Goal: Task Accomplishment & Management: Manage account settings

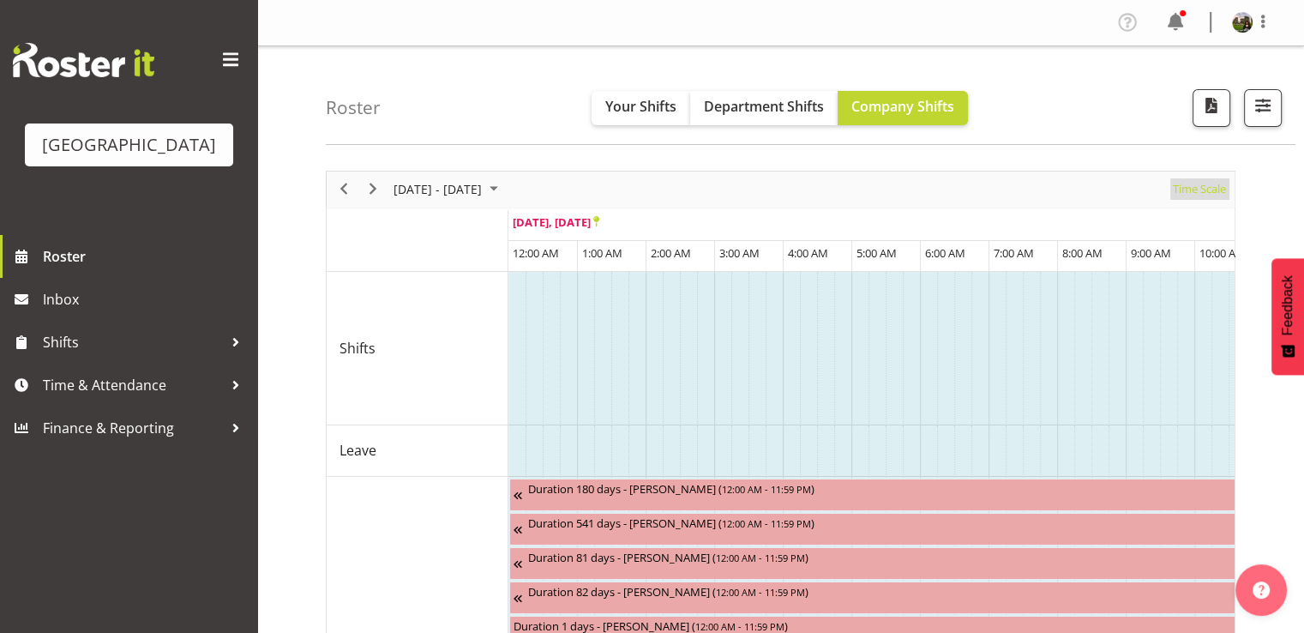
click at [1197, 193] on span "Time Scale" at bounding box center [1199, 188] width 57 height 21
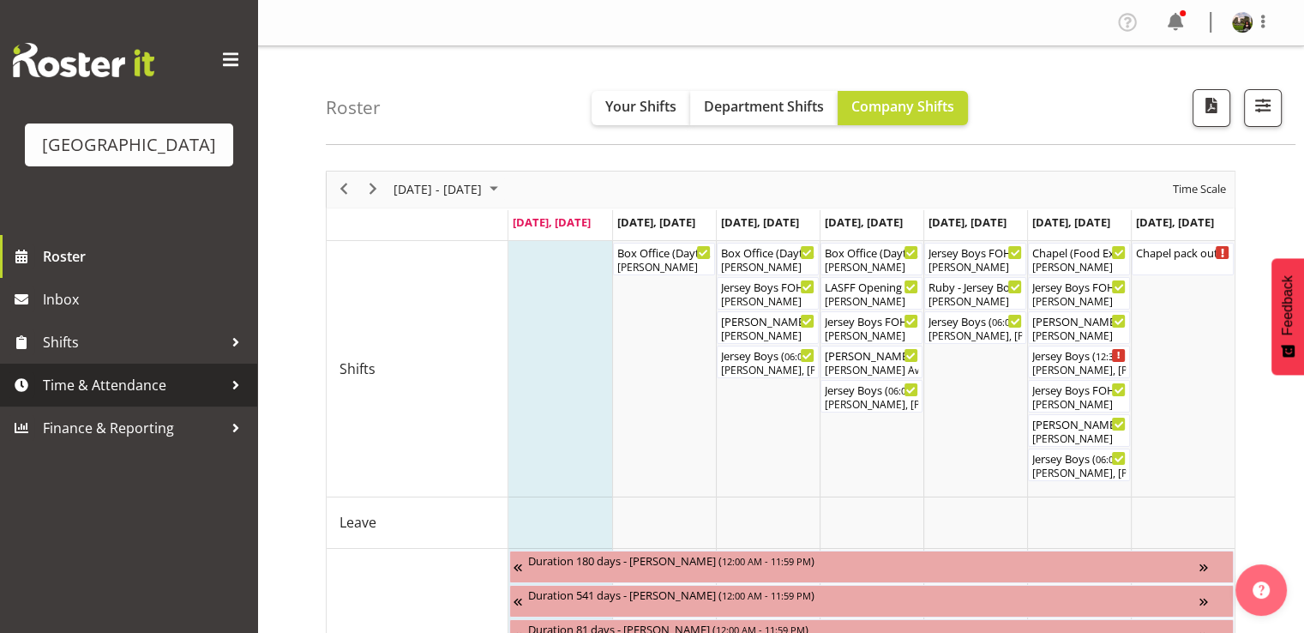
click at [123, 398] on span "Time & Attendance" at bounding box center [133, 385] width 180 height 26
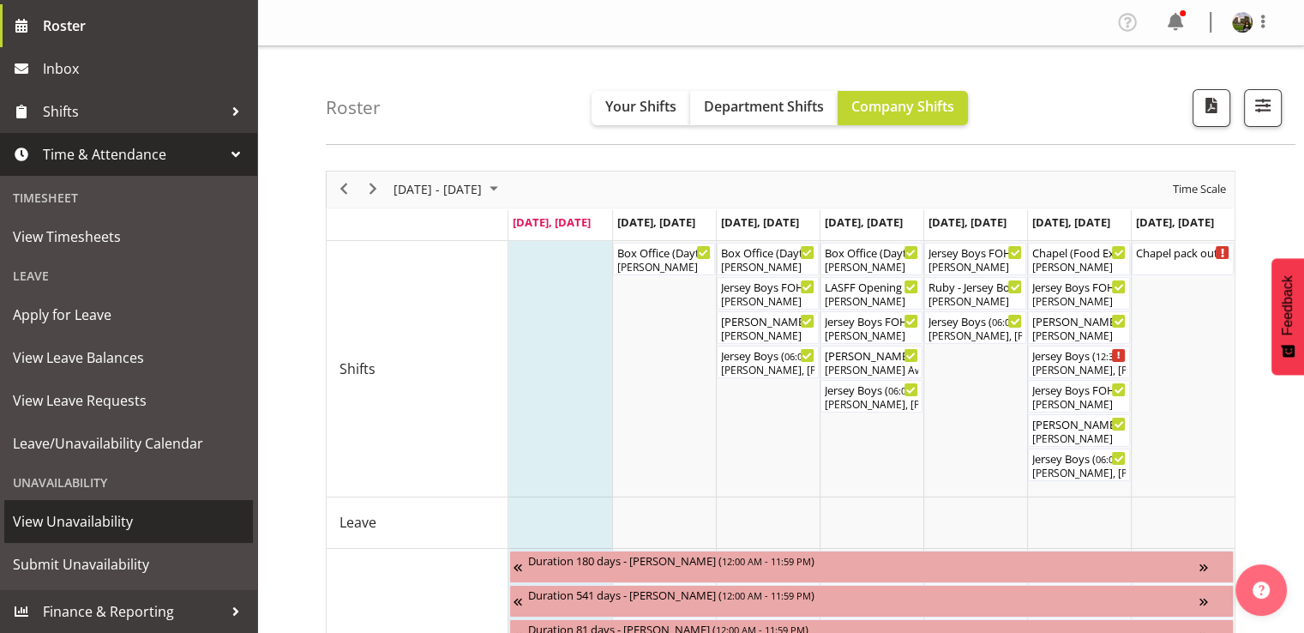
scroll to position [171, 0]
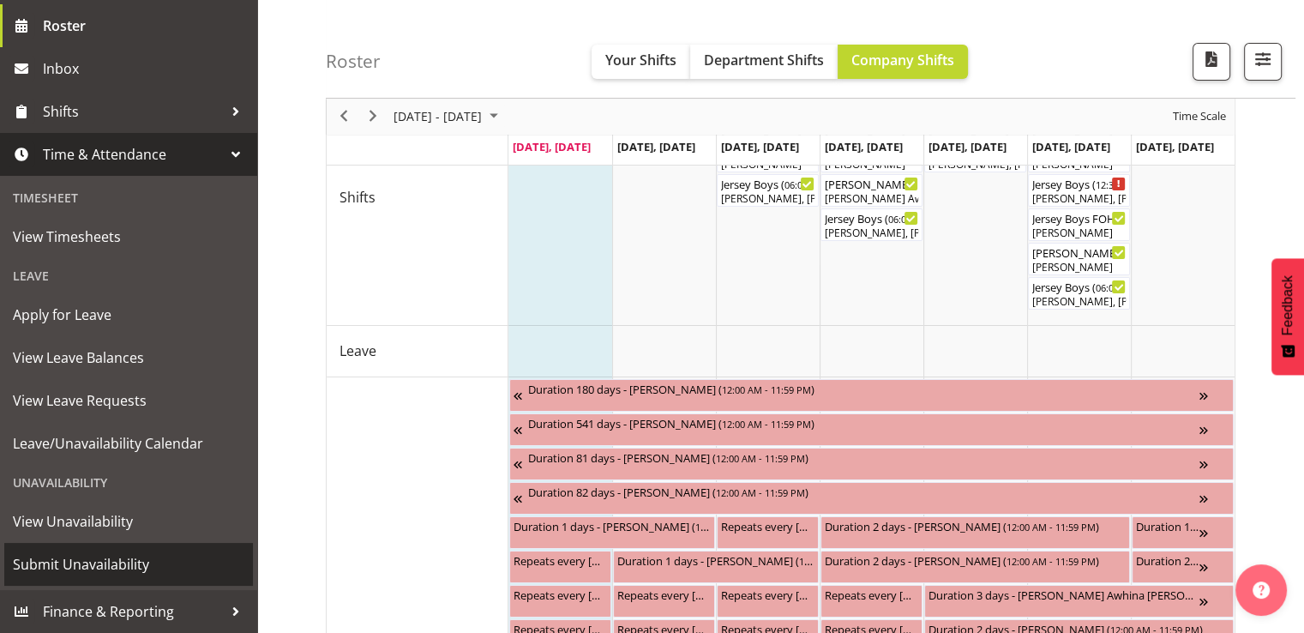
click at [110, 563] on span "Submit Unavailability" at bounding box center [128, 564] width 231 height 26
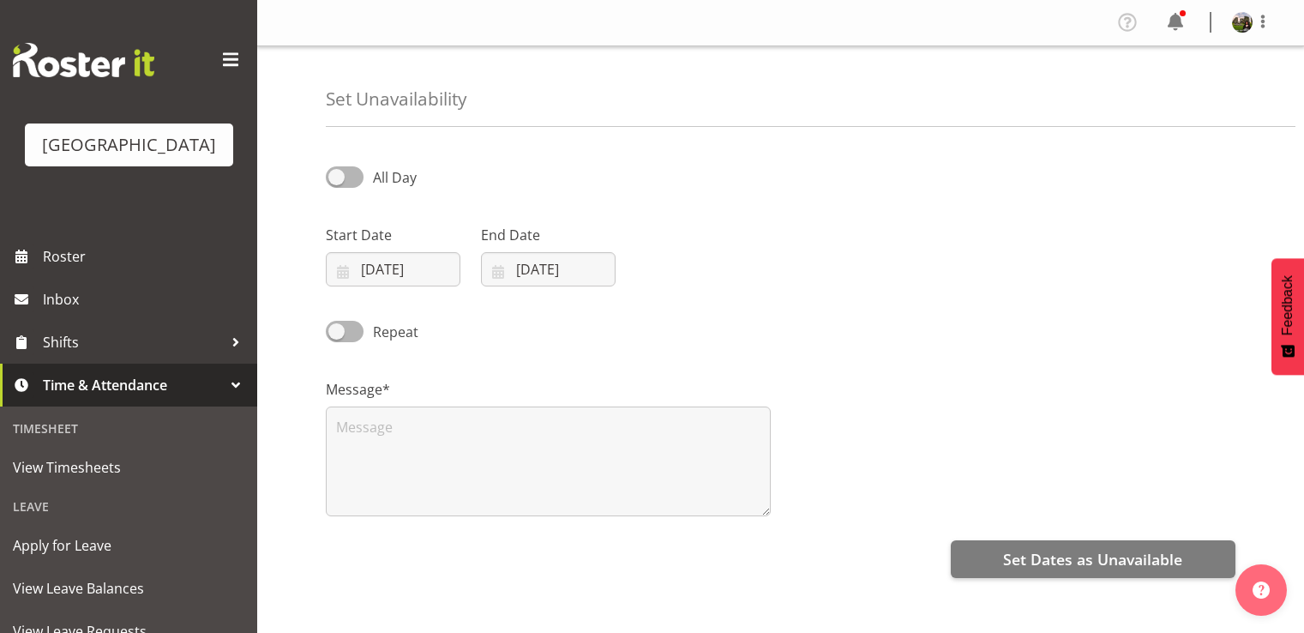
select select "8"
select select "2025"
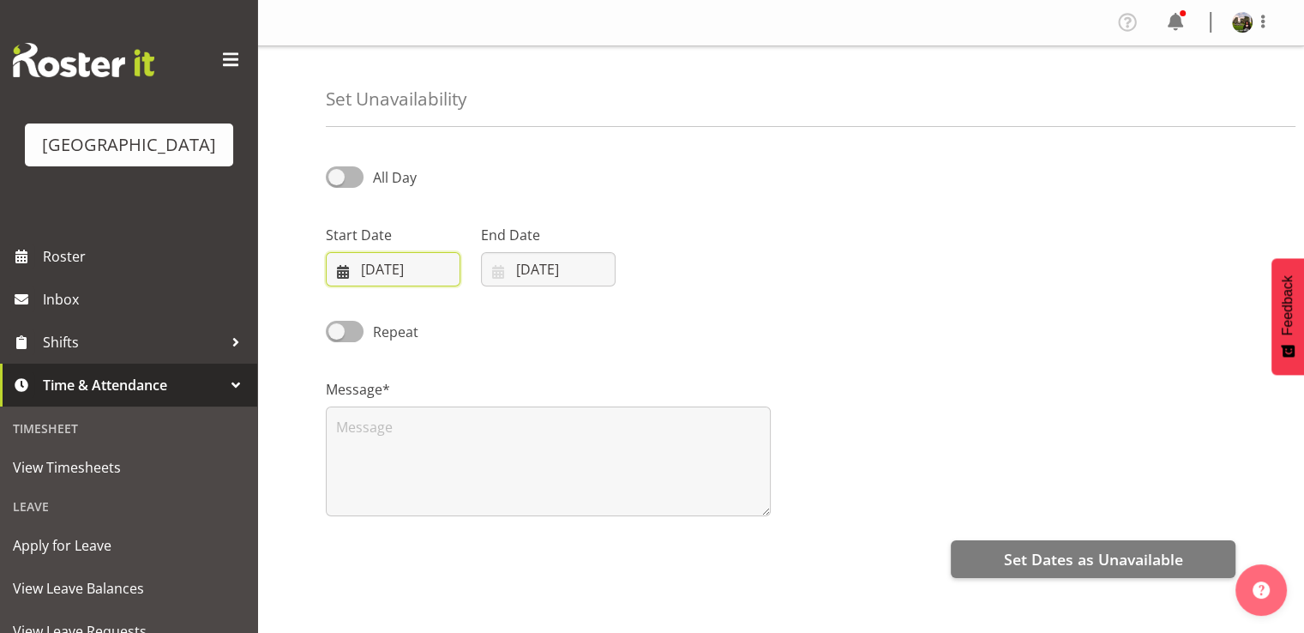
click at [381, 265] on input "22/09/2025" at bounding box center [393, 269] width 135 height 34
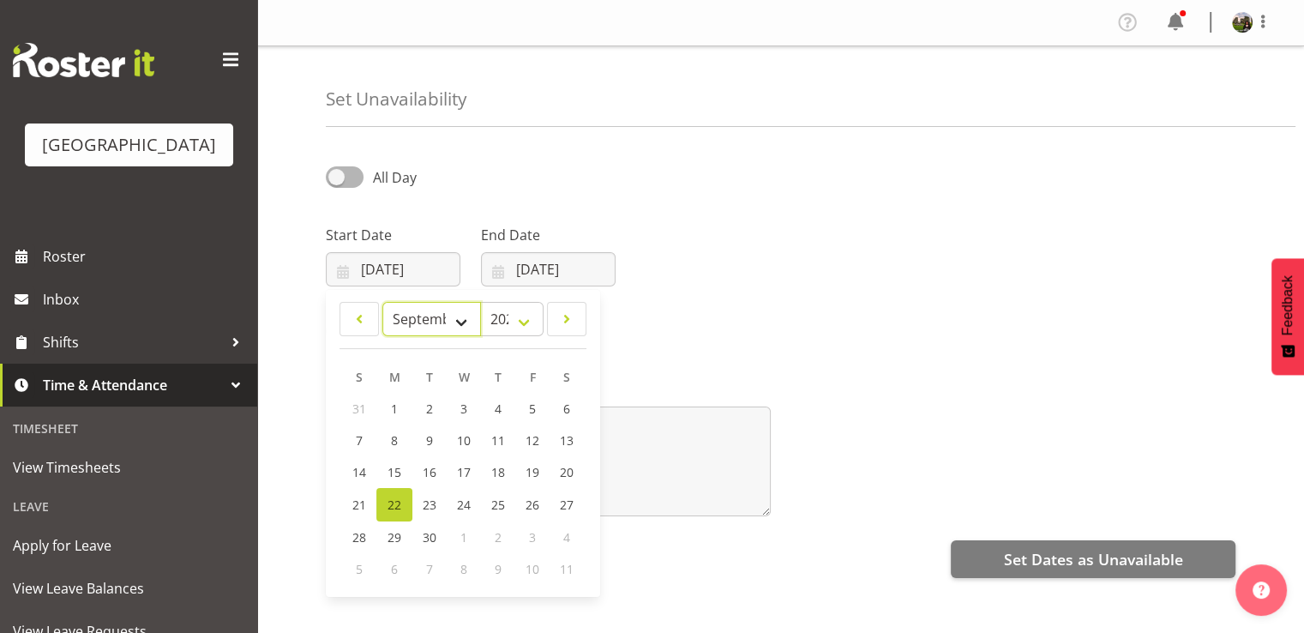
click at [455, 321] on select "January February March April May June July August September October November De…" at bounding box center [431, 319] width 99 height 34
select select "9"
click at [382, 302] on select "January February March April May June July August September October November De…" at bounding box center [431, 319] width 99 height 34
click at [429, 535] on span "28" at bounding box center [429, 535] width 14 height 16
type input "28/10/2025"
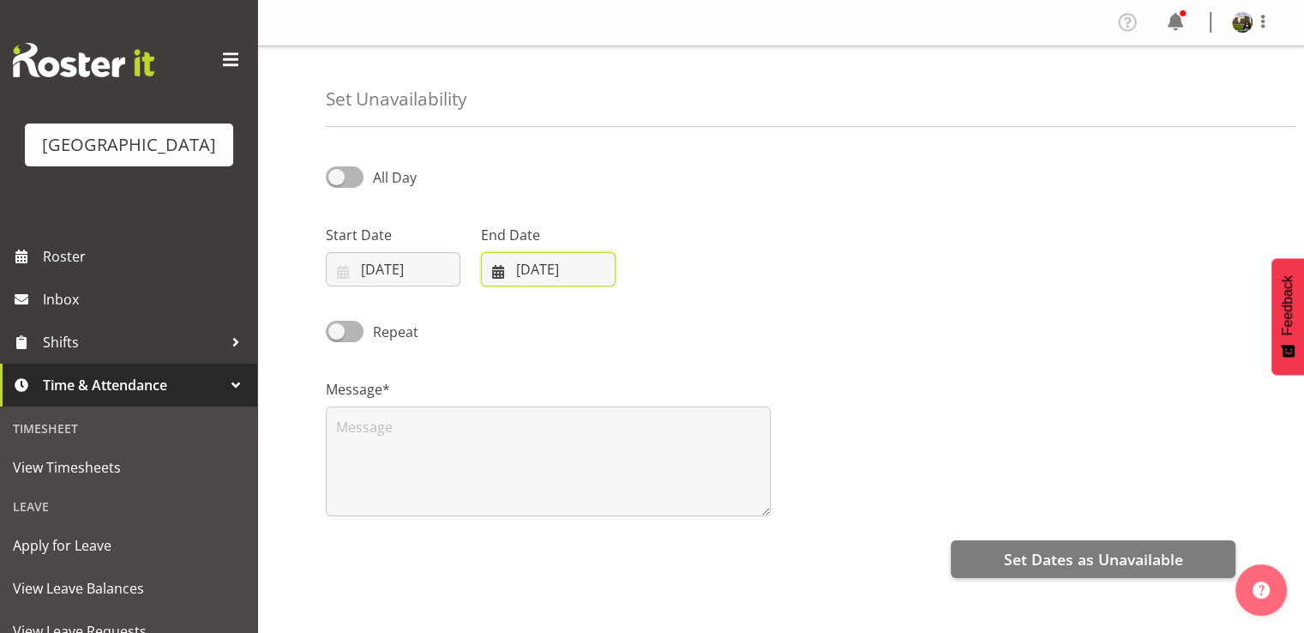
click at [535, 273] on input "22/09/2025" at bounding box center [548, 269] width 135 height 34
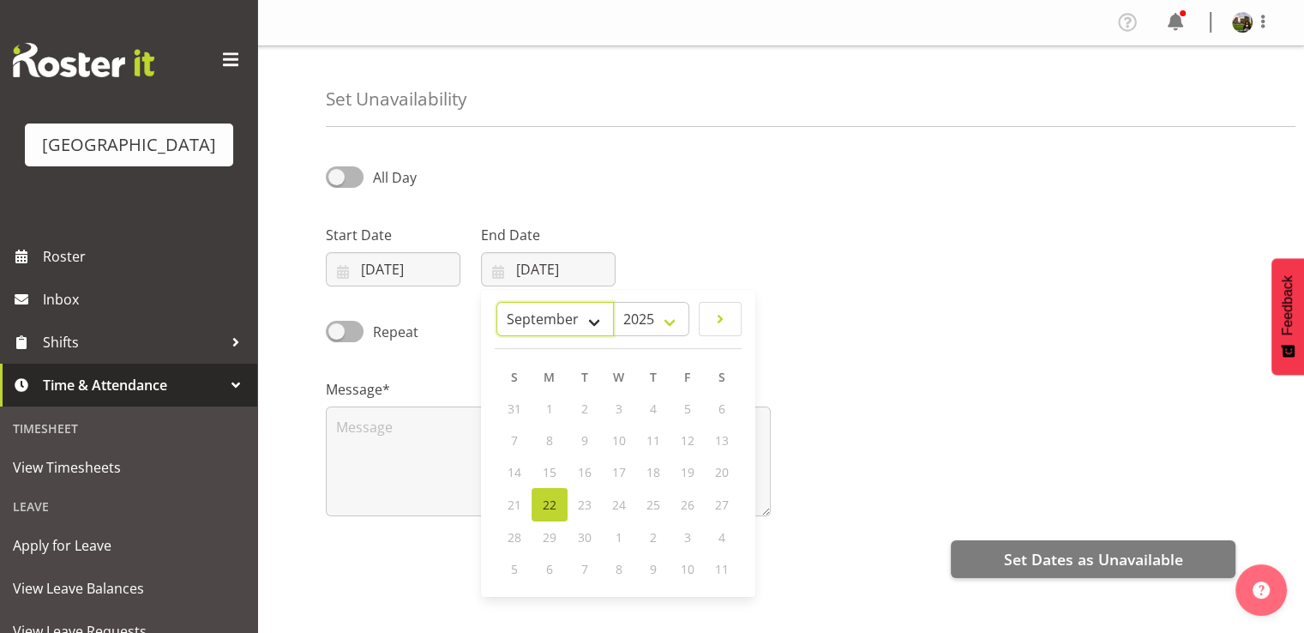
click at [595, 327] on select "January February March April May June July August September October November De…" at bounding box center [554, 319] width 117 height 34
select select "9"
click at [497, 302] on select "January February March April May June July August September October November De…" at bounding box center [554, 319] width 117 height 34
click at [591, 532] on link "28" at bounding box center [584, 535] width 34 height 32
type input "28/10/2025"
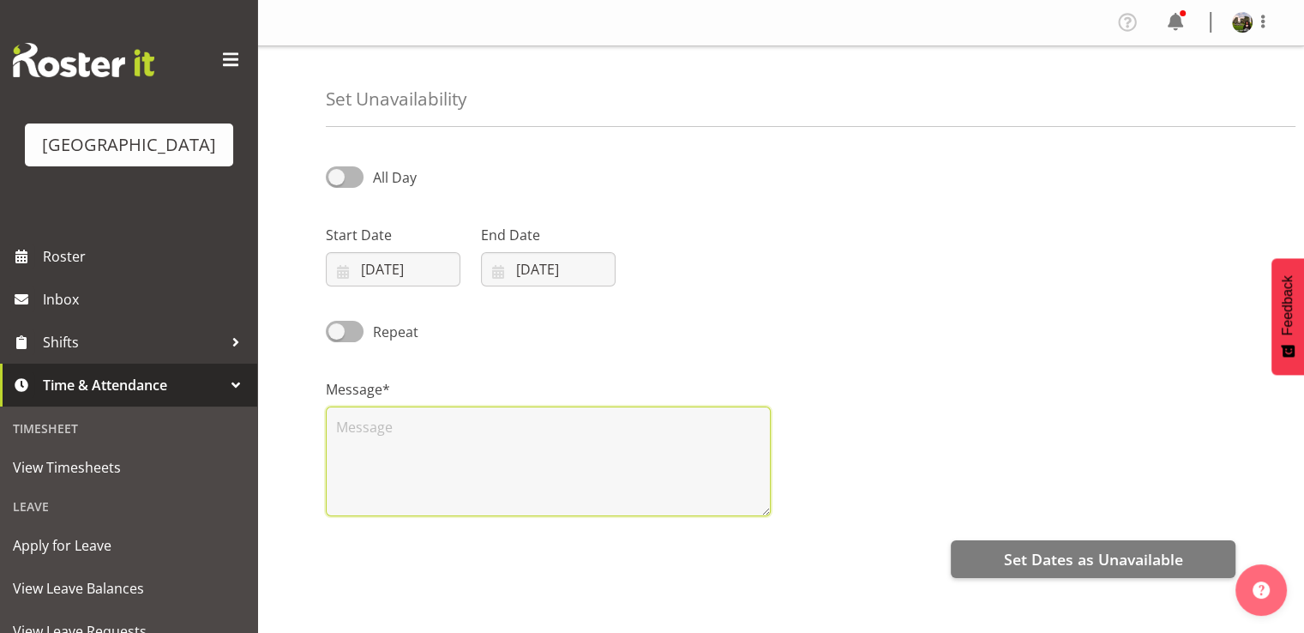
click at [572, 464] on textarea at bounding box center [548, 461] width 445 height 110
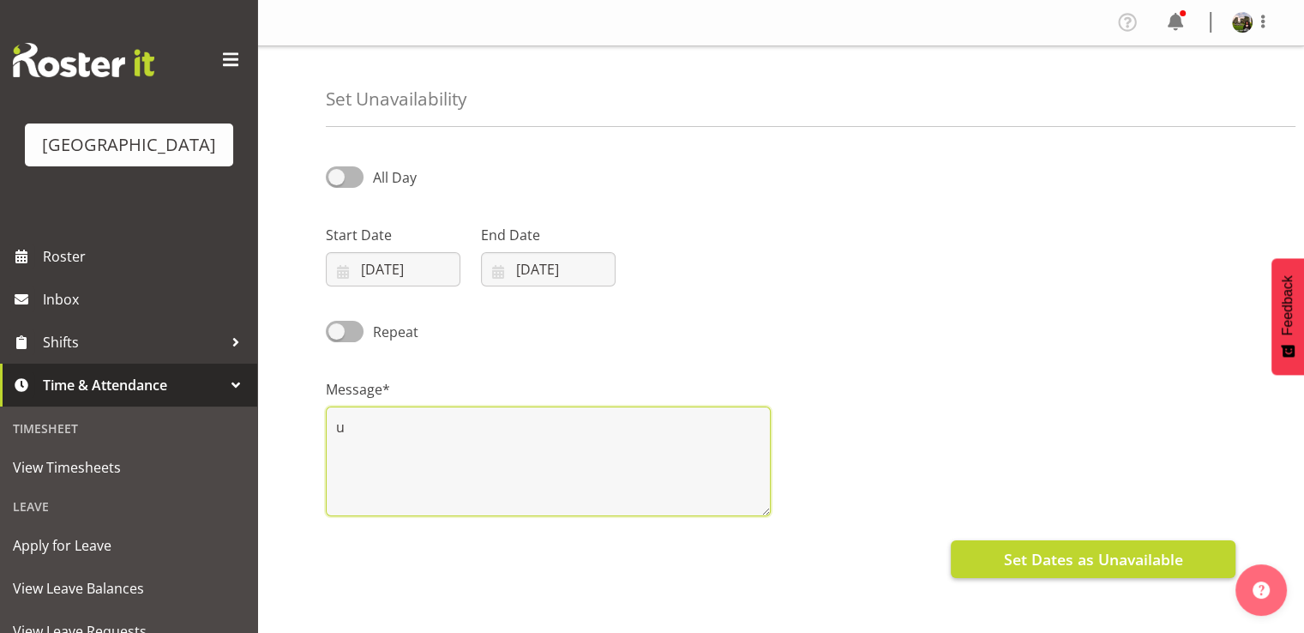
type textarea "u"
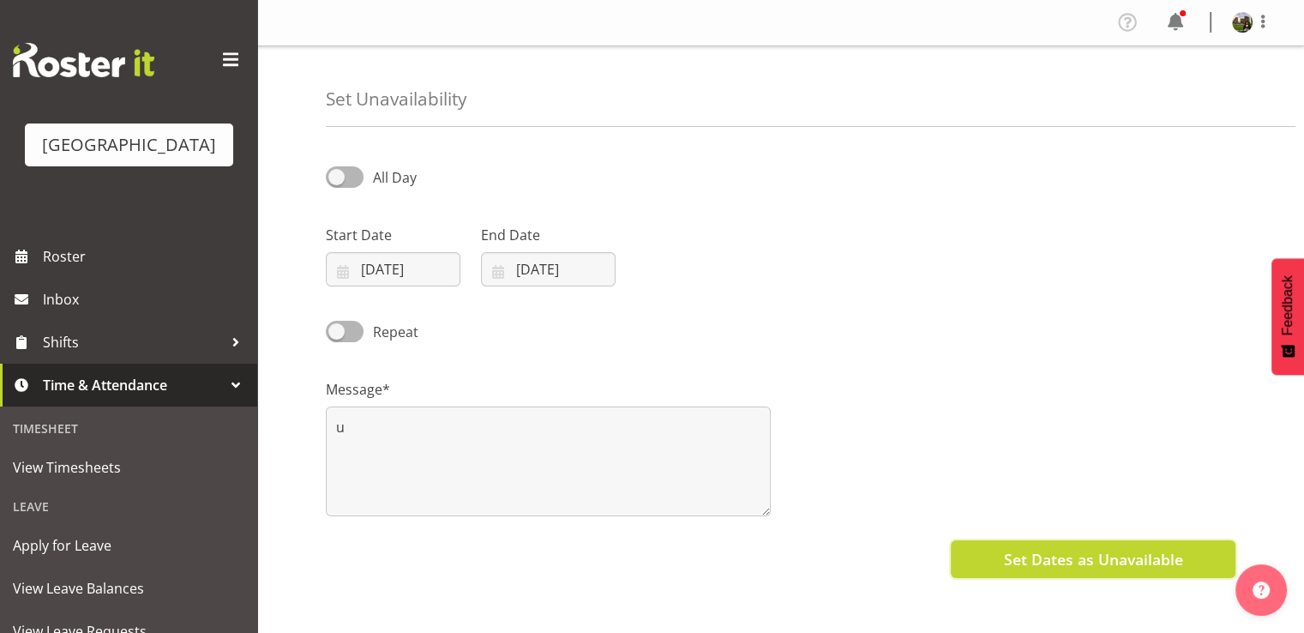
click at [1024, 551] on span "Set Dates as Unavailable" at bounding box center [1092, 559] width 179 height 22
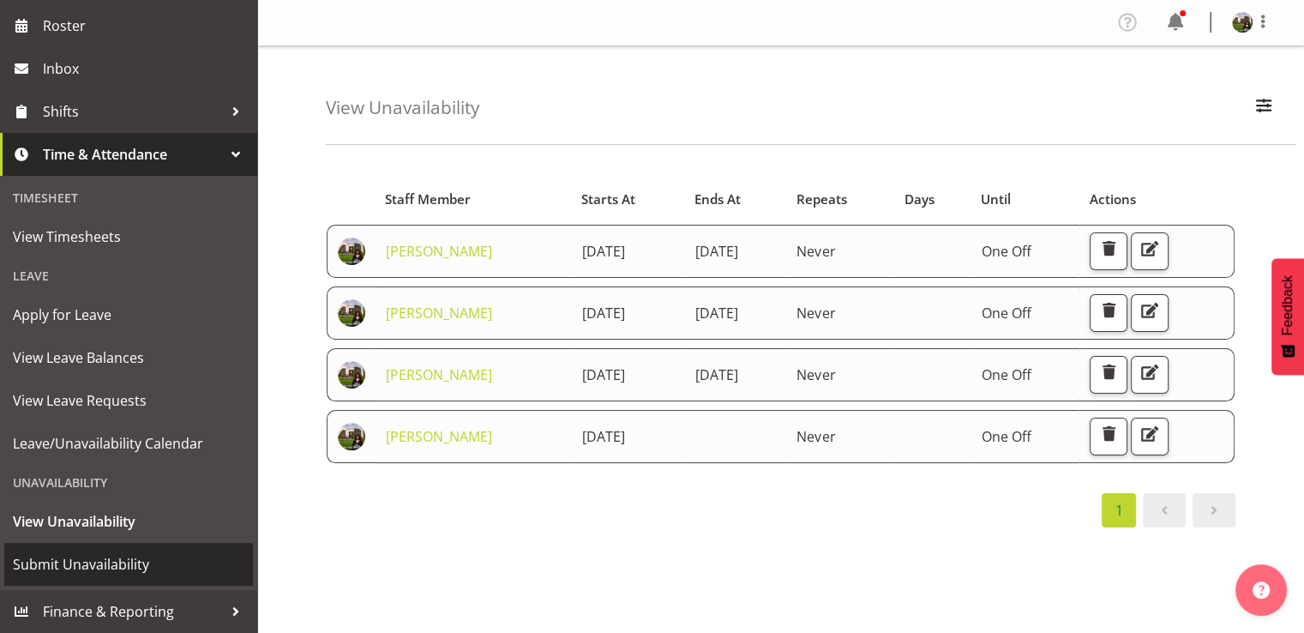
scroll to position [224, 0]
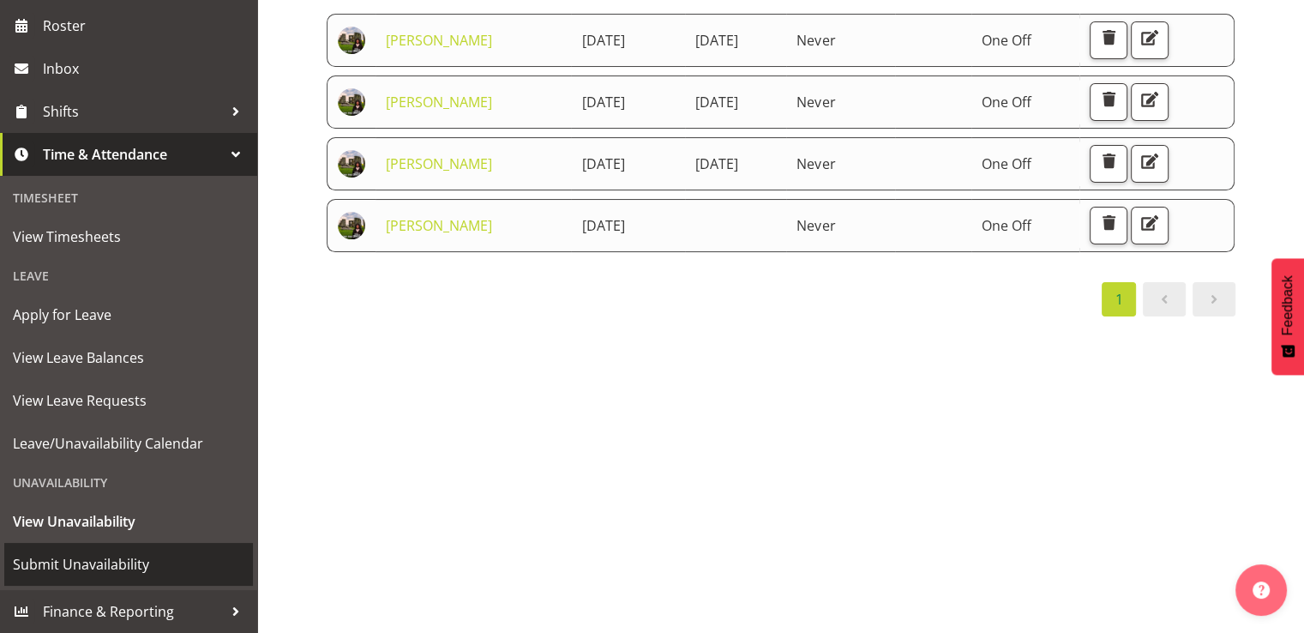
click at [93, 564] on span "Submit Unavailability" at bounding box center [128, 564] width 231 height 26
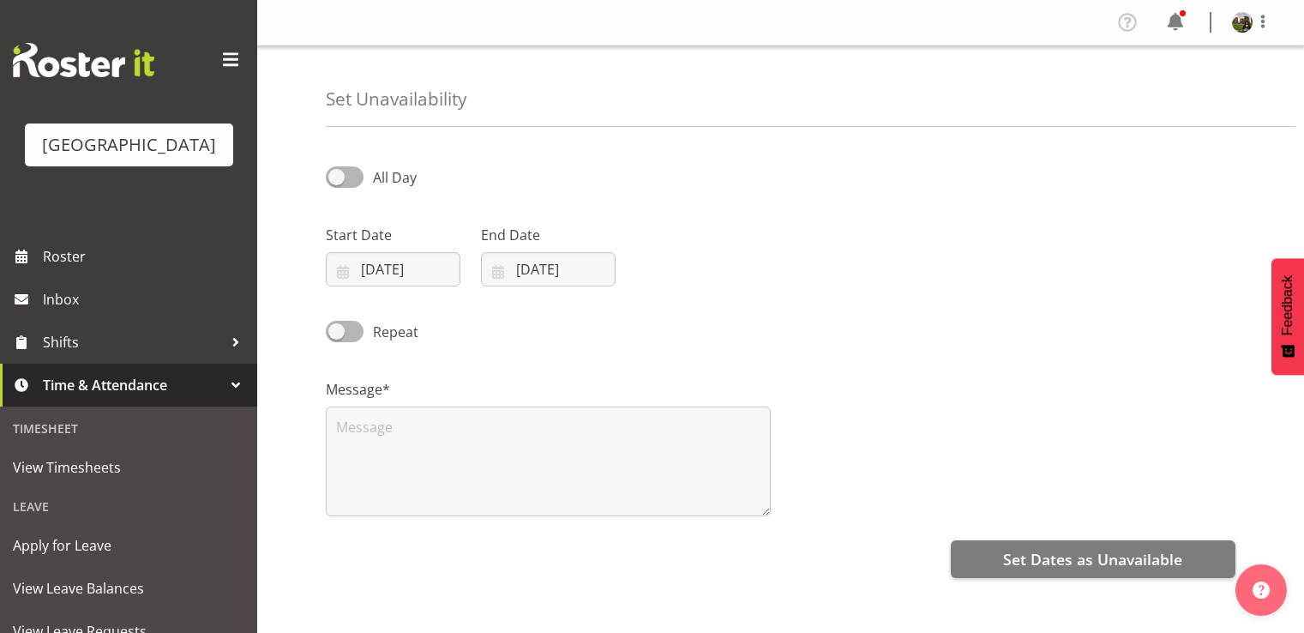
select select "8"
select select "2025"
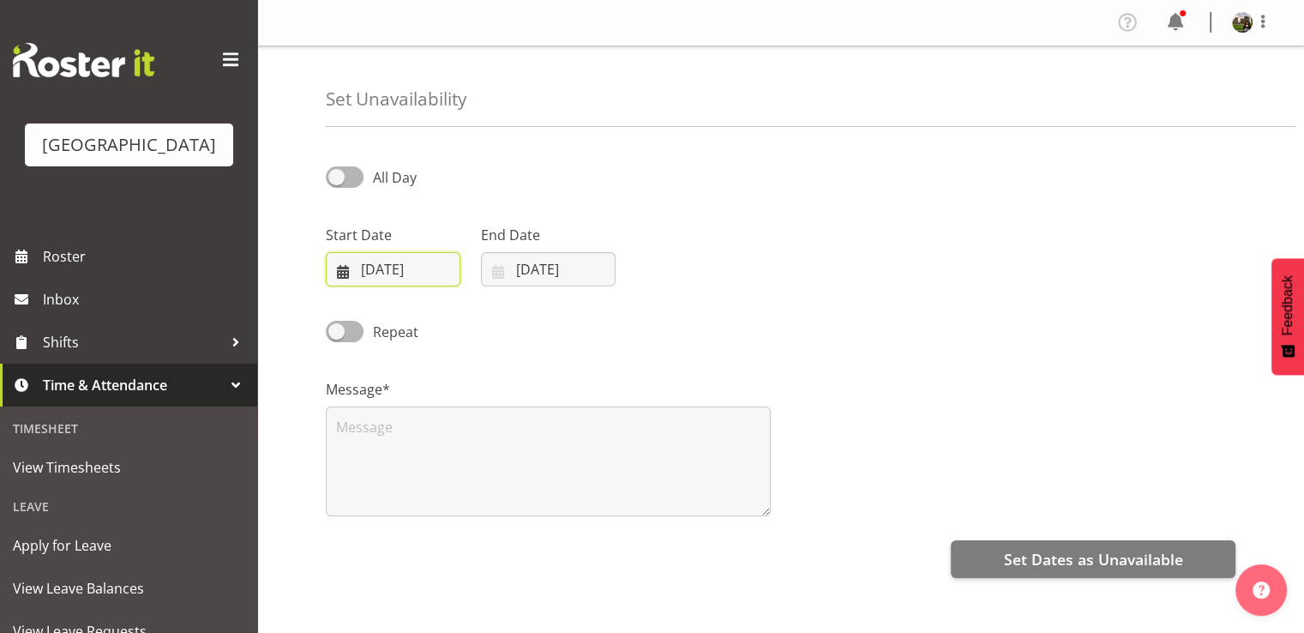
click at [391, 267] on input "[DATE]" at bounding box center [393, 269] width 135 height 34
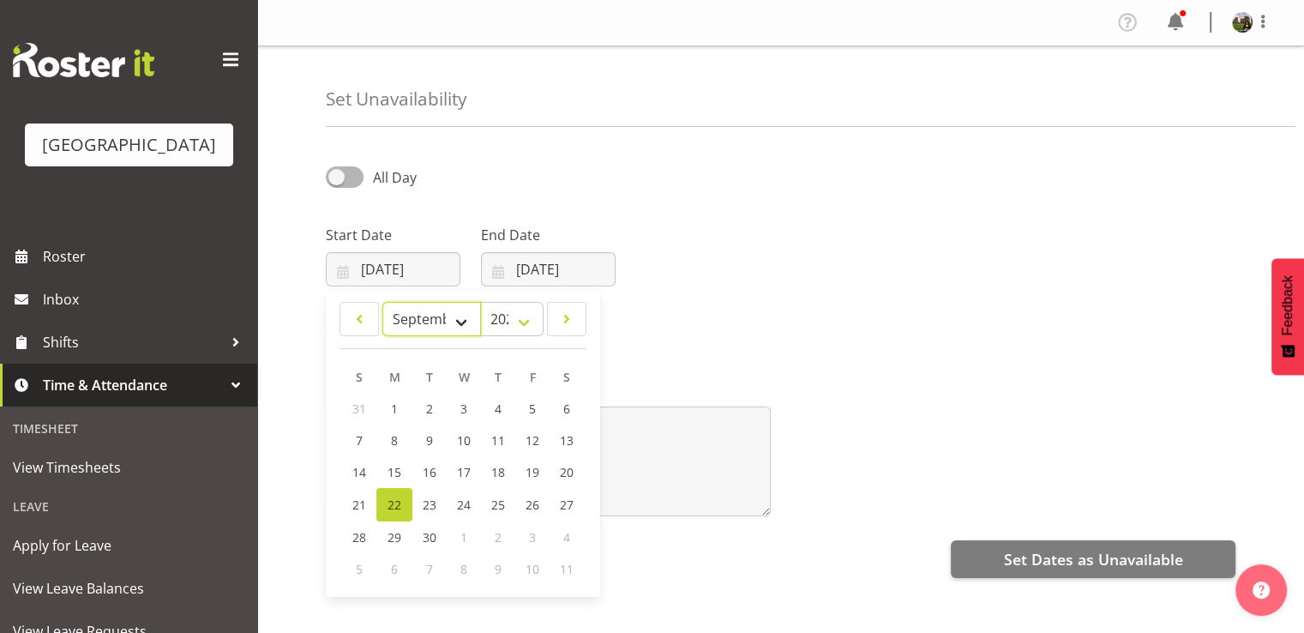
click at [459, 320] on select "January February March April May June July August September October November De…" at bounding box center [431, 319] width 99 height 34
select select "9"
click at [382, 302] on select "January February March April May June July August September October November De…" at bounding box center [431, 319] width 99 height 34
click at [466, 533] on span "29" at bounding box center [463, 535] width 14 height 16
type input "29/10/2025"
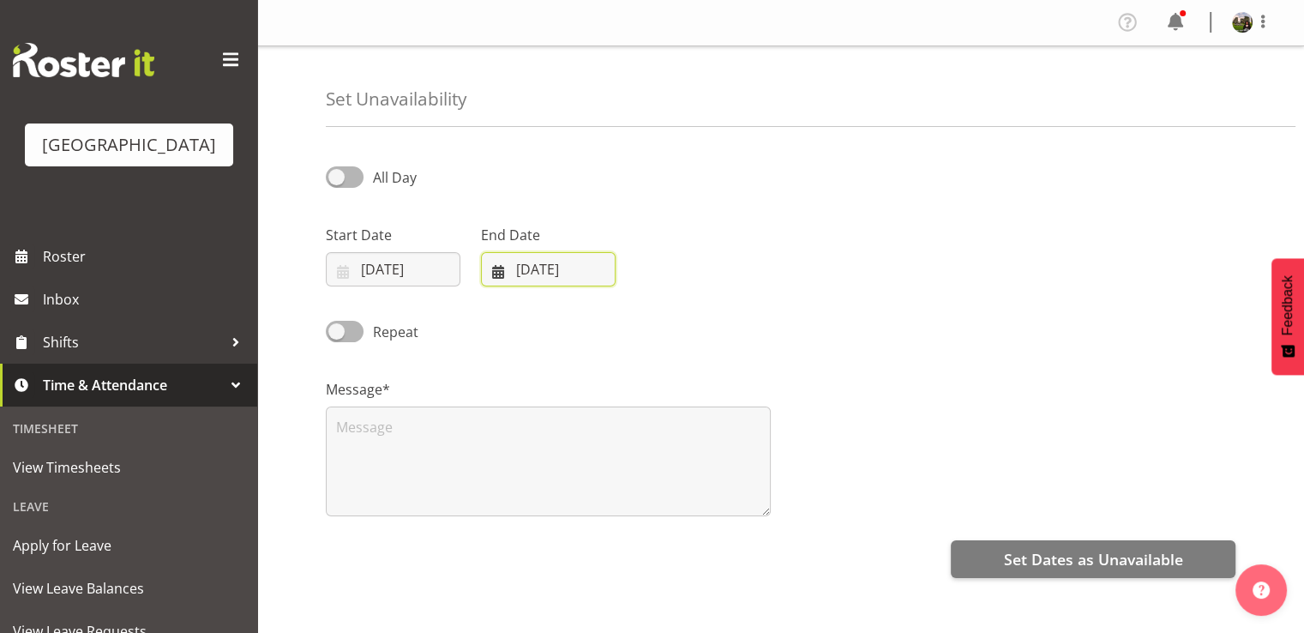
click at [544, 268] on input "[DATE]" at bounding box center [548, 269] width 135 height 34
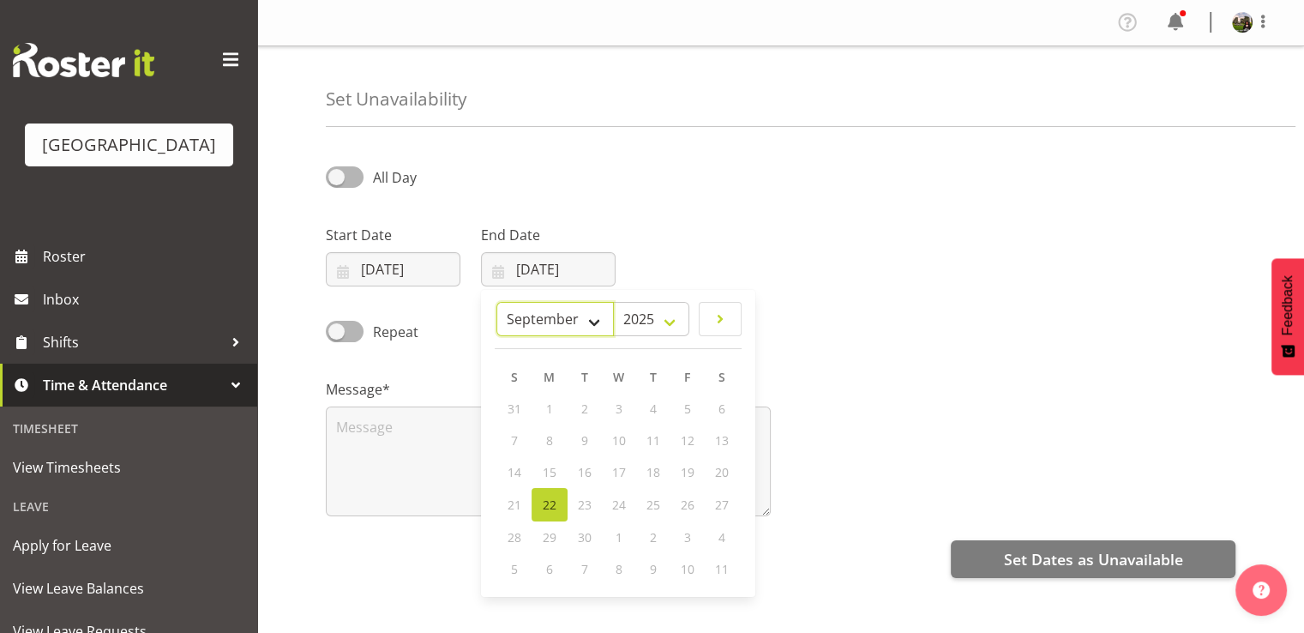
click at [591, 318] on select "January February March April May June July August September October November De…" at bounding box center [554, 319] width 117 height 34
select select "9"
click at [497, 302] on select "January February March April May June July August September October November De…" at bounding box center [554, 319] width 117 height 34
click at [622, 539] on span "29" at bounding box center [618, 535] width 14 height 16
type input "29/10/2025"
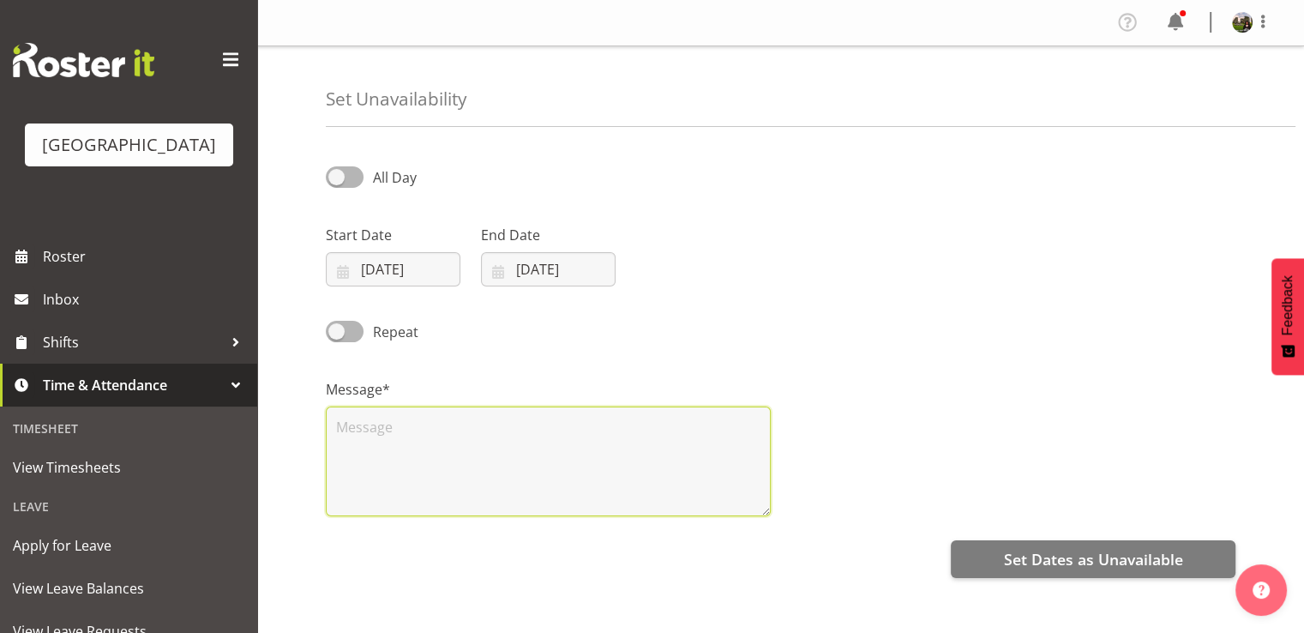
click at [486, 430] on textarea at bounding box center [548, 461] width 445 height 110
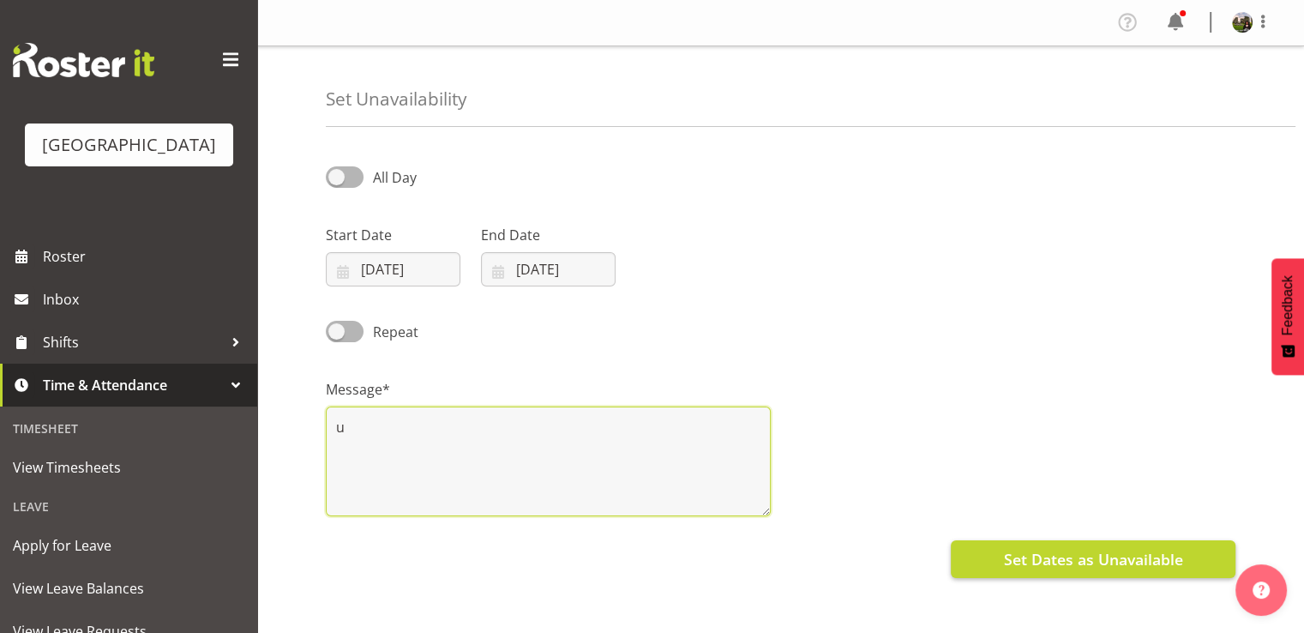
type textarea "u"
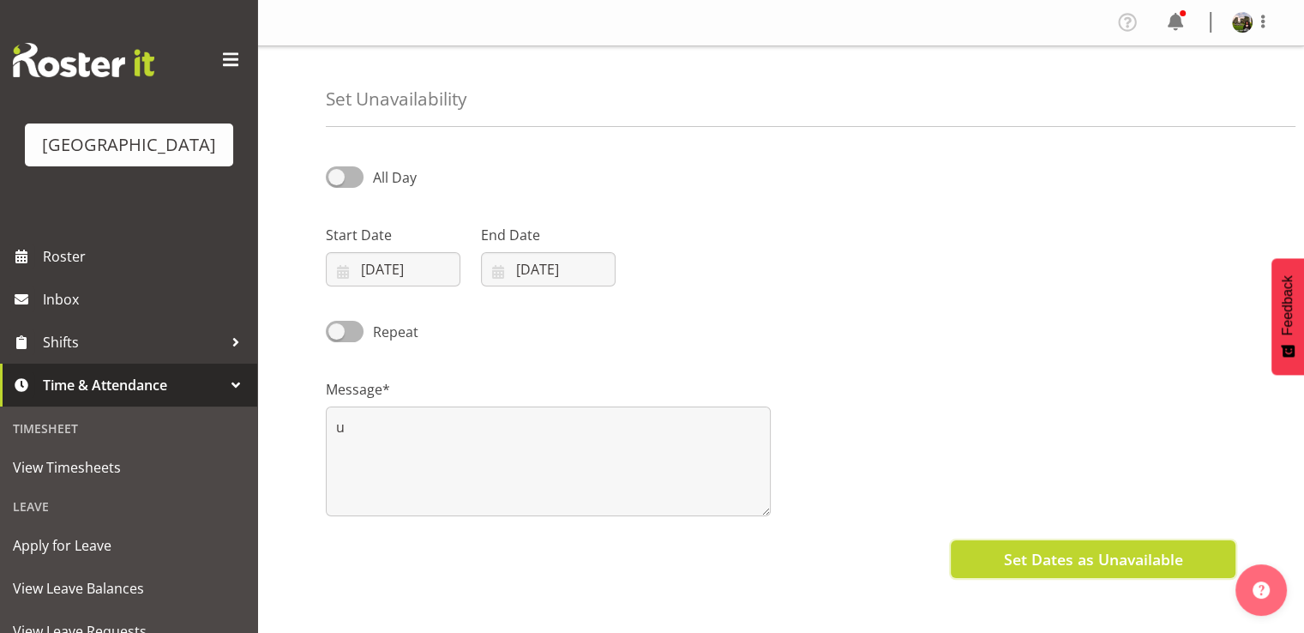
click at [1067, 555] on span "Set Dates as Unavailable" at bounding box center [1092, 559] width 179 height 22
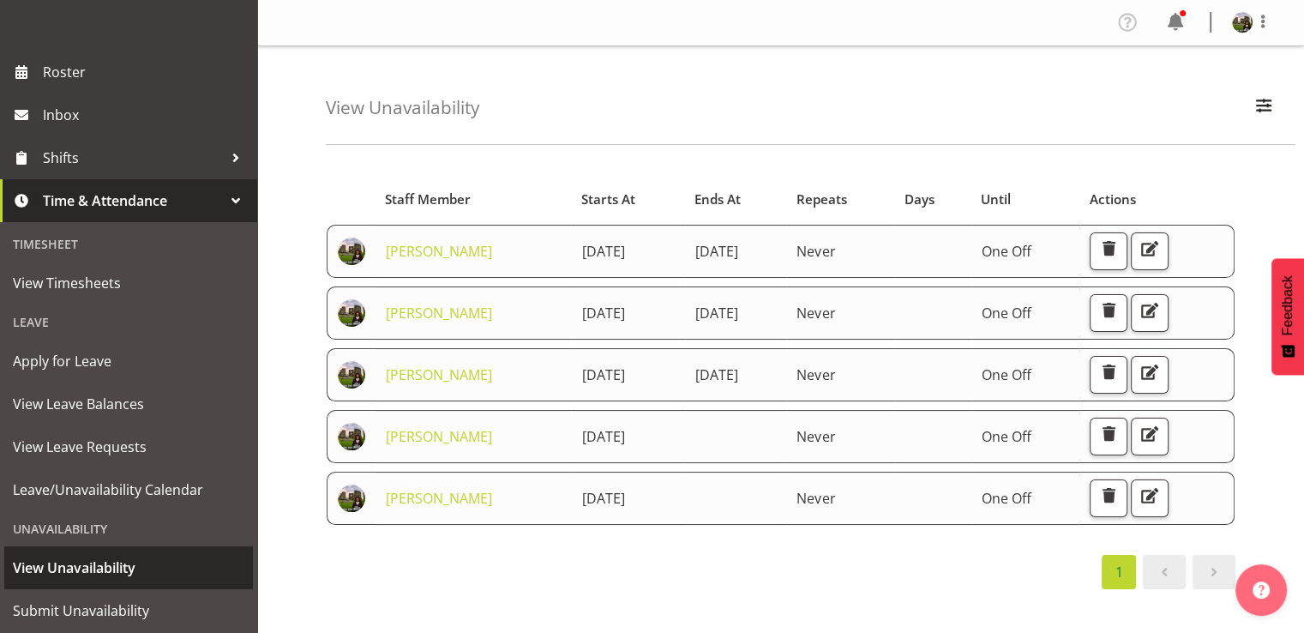
scroll to position [256, 0]
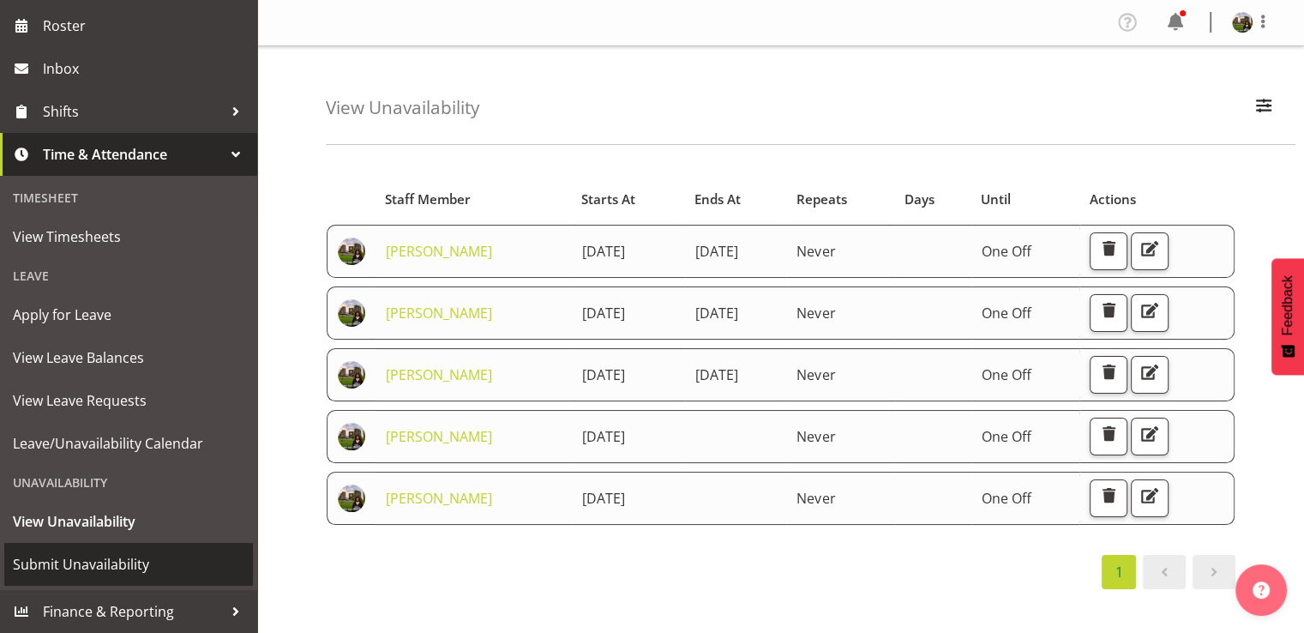
click at [85, 563] on span "Submit Unavailability" at bounding box center [128, 564] width 231 height 26
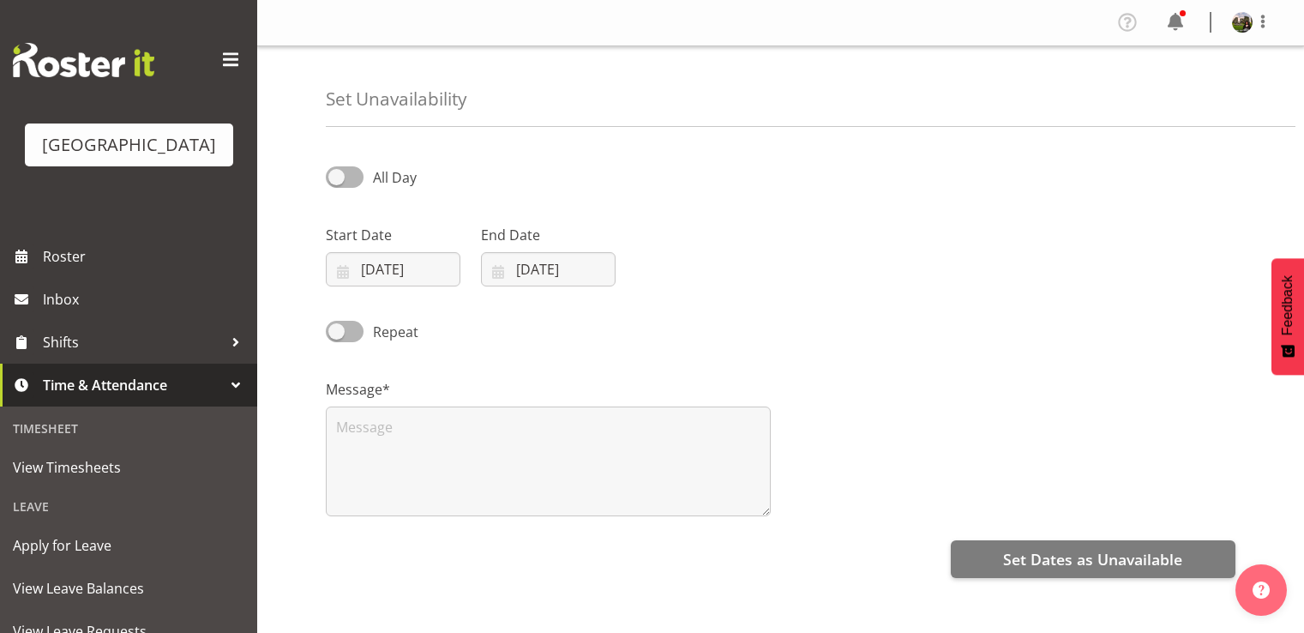
select select "8"
select select "2025"
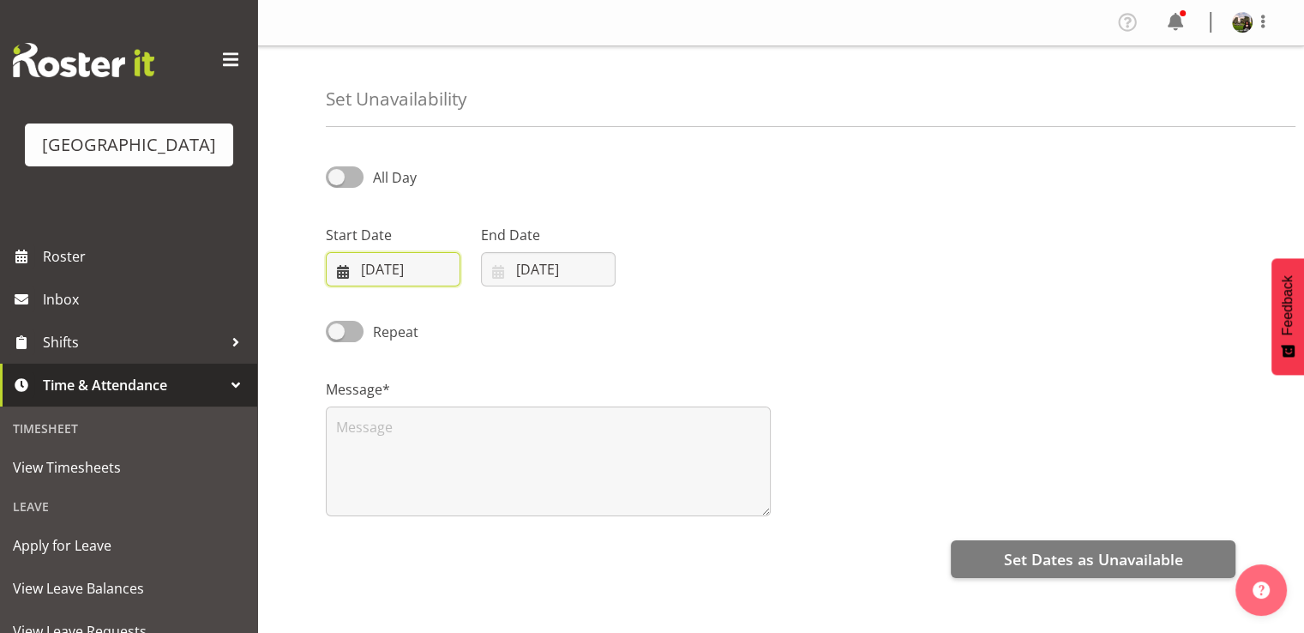
click at [402, 269] on input "[DATE]" at bounding box center [393, 269] width 135 height 34
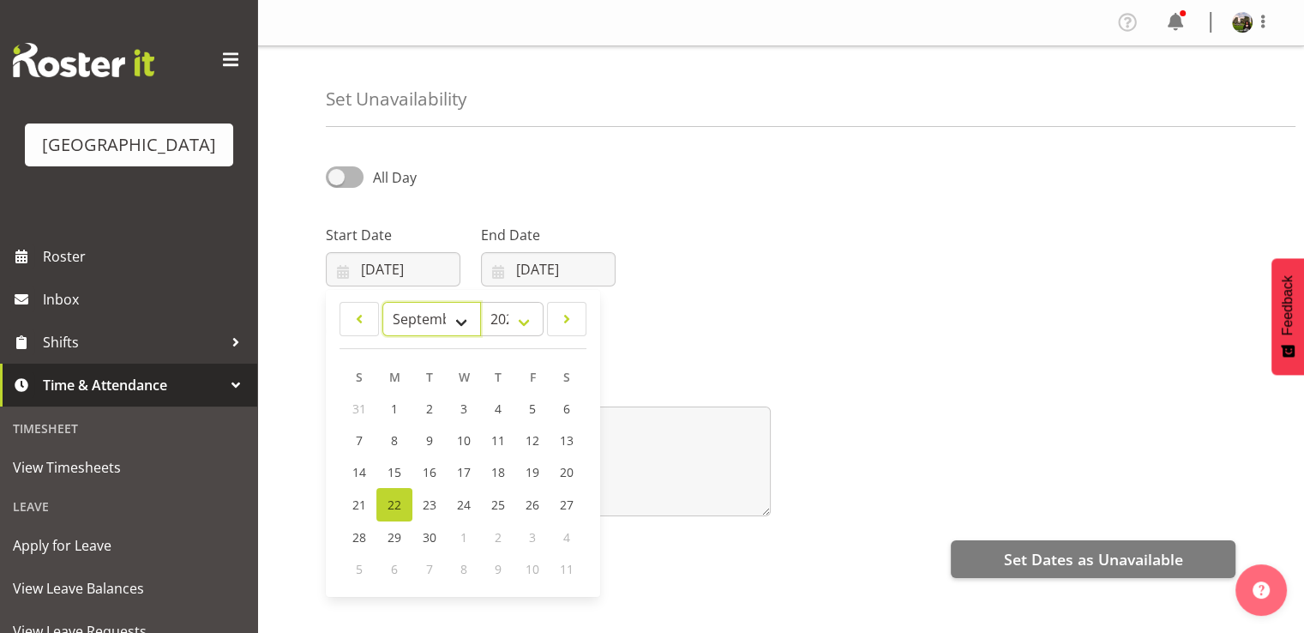
click at [427, 312] on select "January February March April May June July August September October November De…" at bounding box center [431, 319] width 99 height 34
select select "9"
click at [382, 302] on select "January February March April May June July August September October November De…" at bounding box center [431, 319] width 99 height 34
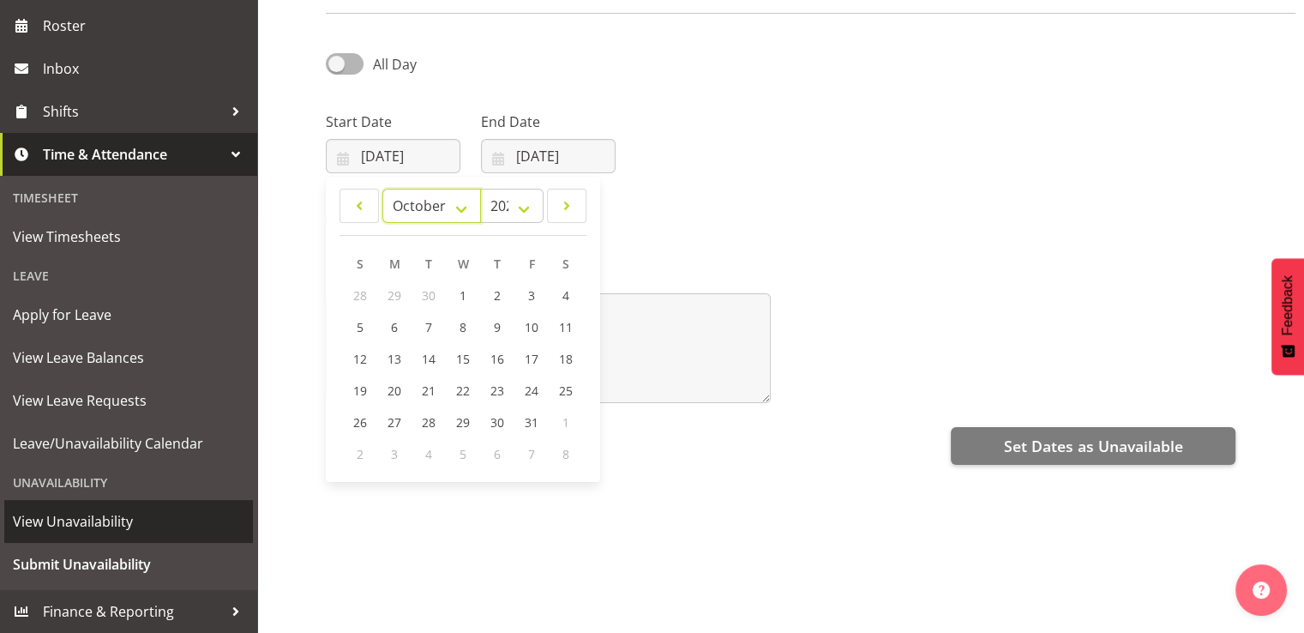
scroll to position [206, 0]
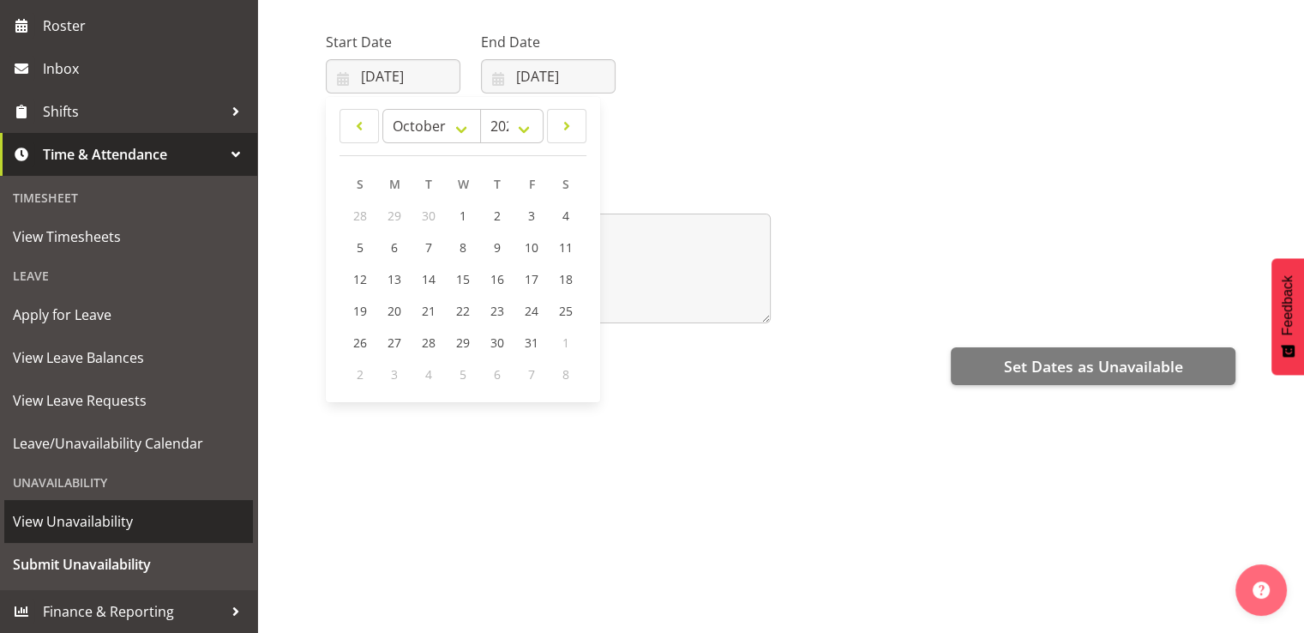
click at [105, 524] on span "View Unavailability" at bounding box center [128, 521] width 231 height 26
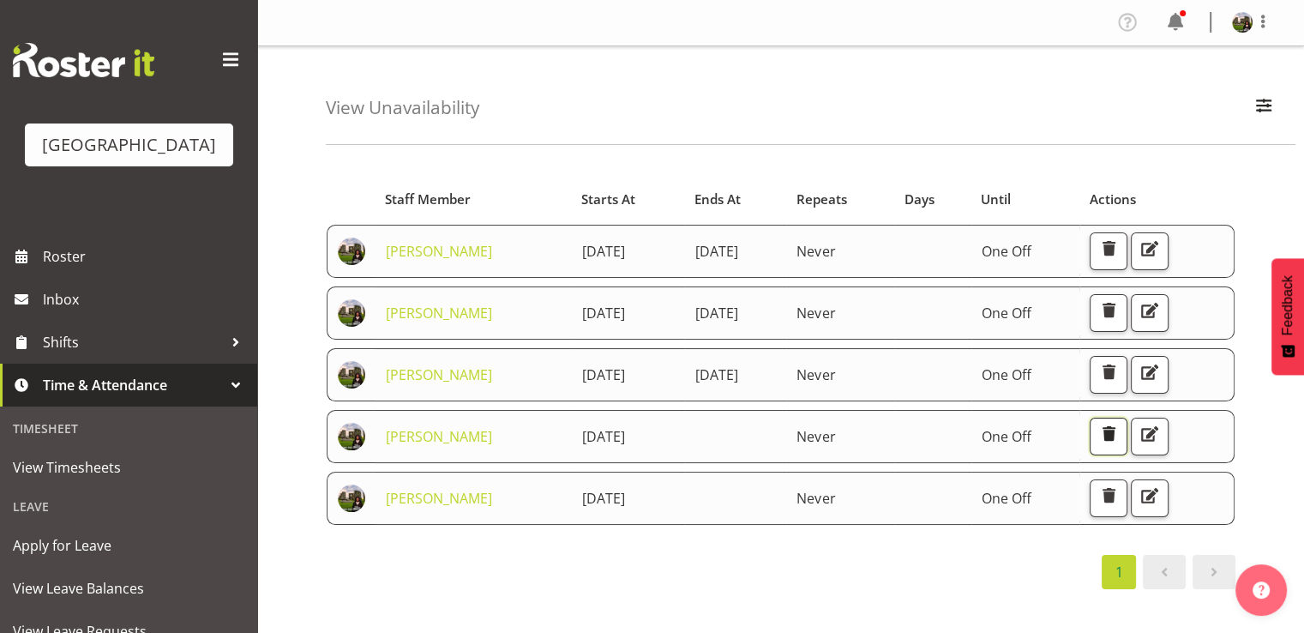
click at [1119, 433] on span "button" at bounding box center [1108, 434] width 22 height 22
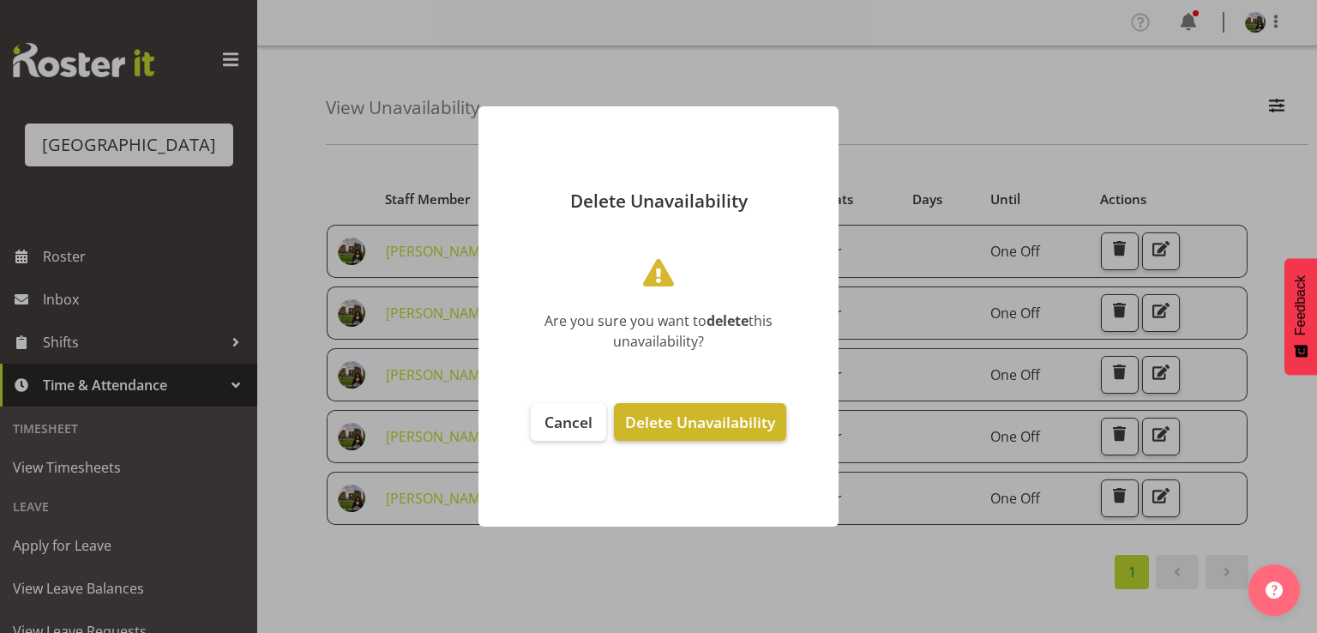
click at [682, 415] on span "Delete Unavailability" at bounding box center [700, 421] width 150 height 21
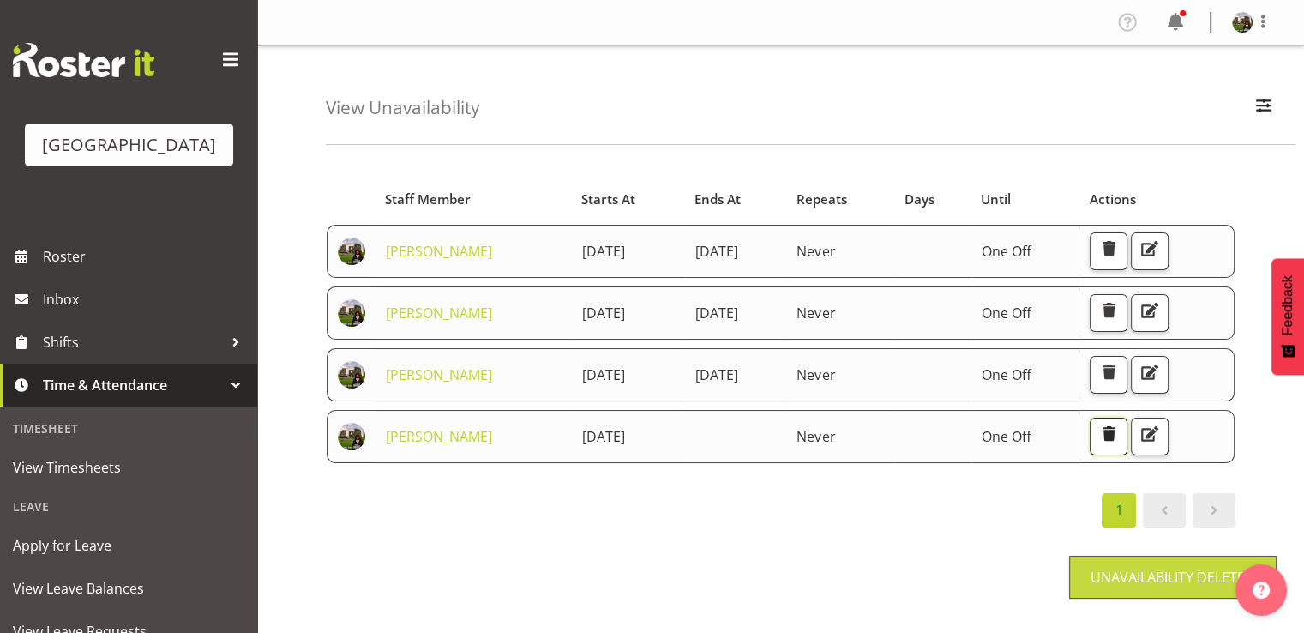
click at [1119, 425] on span "button" at bounding box center [1108, 434] width 22 height 22
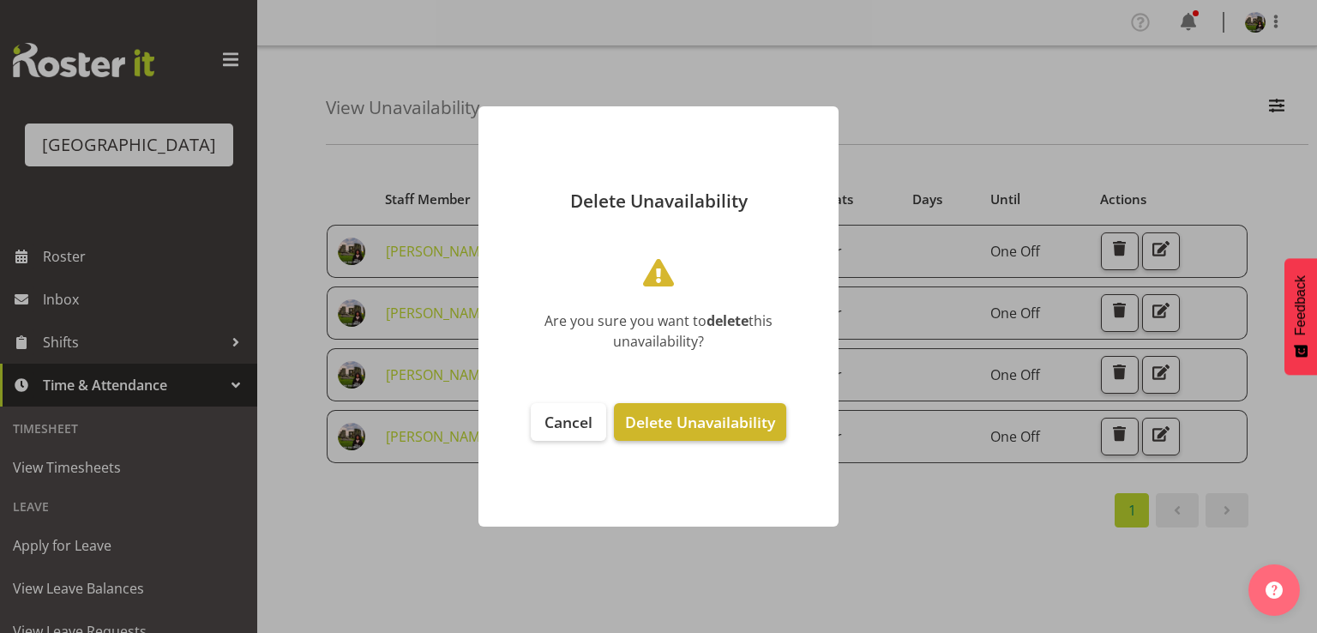
click at [671, 417] on span "Delete Unavailability" at bounding box center [700, 421] width 150 height 21
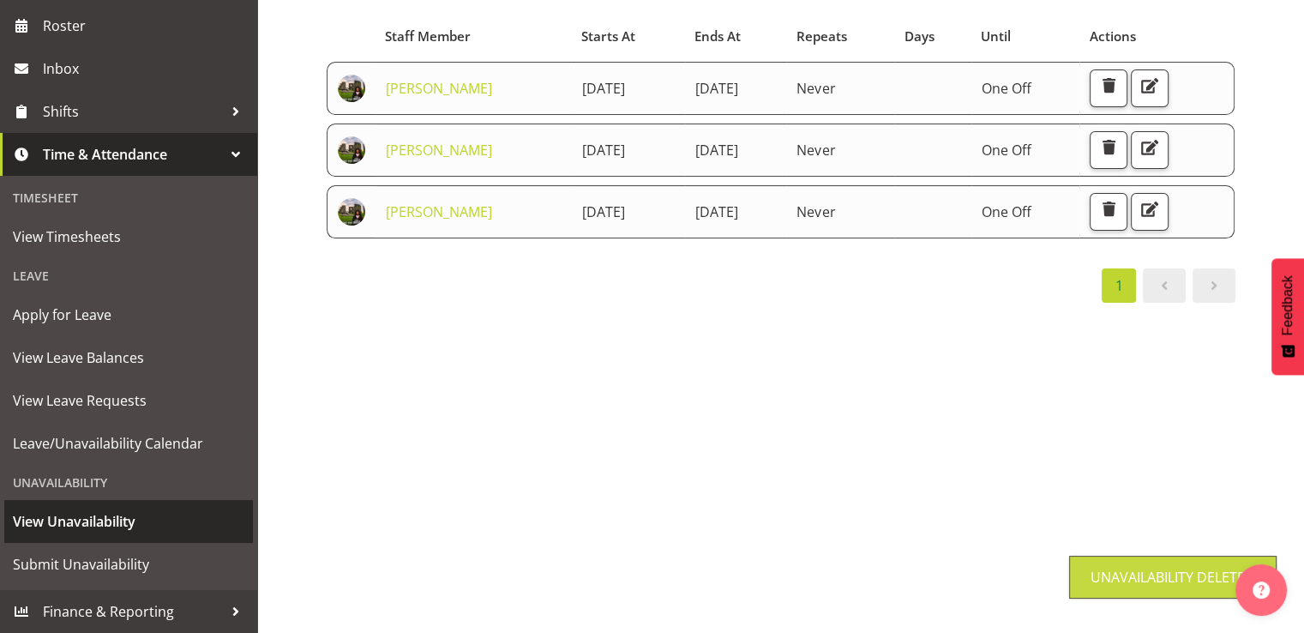
scroll to position [224, 0]
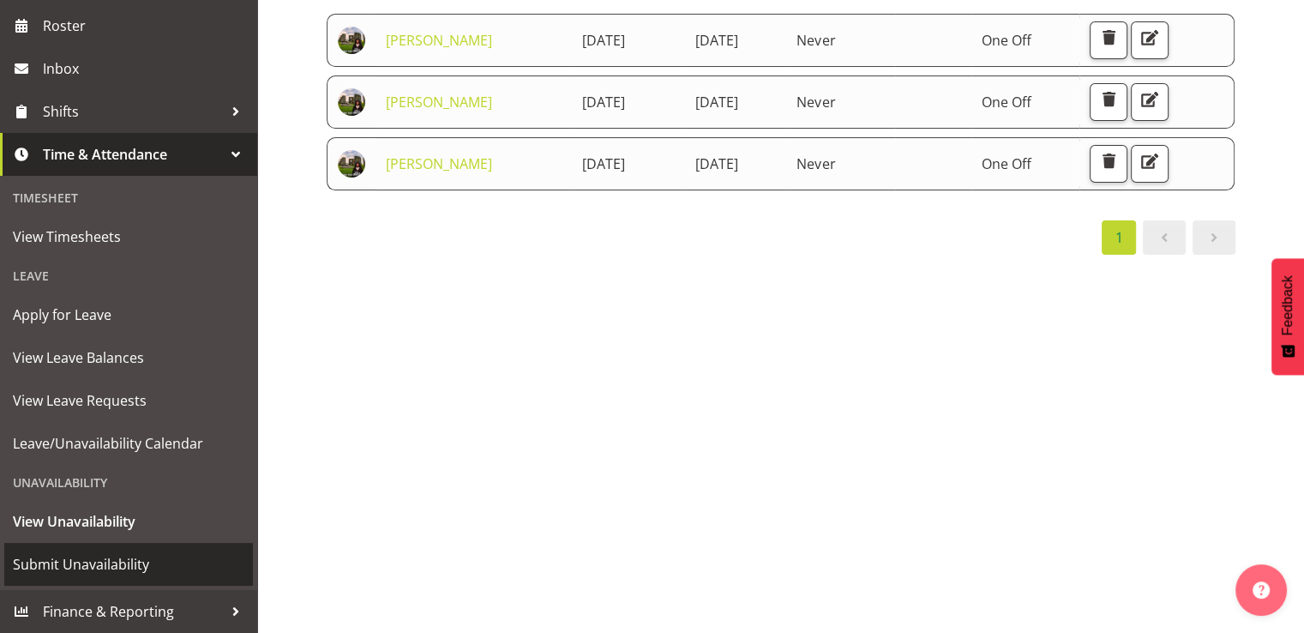
click at [76, 564] on span "Submit Unavailability" at bounding box center [128, 564] width 231 height 26
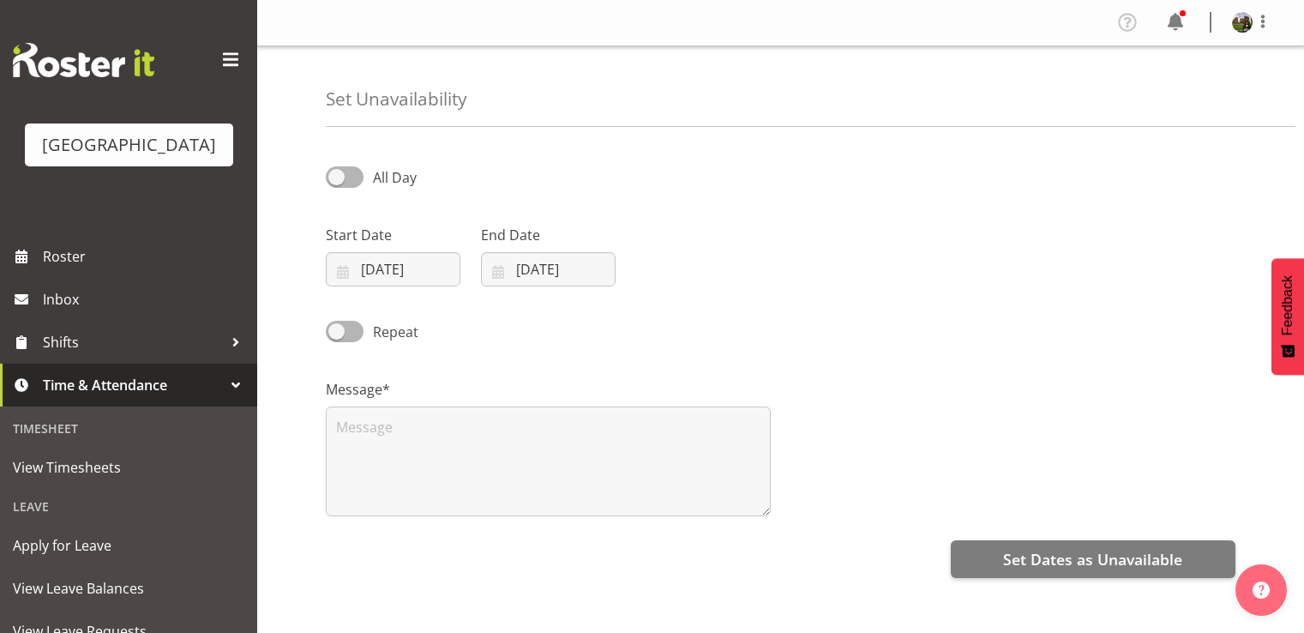
select select "8"
select select "2025"
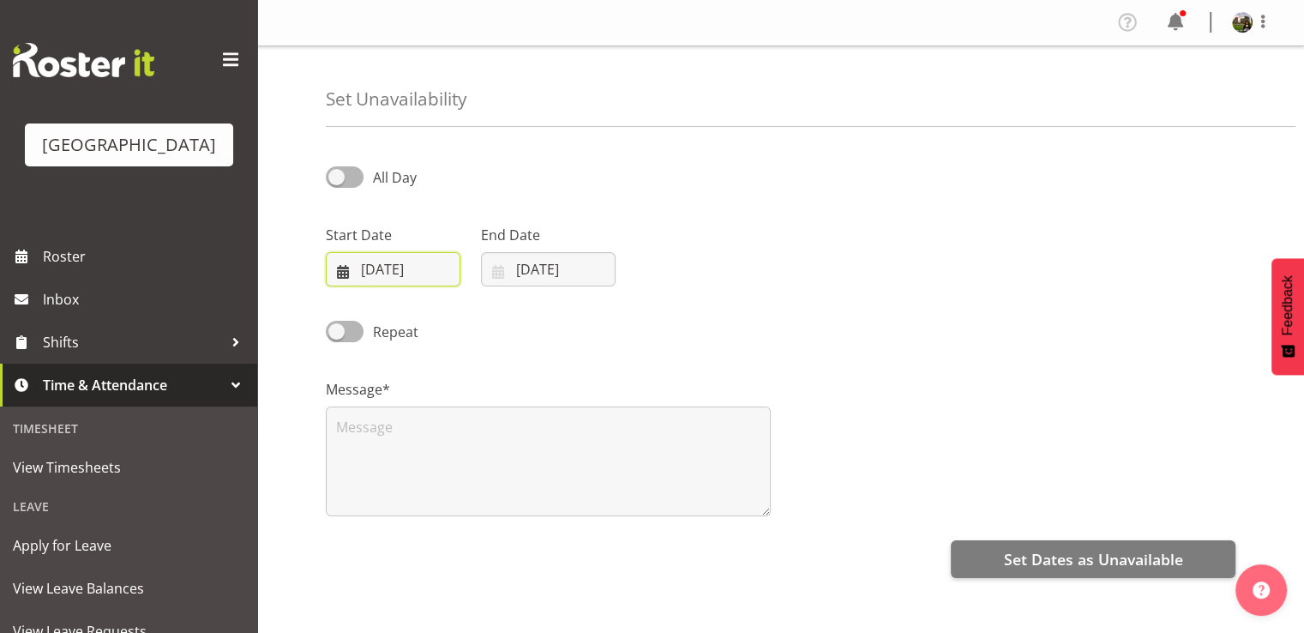
click at [429, 272] on input "[DATE]" at bounding box center [393, 269] width 135 height 34
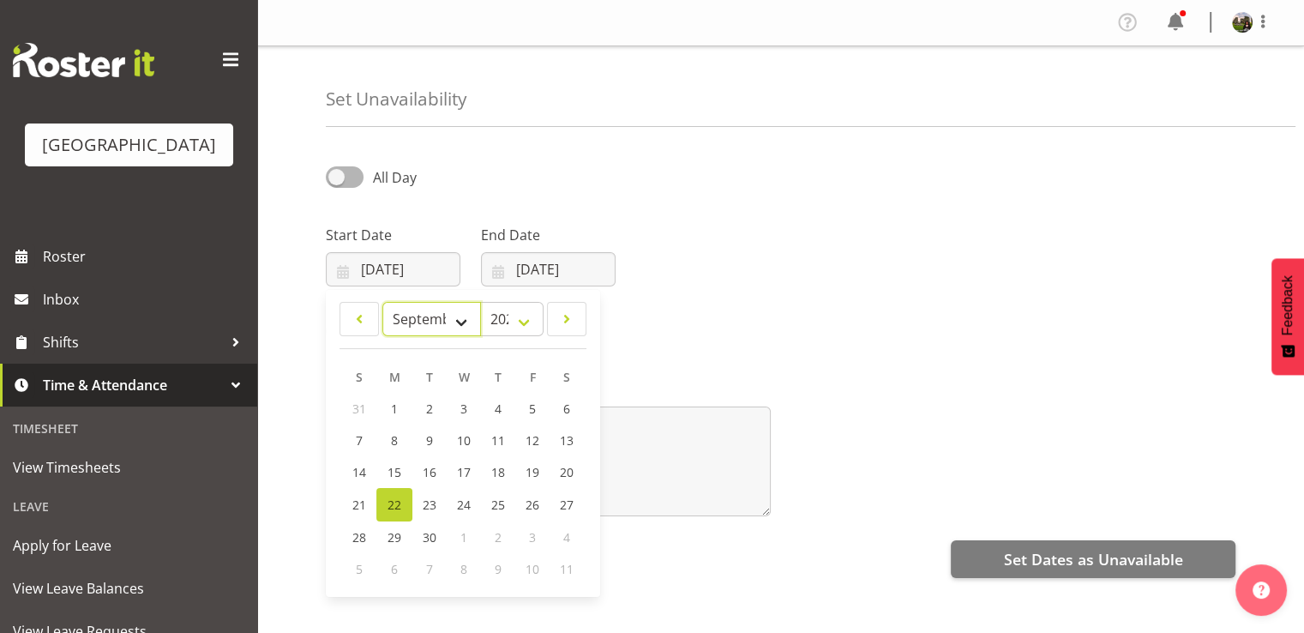
click at [462, 323] on select "January February March April May June July August September October November De…" at bounding box center [431, 319] width 99 height 34
select select "9"
click at [382, 302] on select "January February March April May June July August September October November De…" at bounding box center [431, 319] width 99 height 34
click at [497, 537] on span "30" at bounding box center [497, 535] width 14 height 16
type input "30/10/2025"
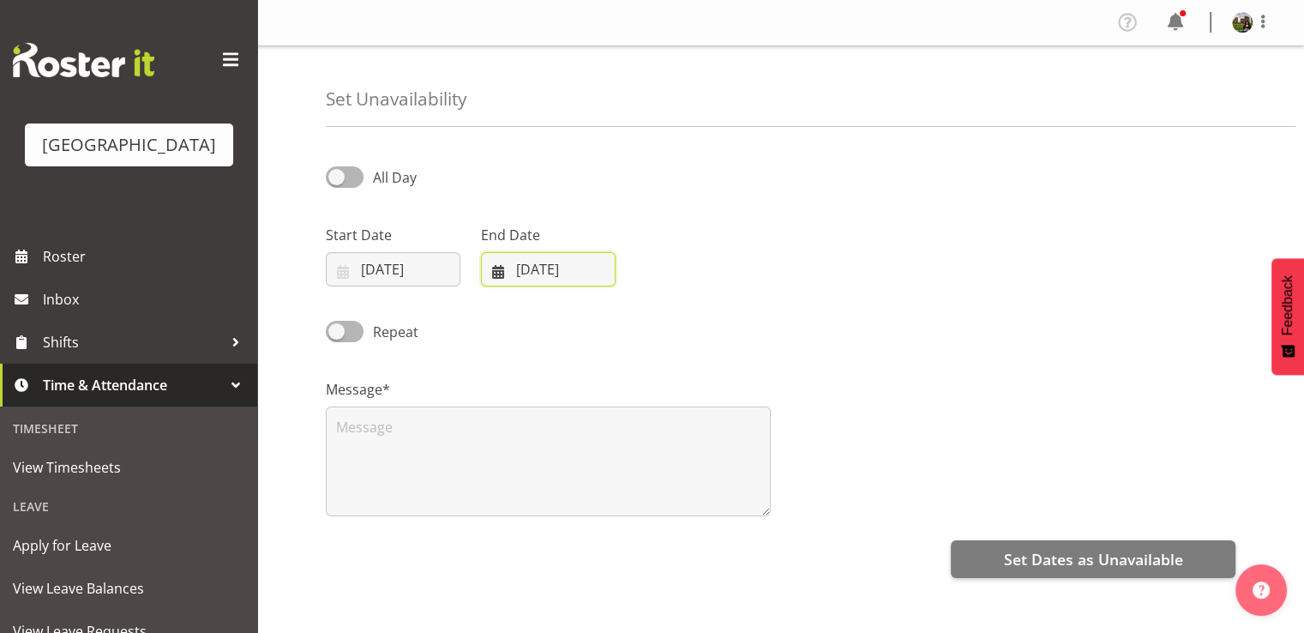
click at [566, 269] on input "22/09/2025" at bounding box center [548, 269] width 135 height 34
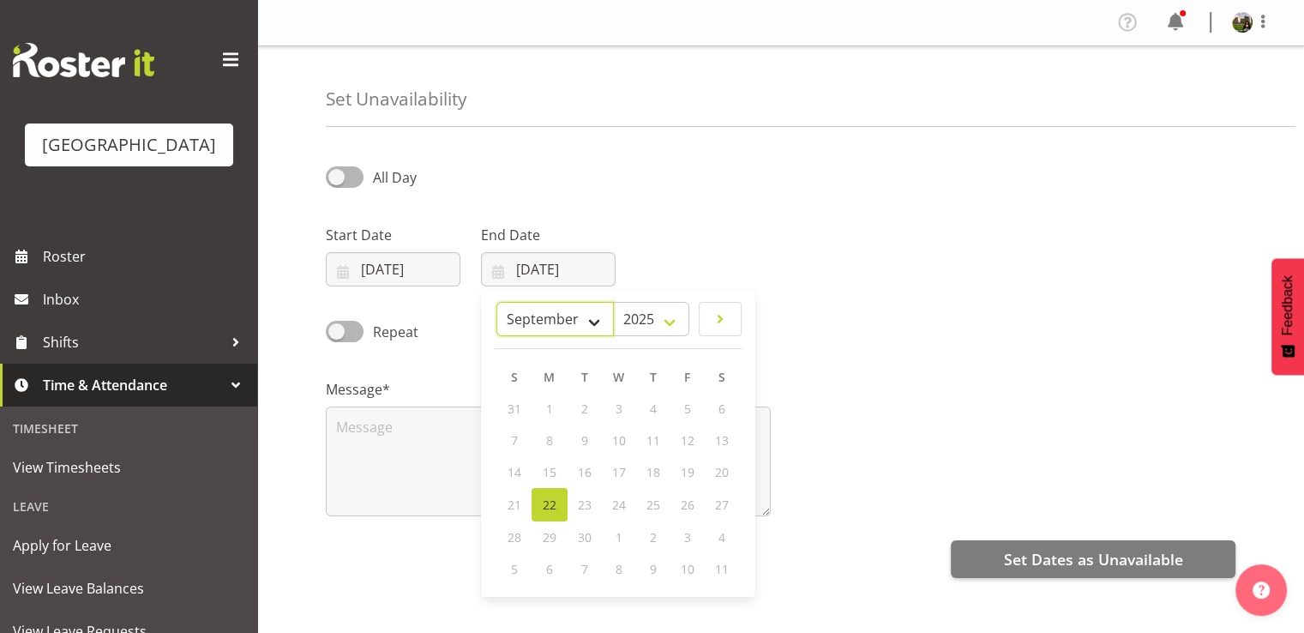
click at [587, 317] on select "January February March April May June July August September October November De…" at bounding box center [554, 319] width 117 height 34
select select "9"
click at [497, 302] on select "January February March April May June July August September October November De…" at bounding box center [554, 319] width 117 height 34
click at [657, 535] on span "30" at bounding box center [652, 535] width 14 height 16
type input "30/10/2025"
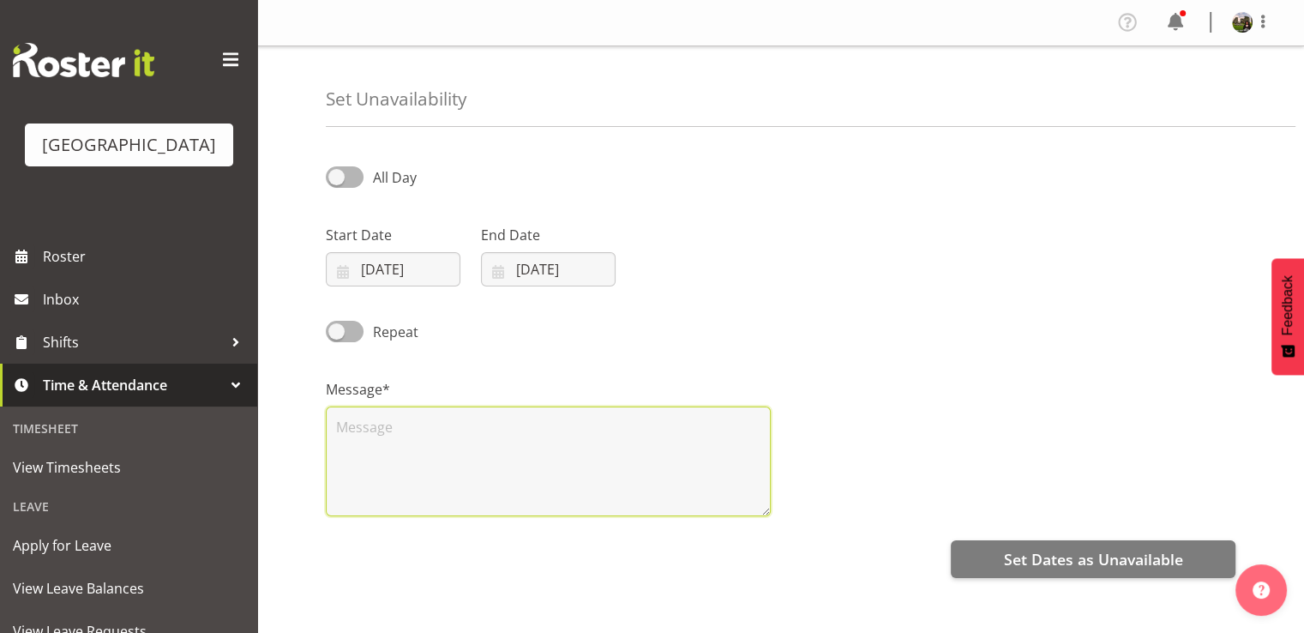
click at [370, 446] on textarea at bounding box center [548, 461] width 445 height 110
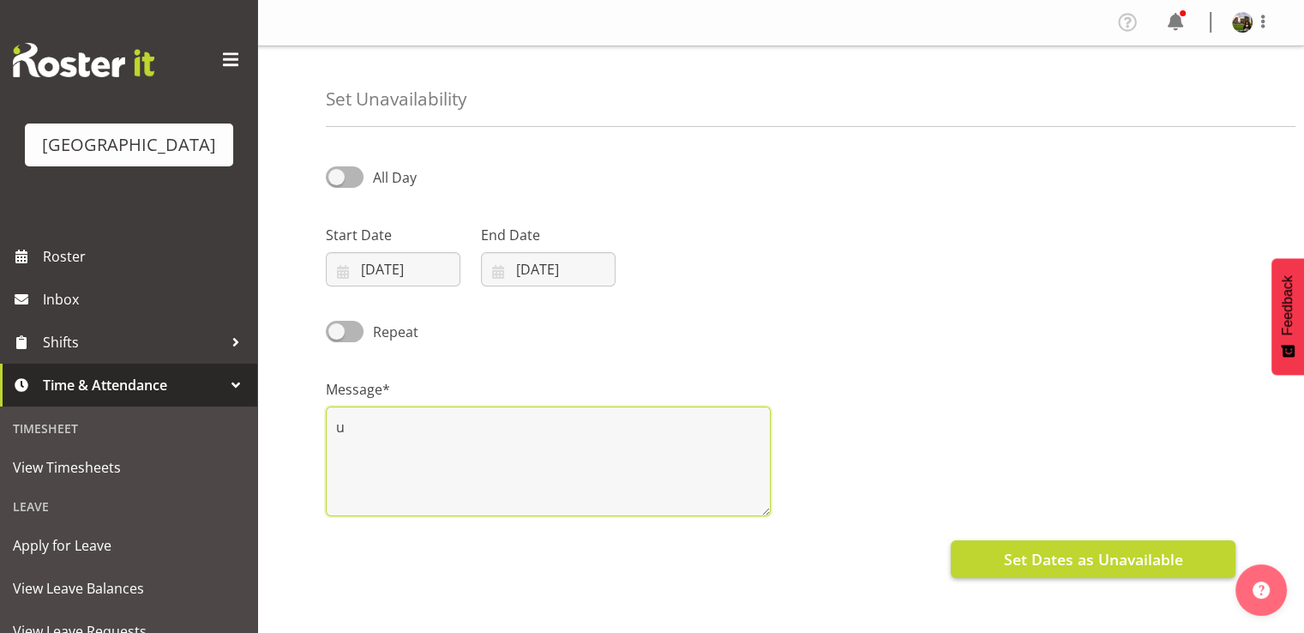
type textarea "u"
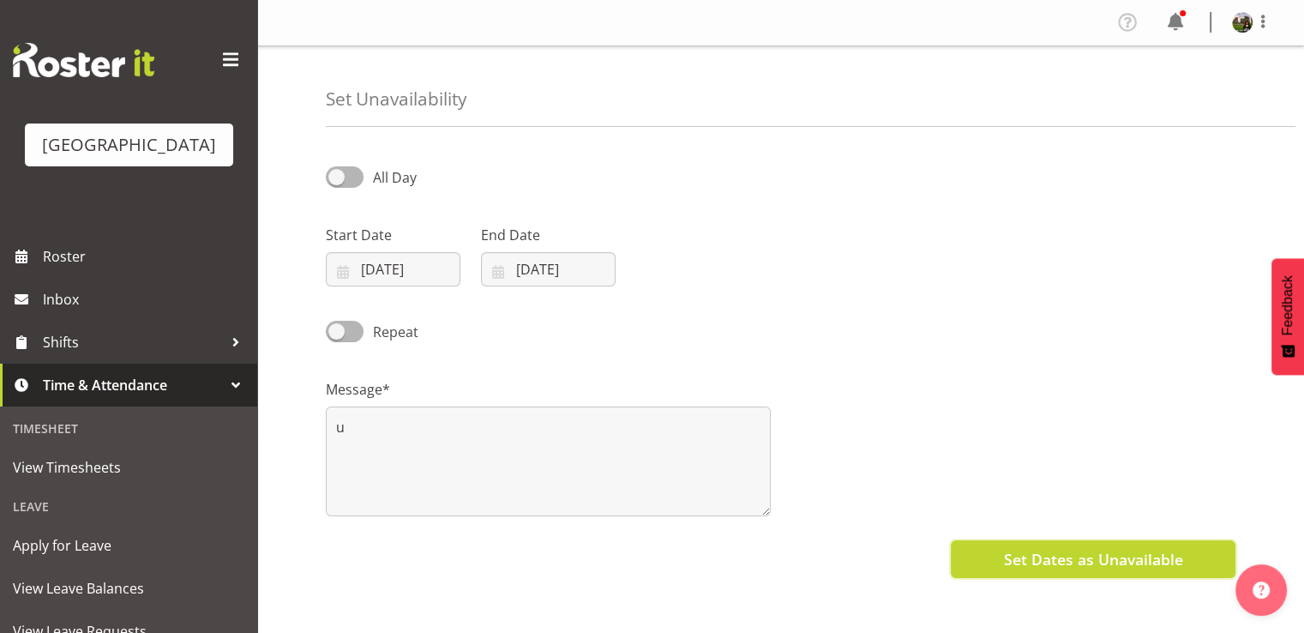
click at [1005, 546] on button "Set Dates as Unavailable" at bounding box center [1093, 559] width 285 height 38
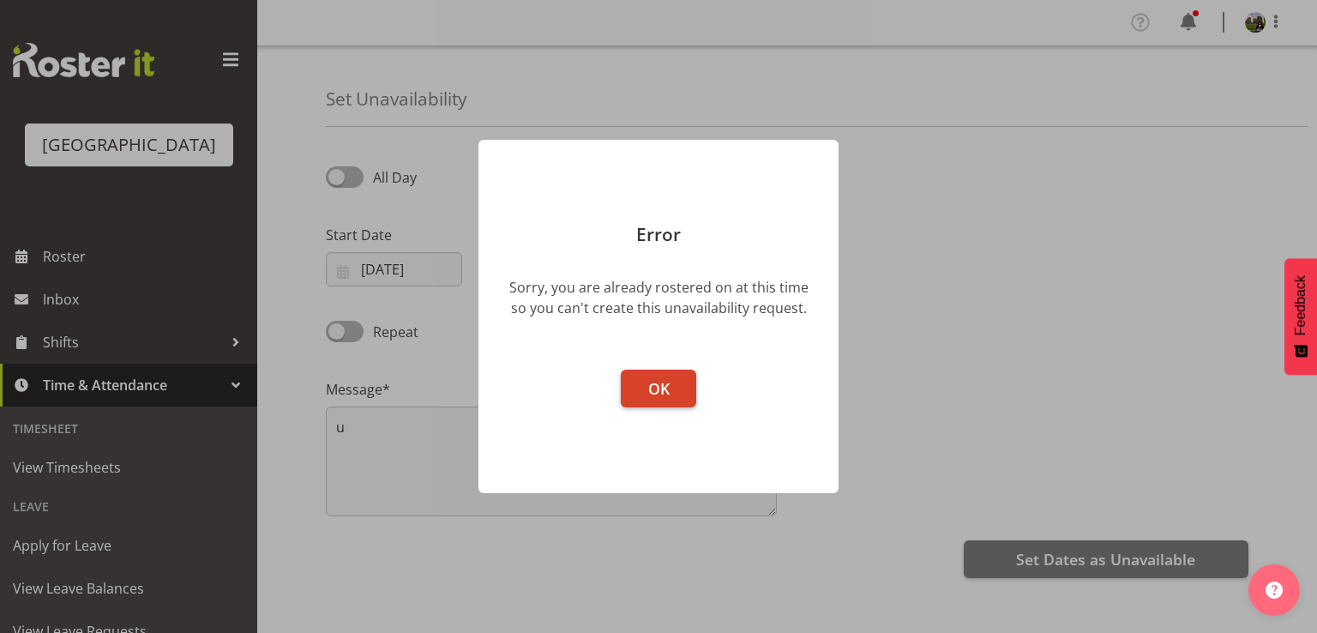
click at [669, 387] on span "OK" at bounding box center [658, 388] width 21 height 21
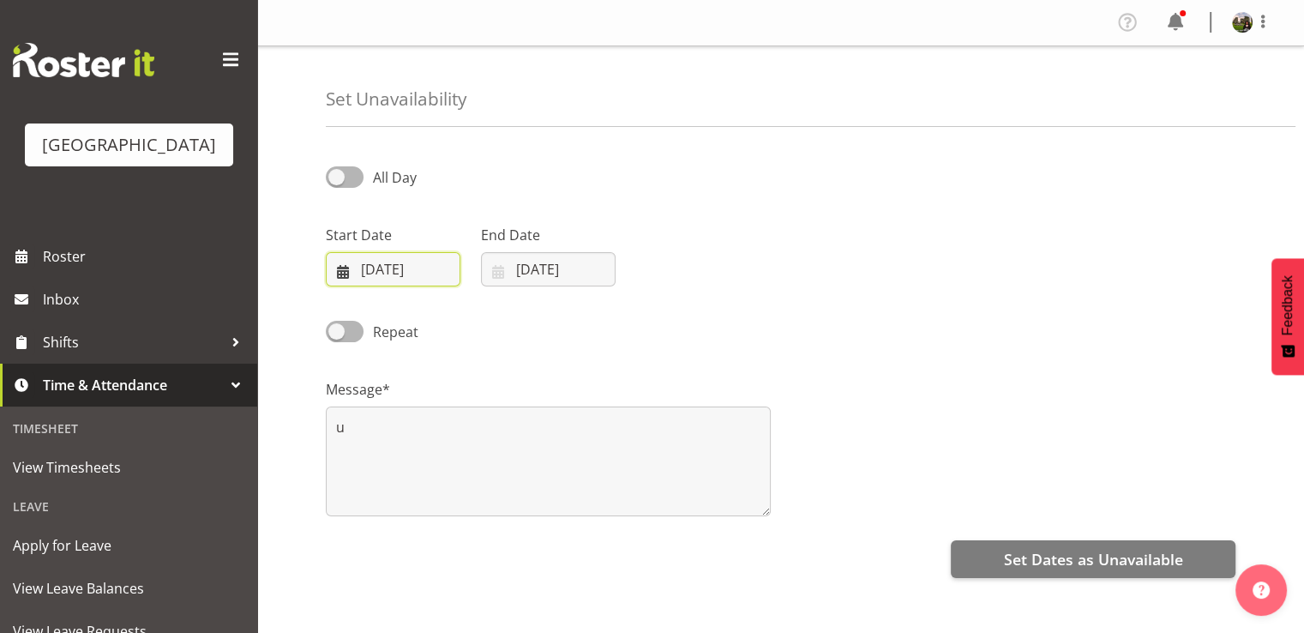
click at [396, 272] on input "30/10/2025" at bounding box center [393, 269] width 135 height 34
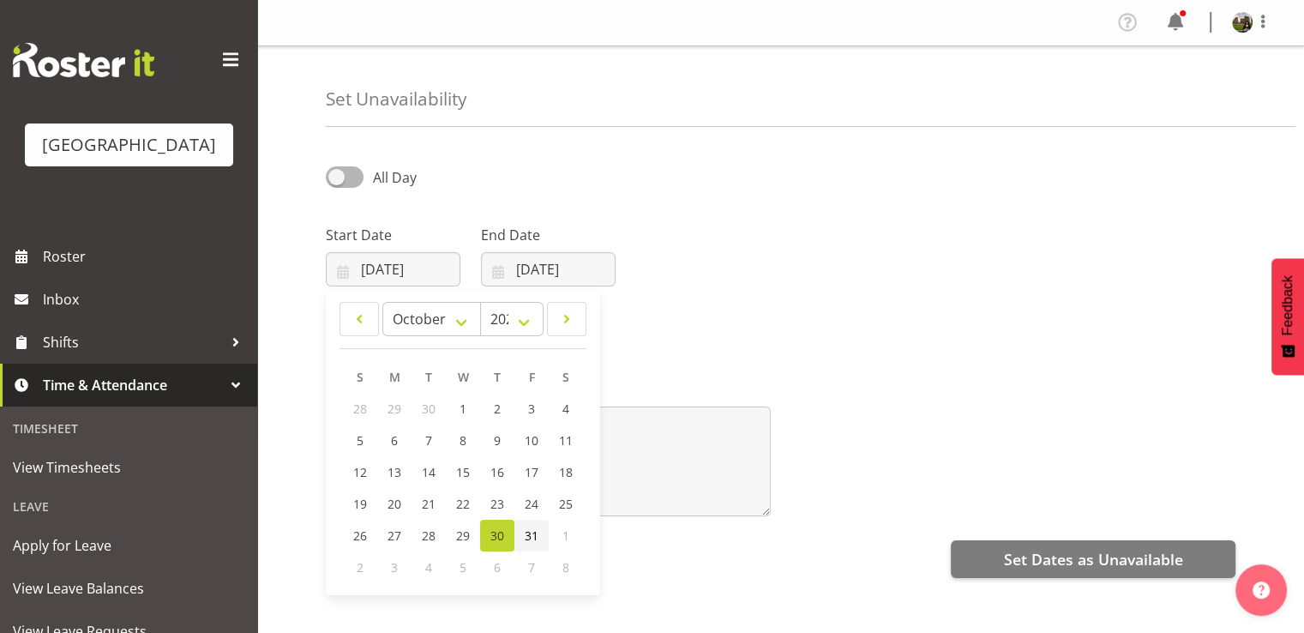
click at [535, 531] on span "31" at bounding box center [532, 535] width 14 height 16
type input "31/10/2025"
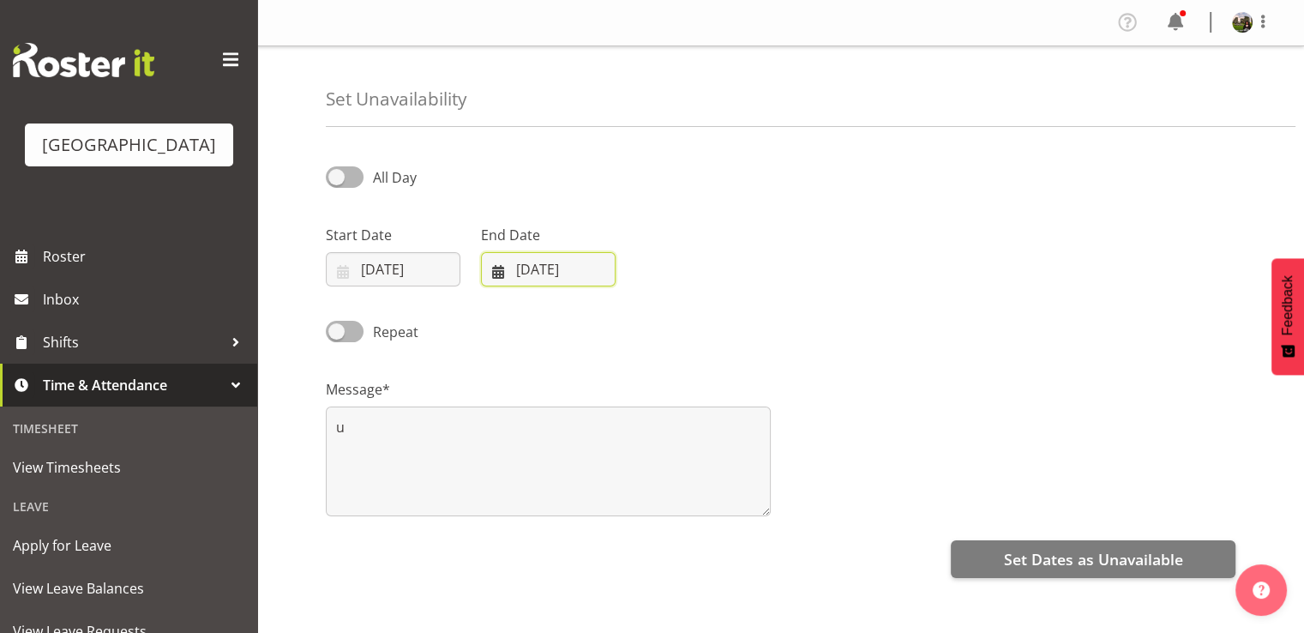
click at [552, 268] on input "30/10/2025" at bounding box center [548, 269] width 135 height 34
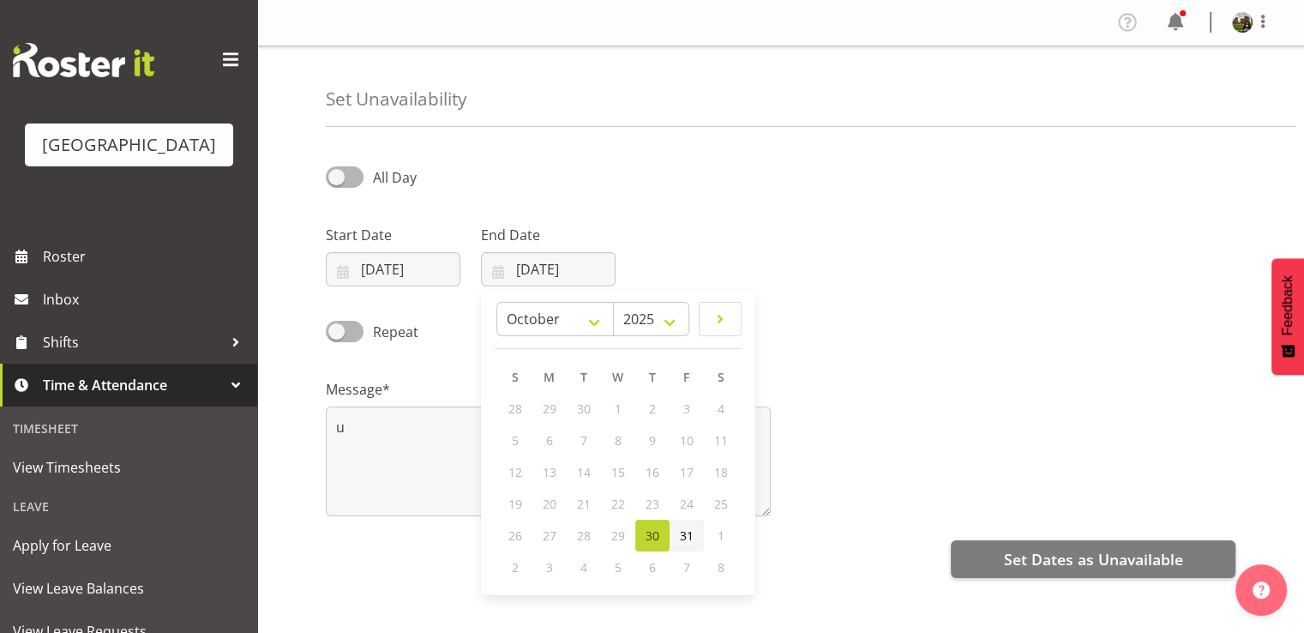
click at [675, 536] on link "31" at bounding box center [686, 535] width 34 height 32
type input "31/10/2025"
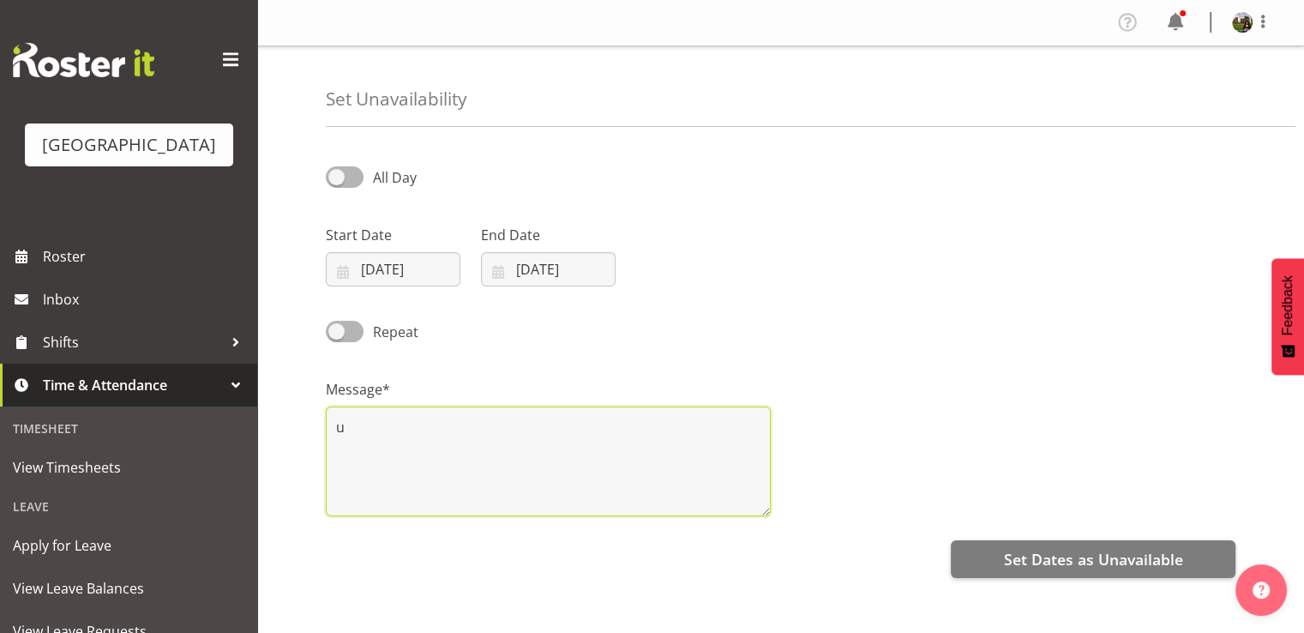
click at [585, 468] on textarea "u" at bounding box center [548, 461] width 445 height 110
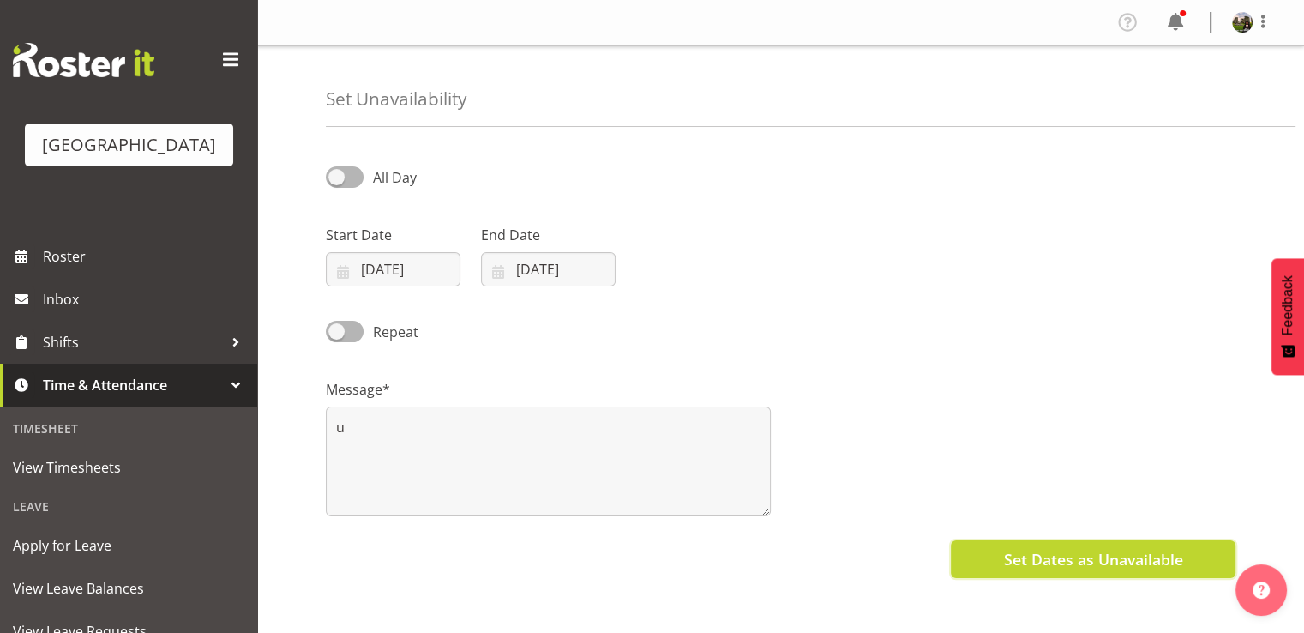
click at [1070, 560] on span "Set Dates as Unavailable" at bounding box center [1092, 559] width 179 height 22
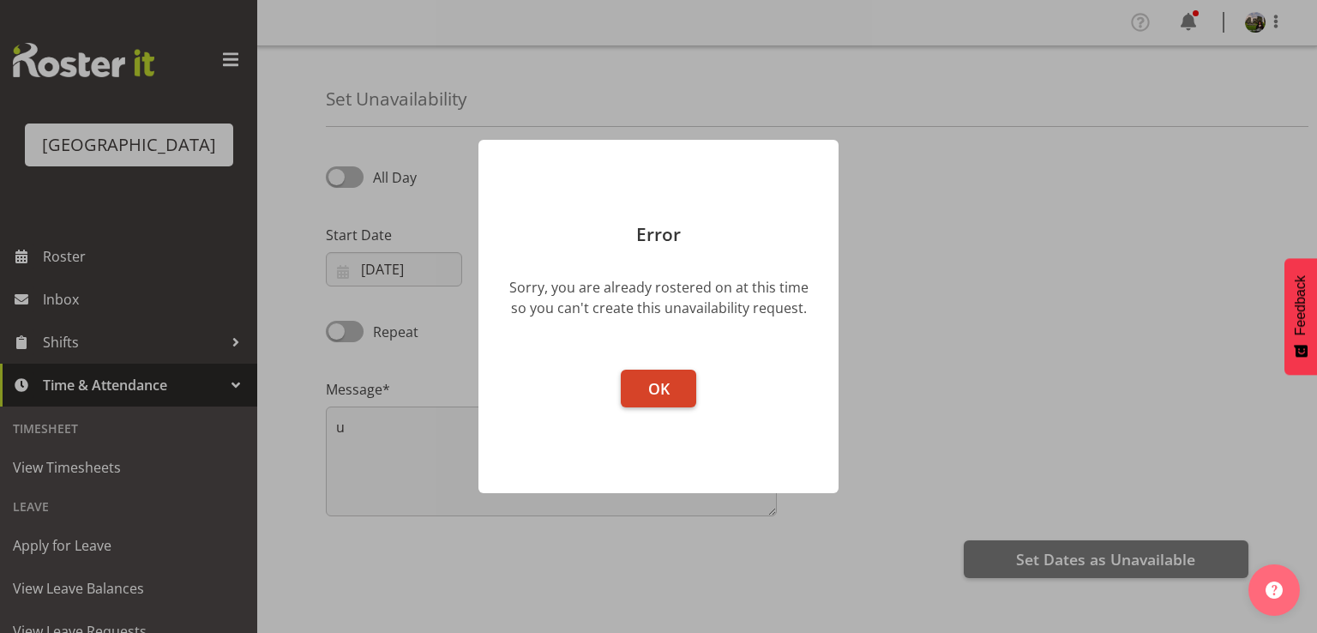
click at [675, 392] on button "OK" at bounding box center [658, 388] width 75 height 38
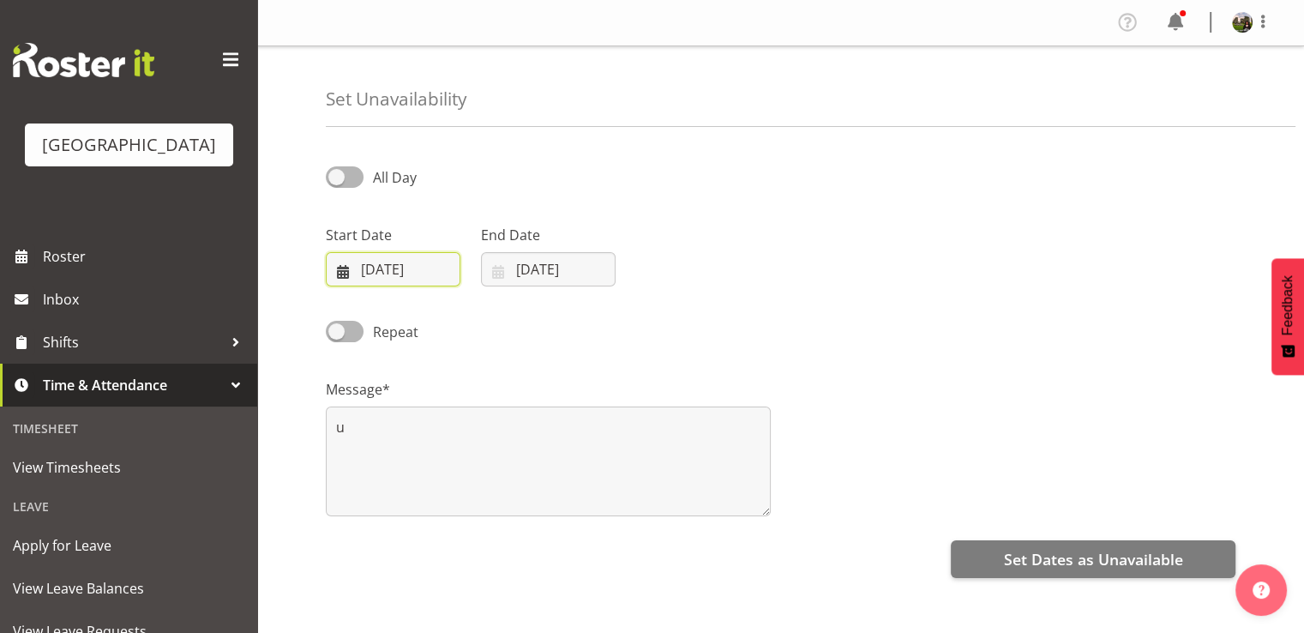
click at [403, 268] on input "31/10/2025" at bounding box center [393, 269] width 135 height 34
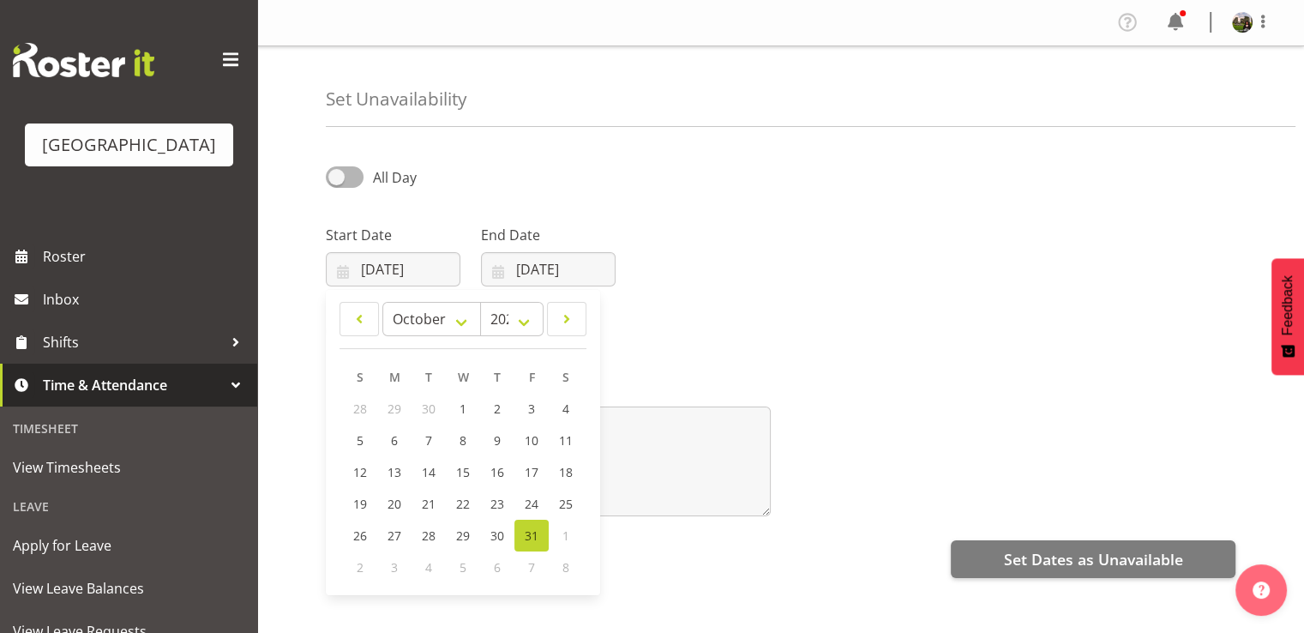
click at [562, 536] on div "1" at bounding box center [566, 535] width 34 height 32
click at [424, 325] on select "January February March April May June July August September October November De…" at bounding box center [431, 319] width 99 height 34
select select "10"
click at [382, 302] on select "January February March April May June July August September October November De…" at bounding box center [431, 319] width 99 height 34
click at [566, 406] on span "1" at bounding box center [565, 408] width 7 height 16
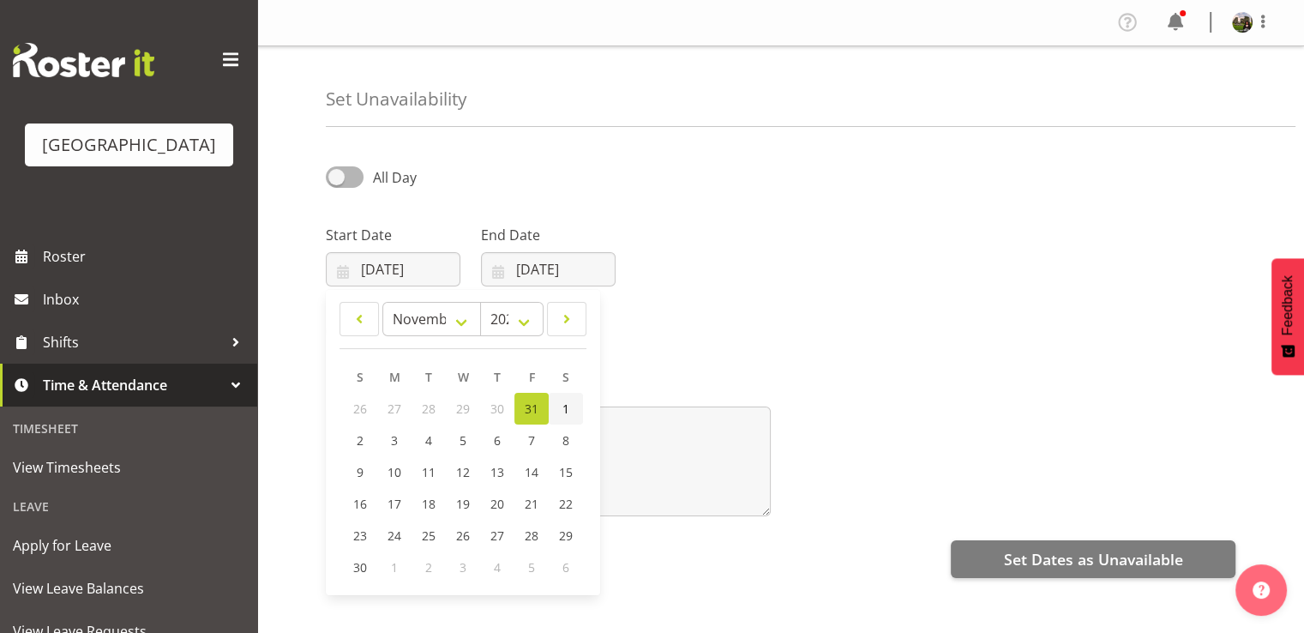
type input "01/11/2025"
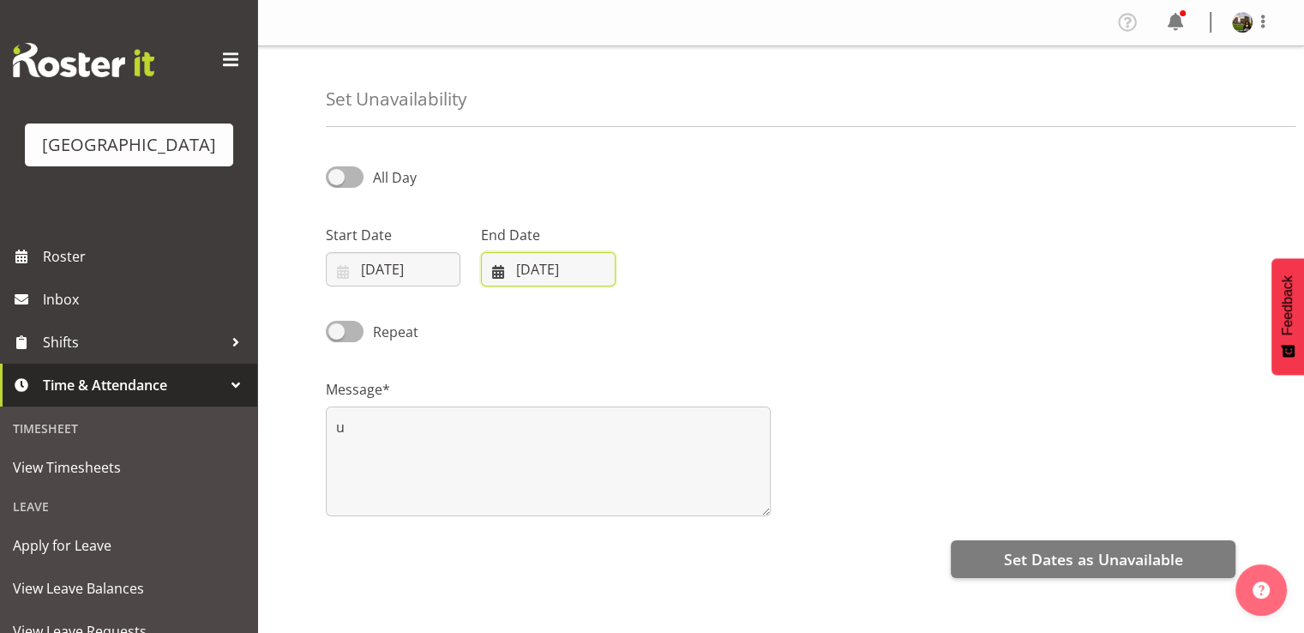
click at [562, 275] on input "31/10/2025" at bounding box center [548, 269] width 135 height 34
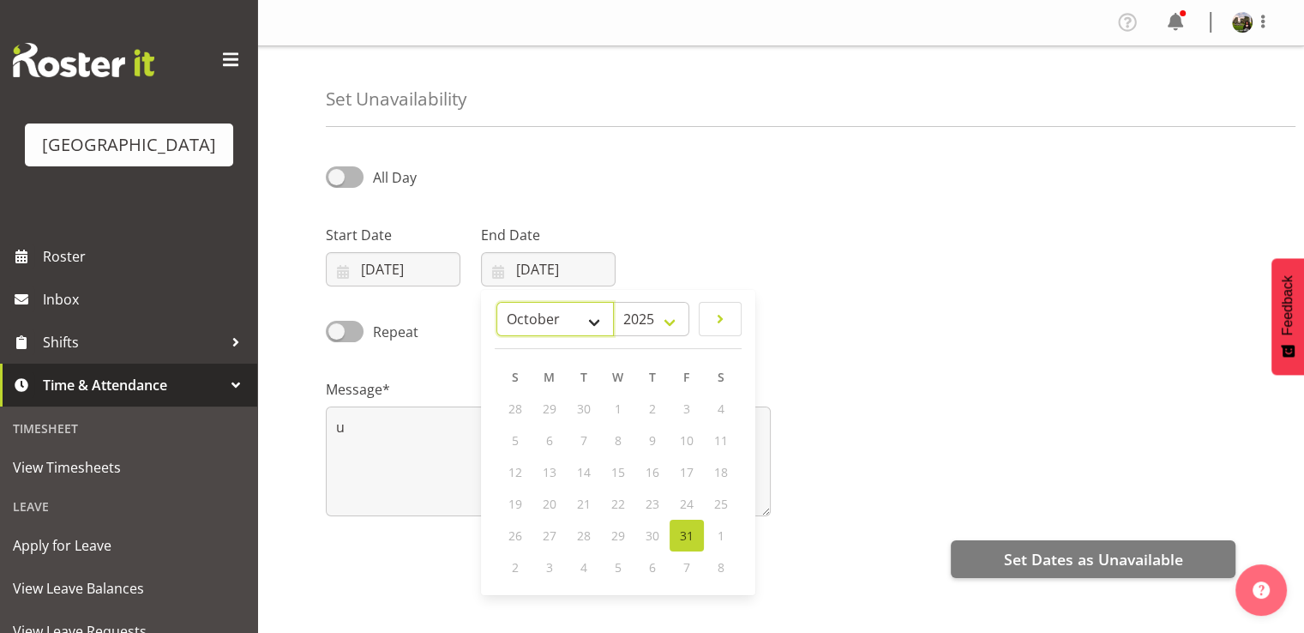
click at [593, 324] on select "January February March April May June July August September October November De…" at bounding box center [554, 319] width 117 height 34
select select "10"
click at [497, 302] on select "January February March April May June July August September October November De…" at bounding box center [554, 319] width 117 height 34
click at [723, 409] on span "1" at bounding box center [720, 408] width 7 height 16
type input "01/11/2025"
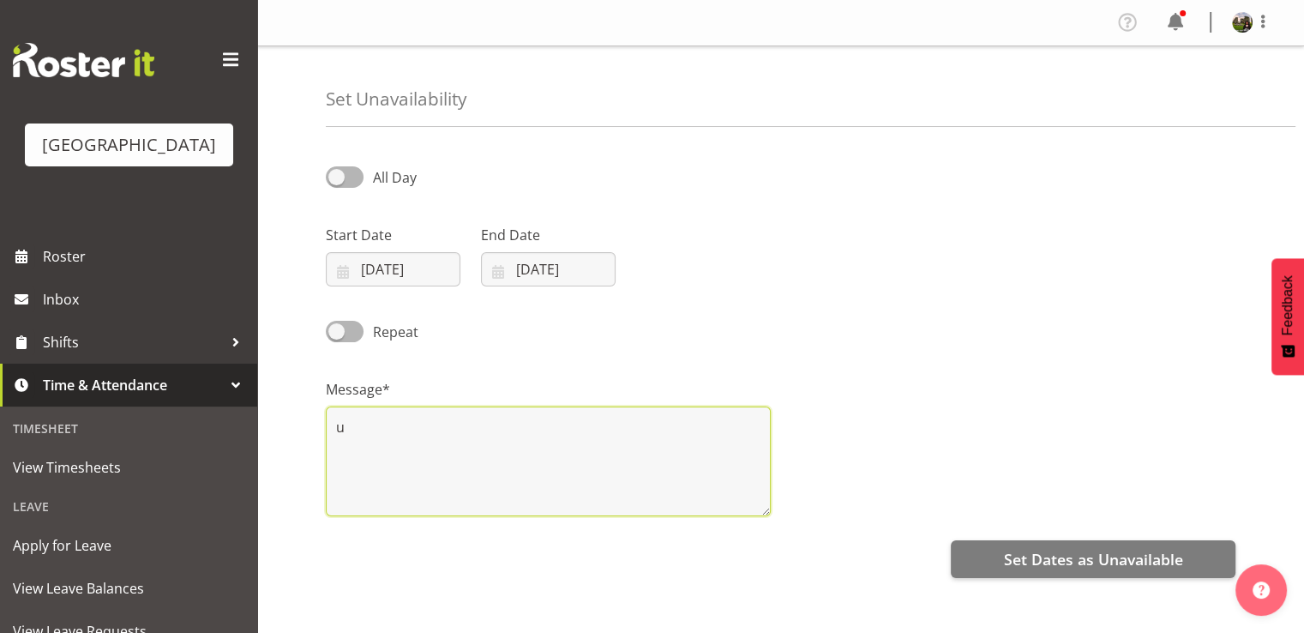
click at [504, 453] on textarea "u" at bounding box center [548, 461] width 445 height 110
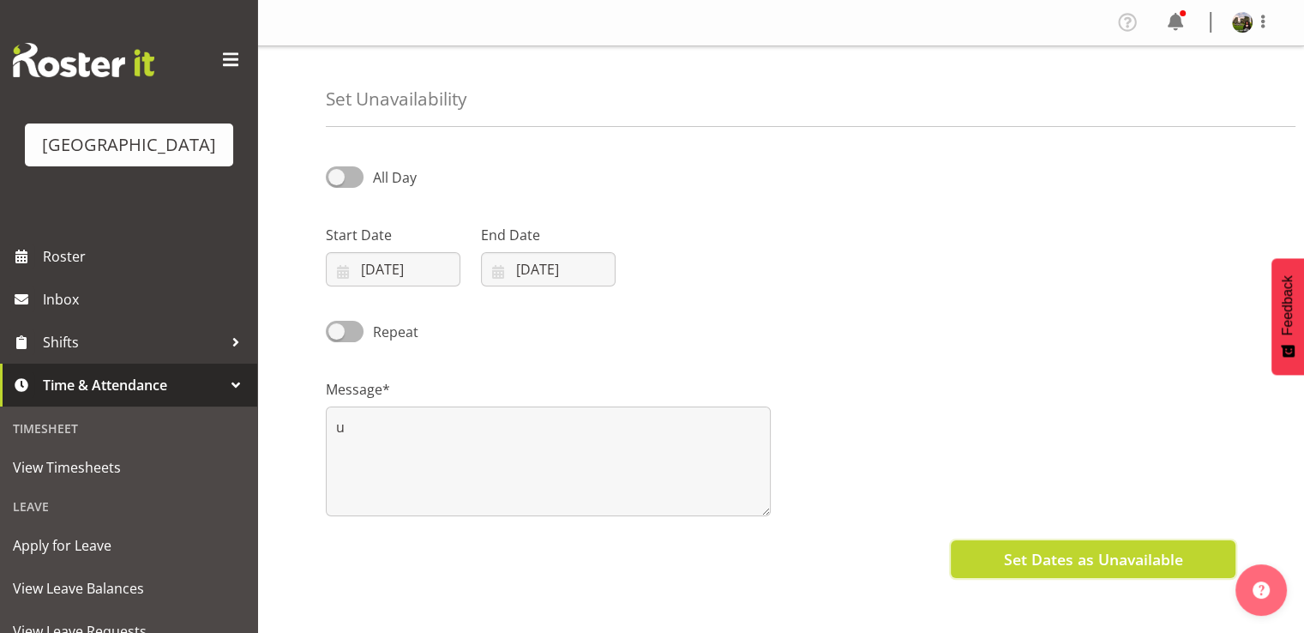
click at [1083, 563] on span "Set Dates as Unavailable" at bounding box center [1092, 559] width 179 height 22
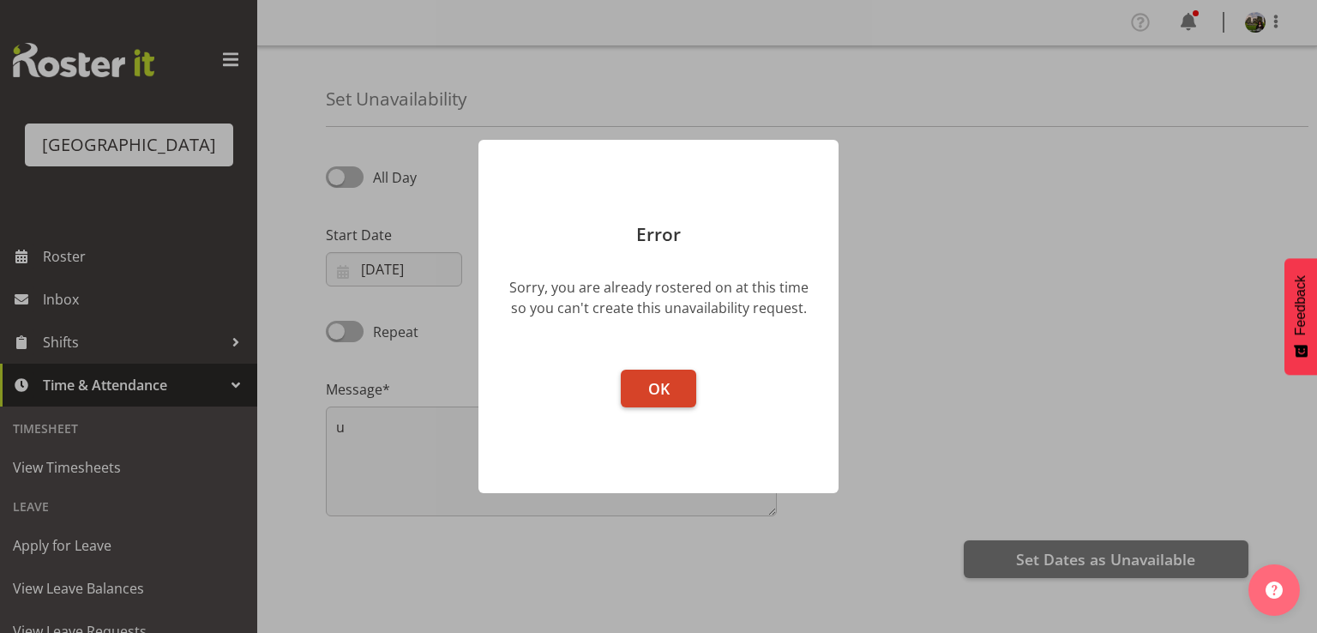
click at [686, 375] on button "OK" at bounding box center [658, 388] width 75 height 38
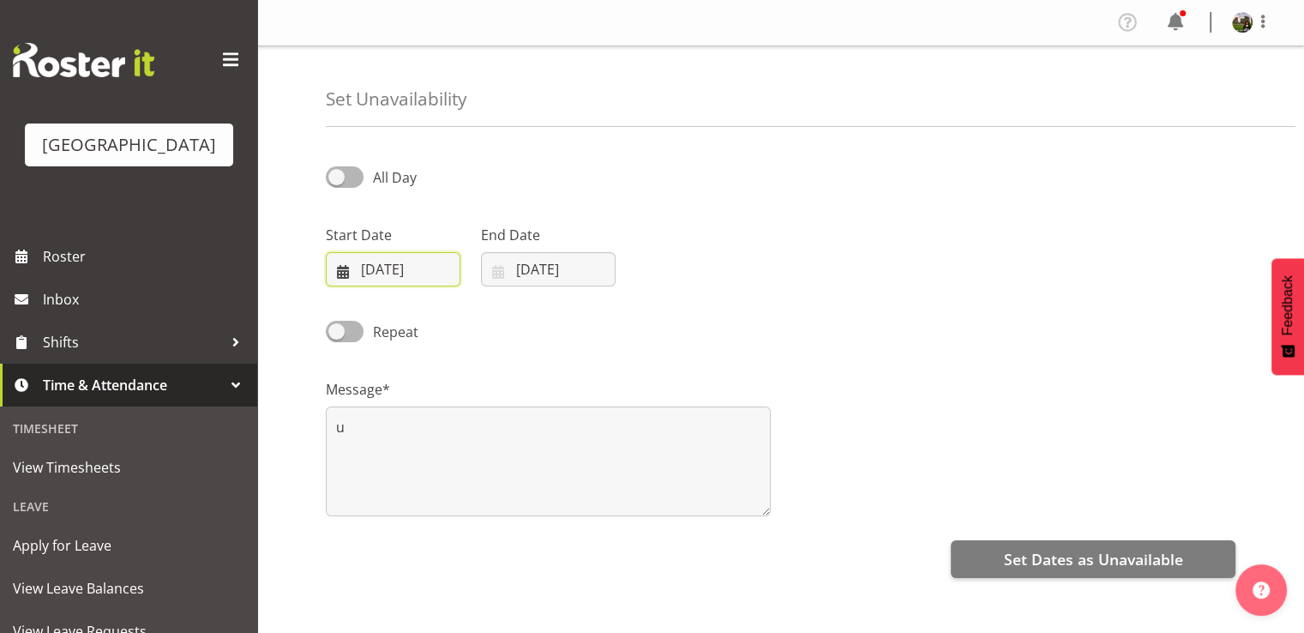
click at [418, 272] on input "01/11/2025" at bounding box center [393, 269] width 135 height 34
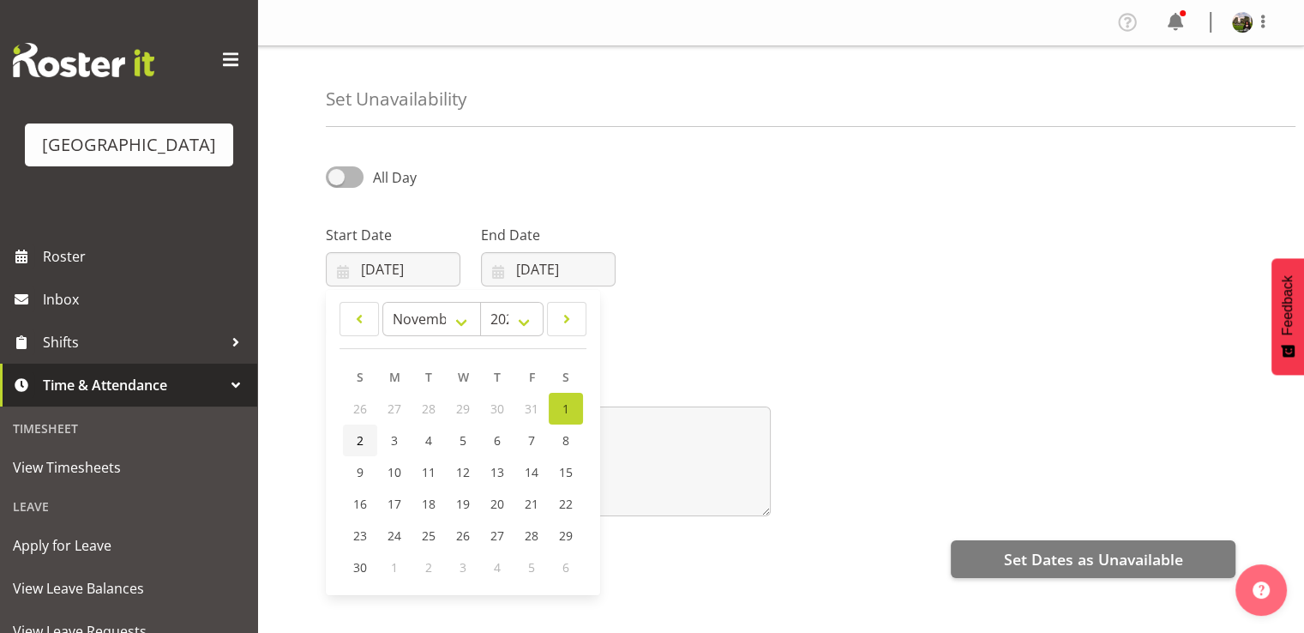
click at [362, 432] on span "2" at bounding box center [360, 440] width 7 height 16
type input "02/11/2025"
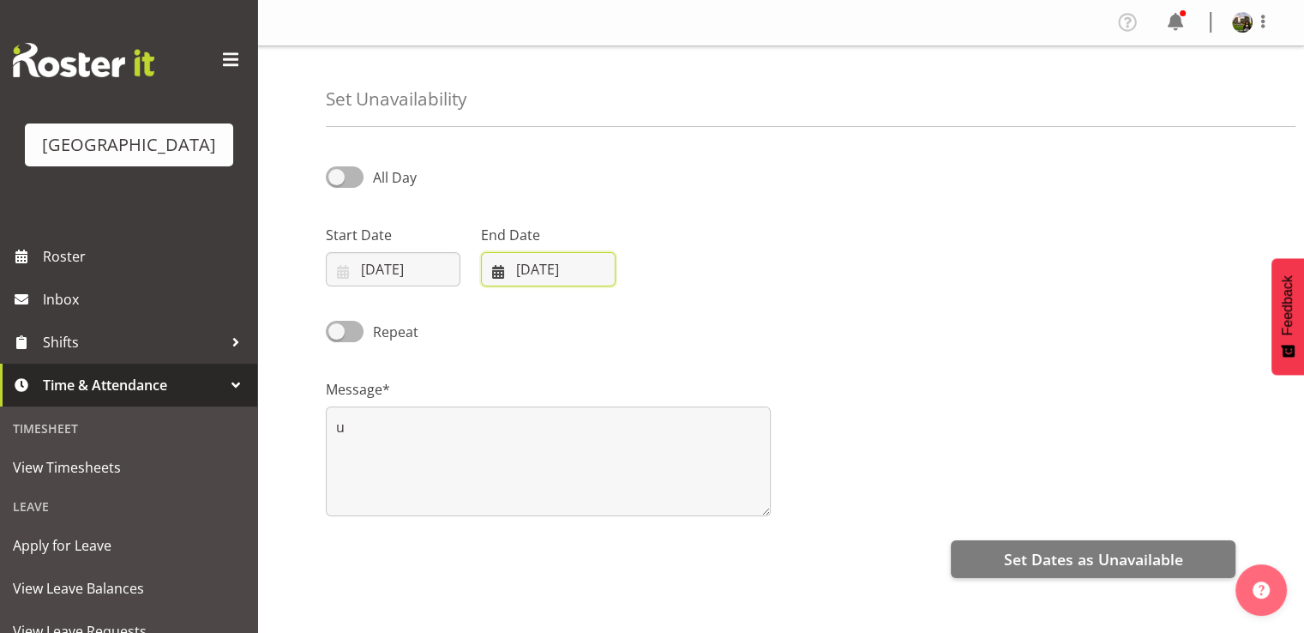
click at [529, 273] on input "01/11/2025" at bounding box center [548, 269] width 135 height 34
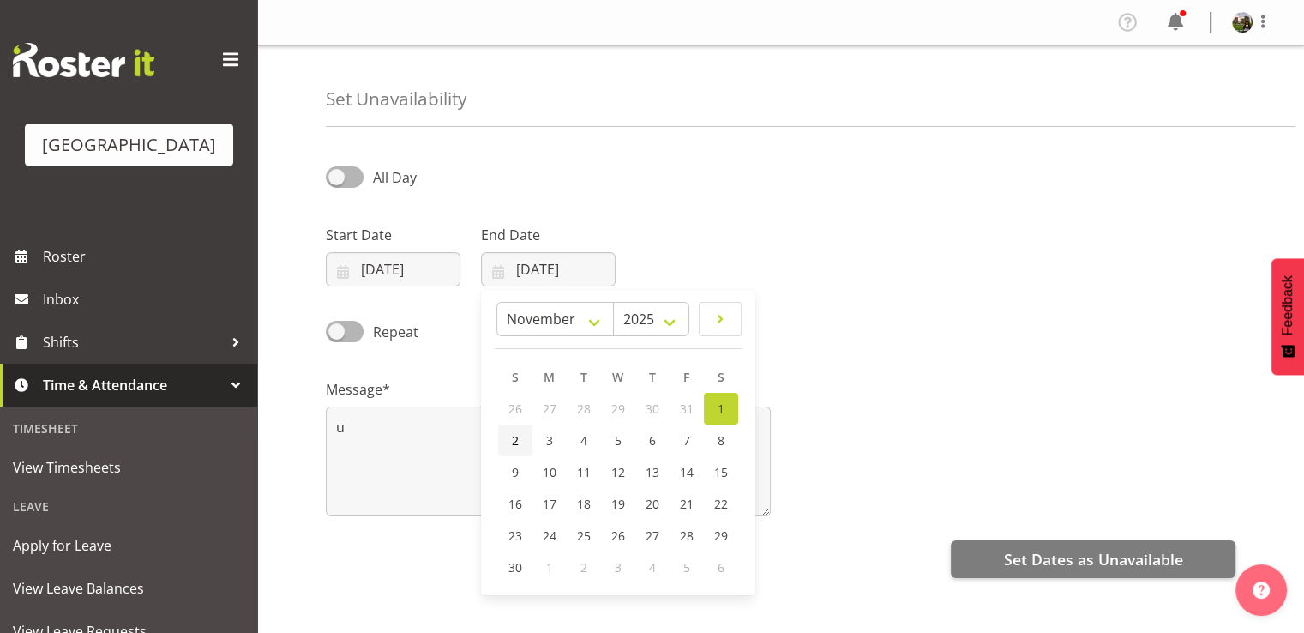
click at [512, 432] on span "2" at bounding box center [515, 440] width 7 height 16
type input "02/11/2025"
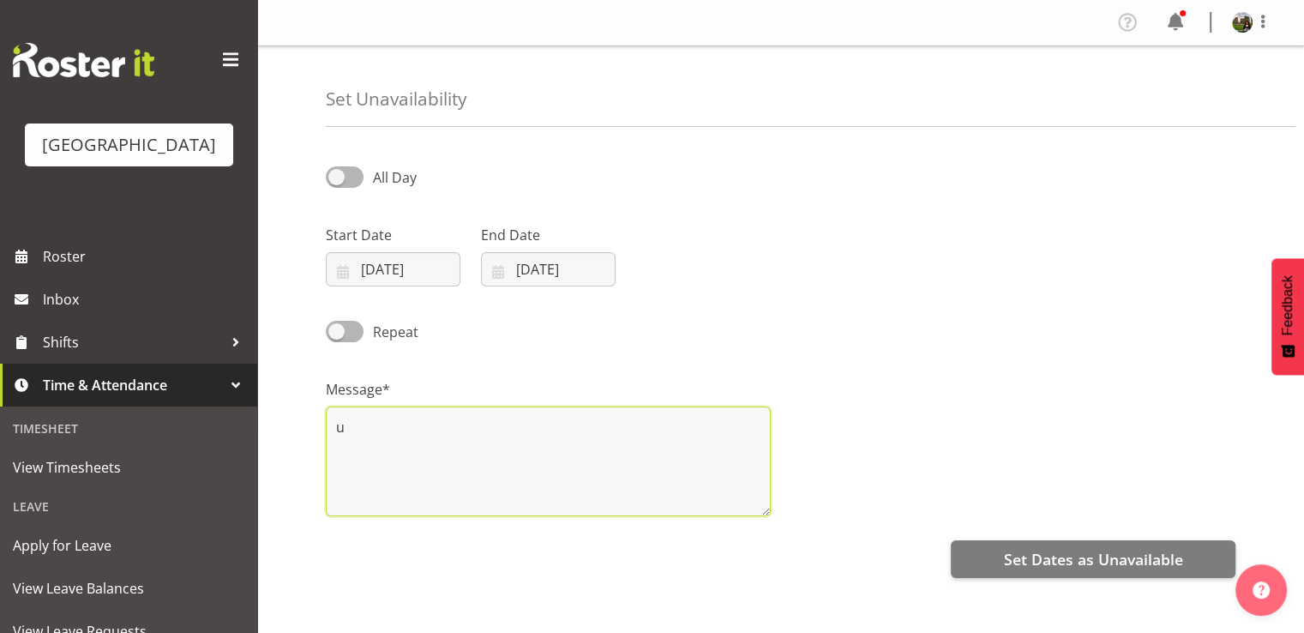
click at [493, 447] on textarea "u" at bounding box center [548, 461] width 445 height 110
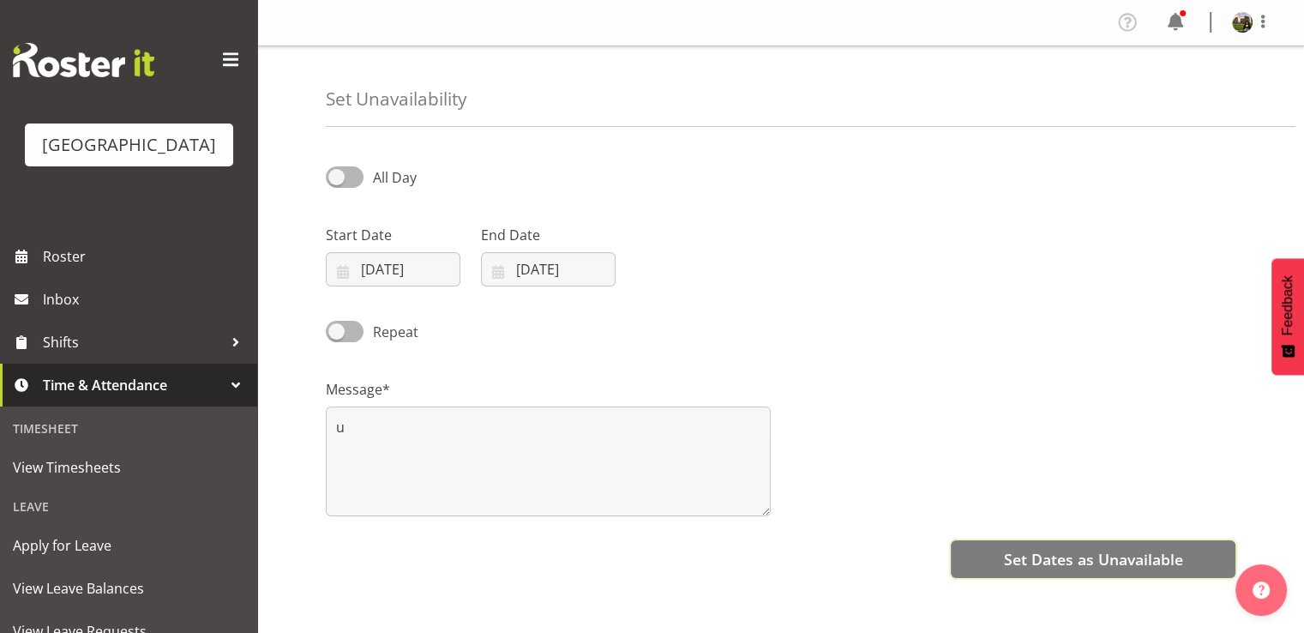
drag, startPoint x: 1027, startPoint y: 556, endPoint x: 1014, endPoint y: 554, distance: 13.1
click at [1026, 557] on span "Set Dates as Unavailable" at bounding box center [1092, 559] width 179 height 22
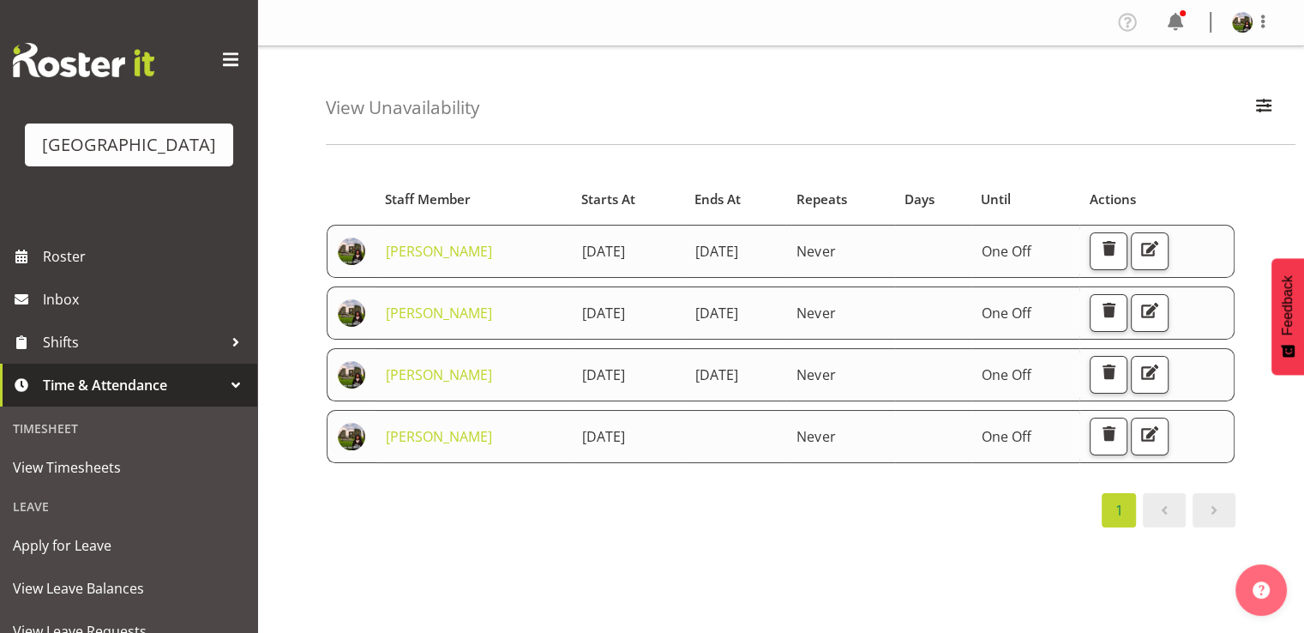
click at [590, 430] on span "[DATE]" at bounding box center [602, 436] width 43 height 19
click at [1119, 433] on span "button" at bounding box center [1108, 434] width 22 height 22
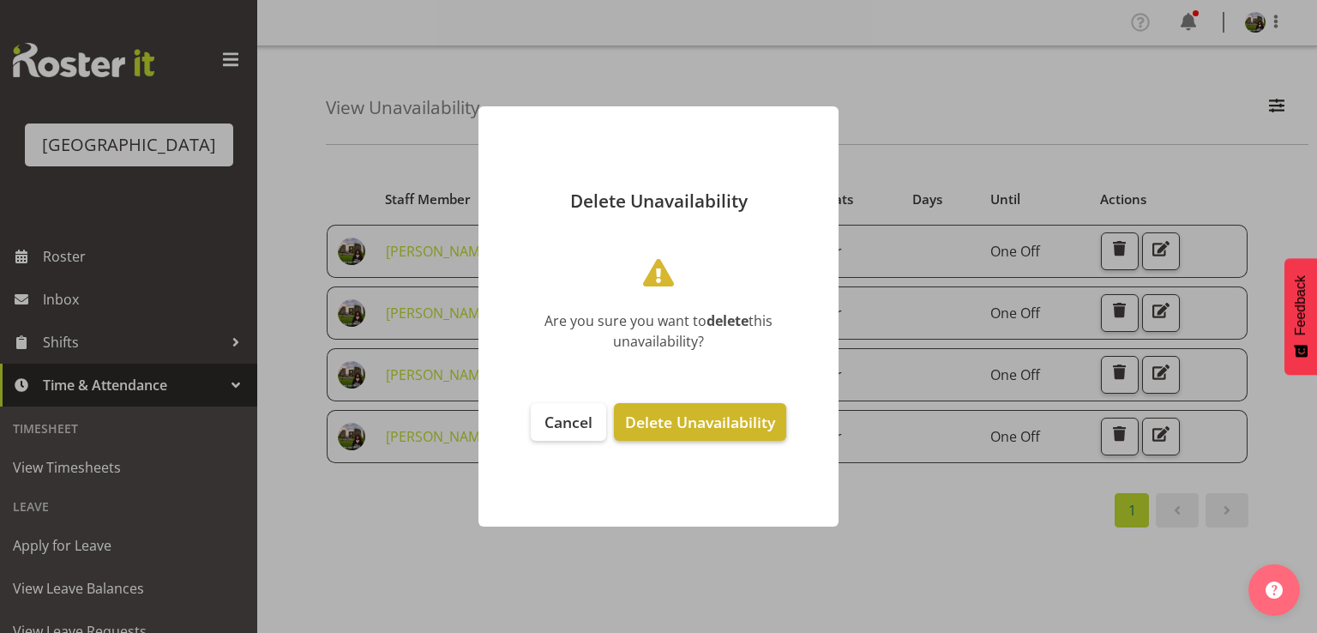
click at [711, 423] on span "Delete Unavailability" at bounding box center [700, 421] width 150 height 21
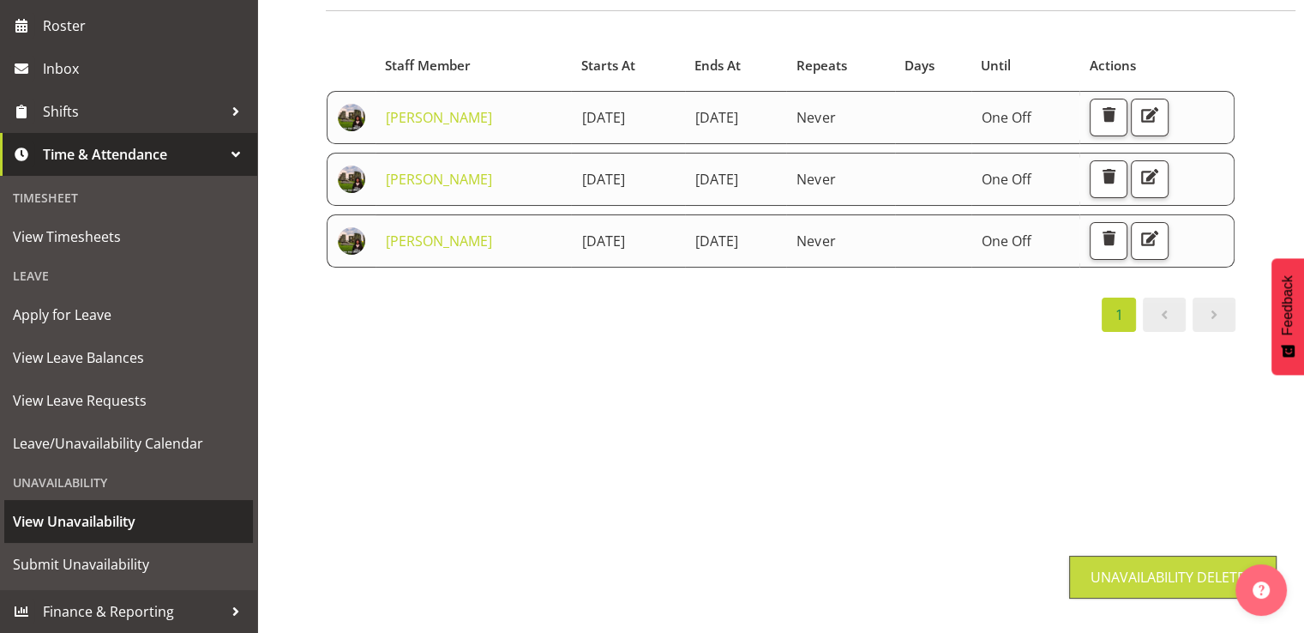
scroll to position [224, 0]
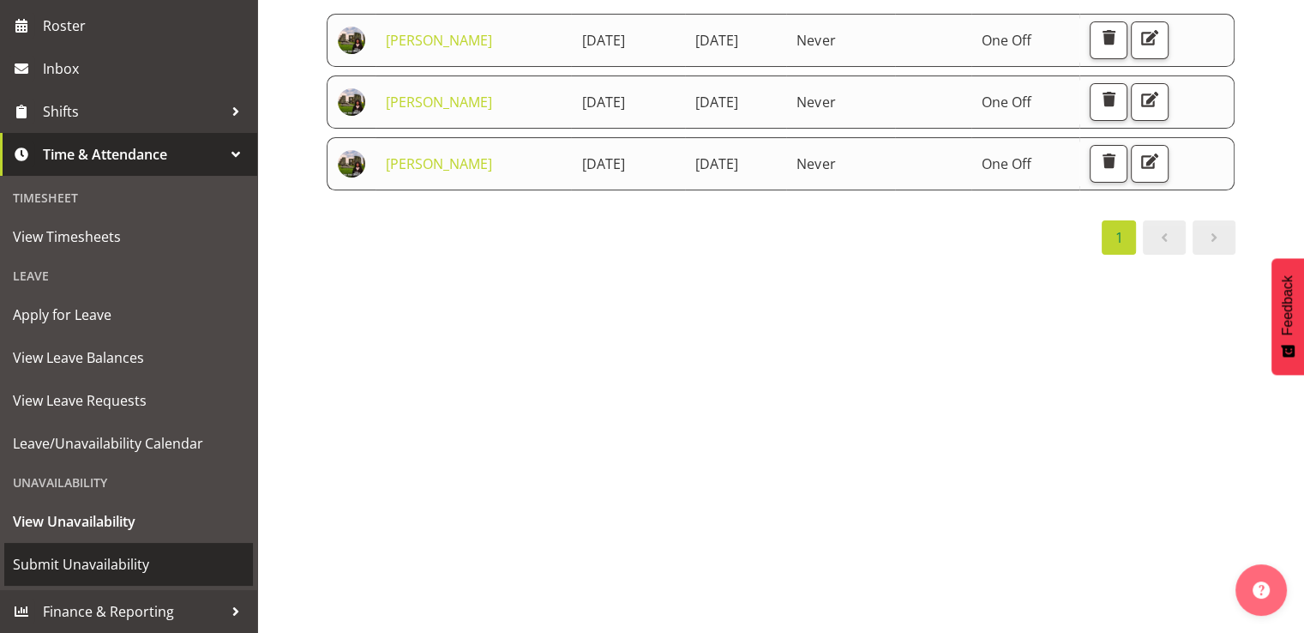
click at [110, 556] on span "Submit Unavailability" at bounding box center [128, 564] width 231 height 26
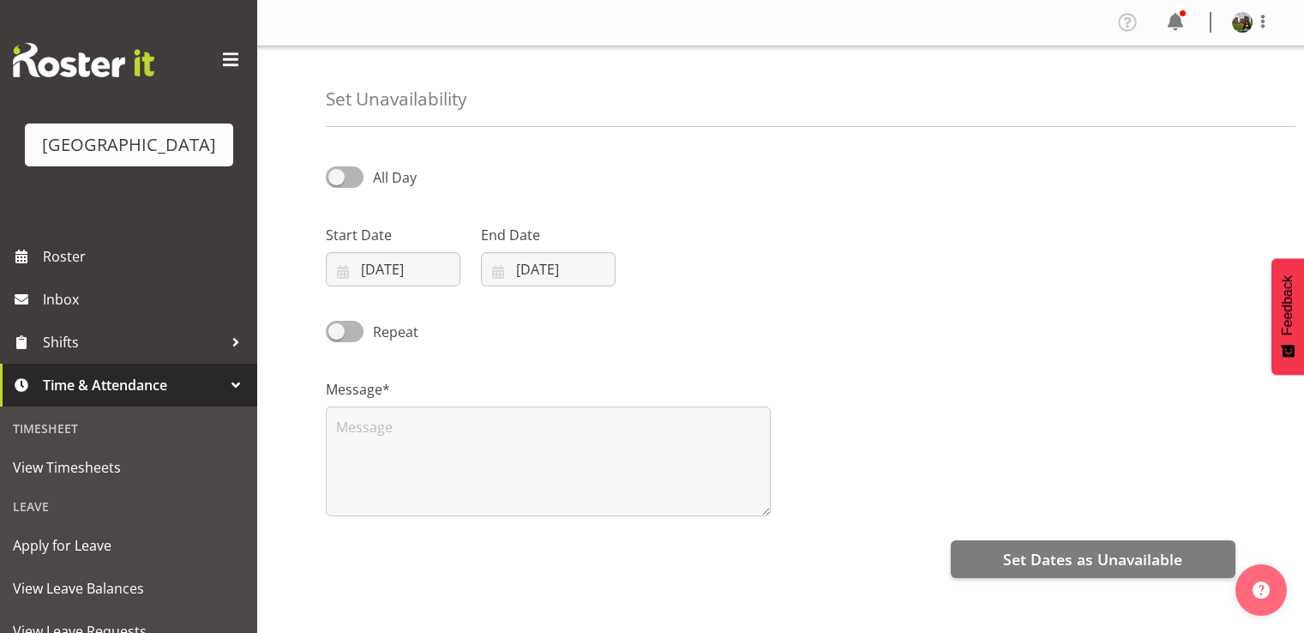
select select "8"
select select "2025"
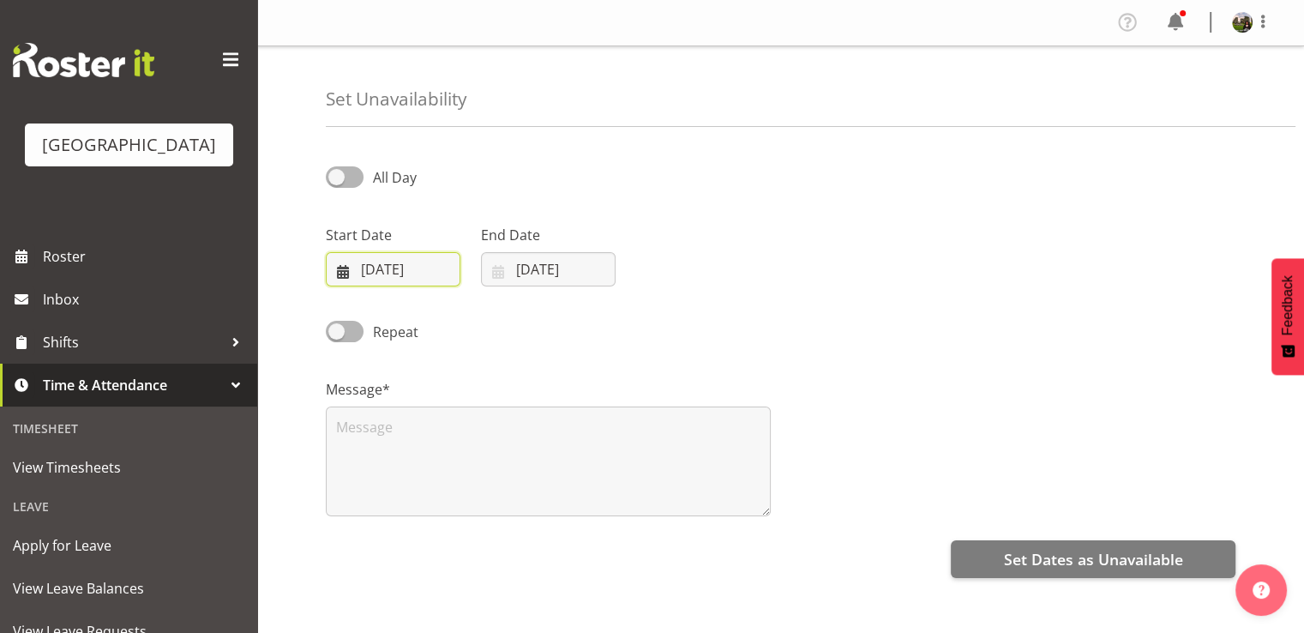
click at [385, 265] on input "[DATE]" at bounding box center [393, 269] width 135 height 34
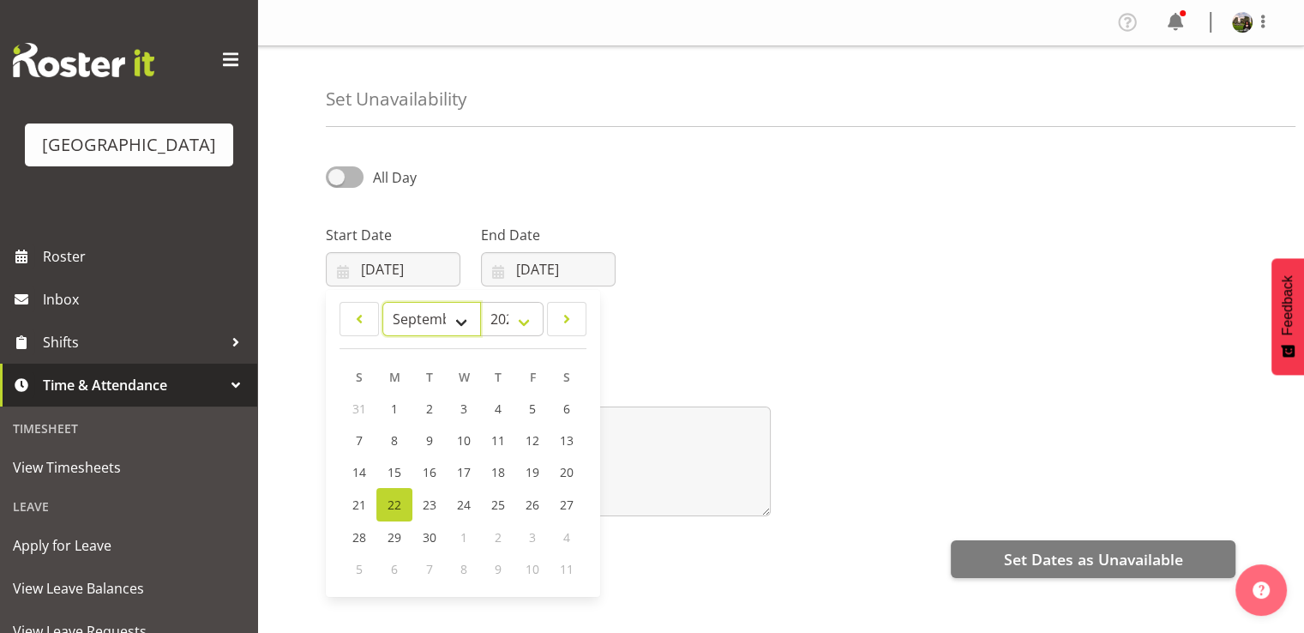
click at [470, 319] on select "January February March April May June July August September October November De…" at bounding box center [431, 319] width 99 height 34
select select "9"
click at [382, 302] on select "January February March April May June July August September October November De…" at bounding box center [431, 319] width 99 height 34
click at [494, 531] on span "30" at bounding box center [497, 535] width 14 height 16
type input "[DATE]"
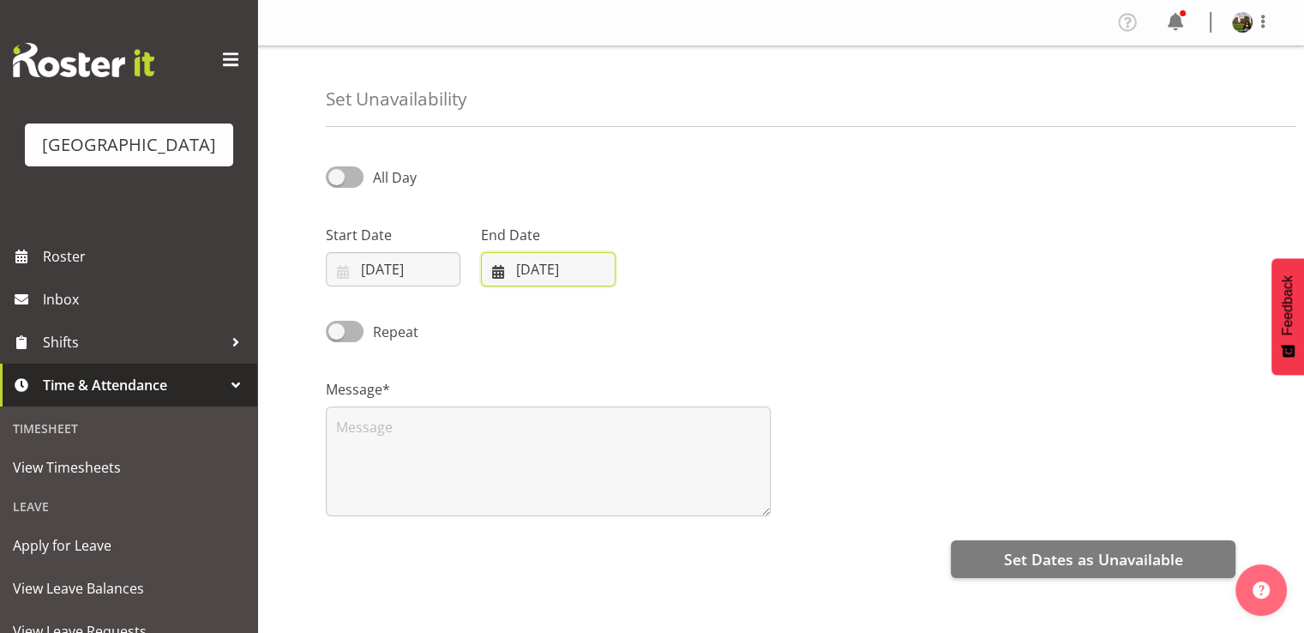
click at [542, 272] on input "[DATE]" at bounding box center [548, 269] width 135 height 34
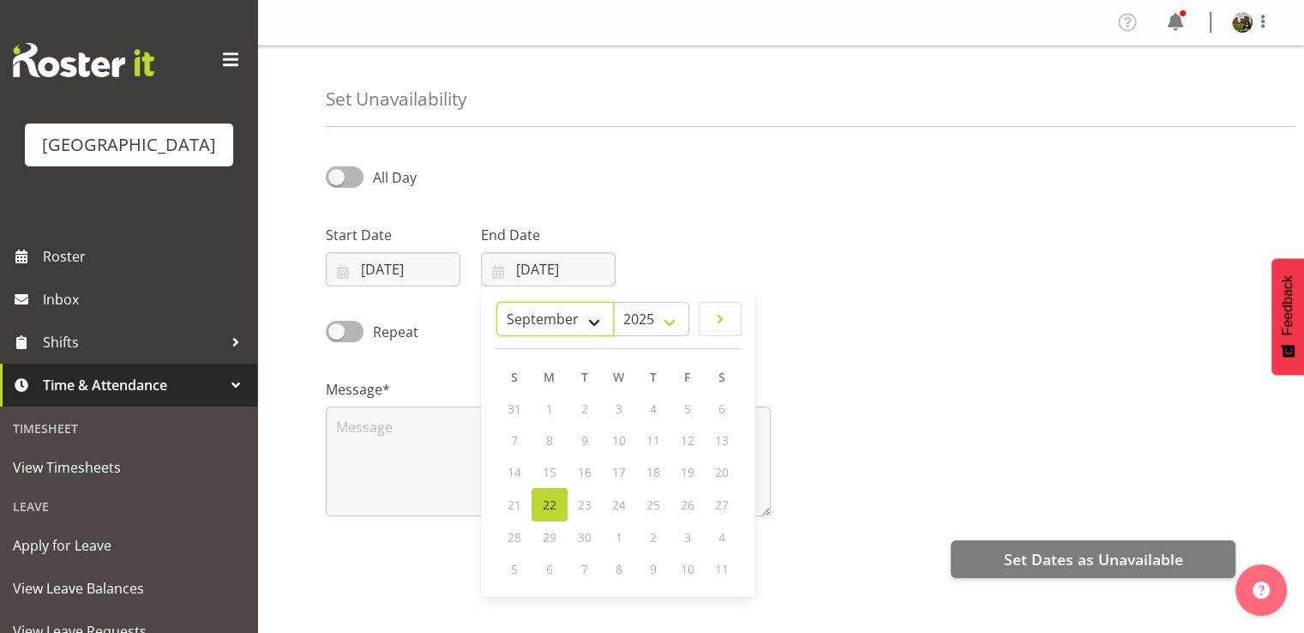
click at [583, 321] on select "January February March April May June July August September October November De…" at bounding box center [554, 319] width 117 height 34
select select "9"
click at [497, 302] on select "January February March April May June July August September October November De…" at bounding box center [554, 319] width 117 height 34
click at [542, 314] on select "January February March April May June July August September October November De…" at bounding box center [554, 319] width 117 height 34
click at [651, 532] on span "30" at bounding box center [652, 535] width 14 height 16
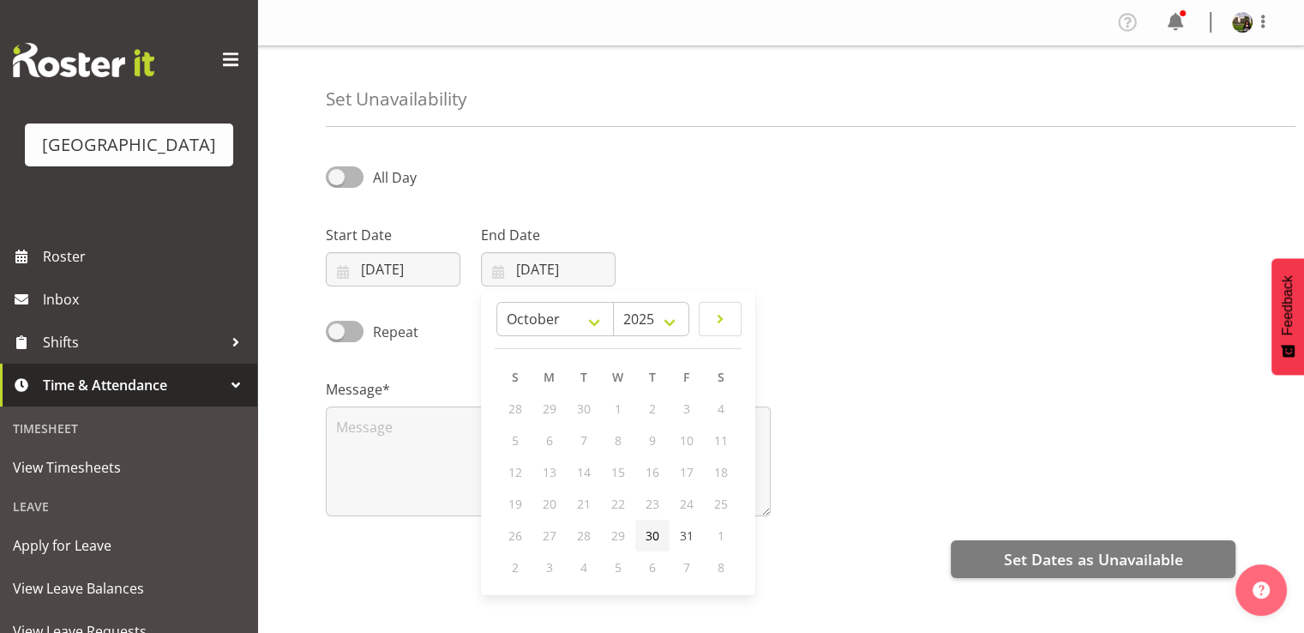
type input "[DATE]"
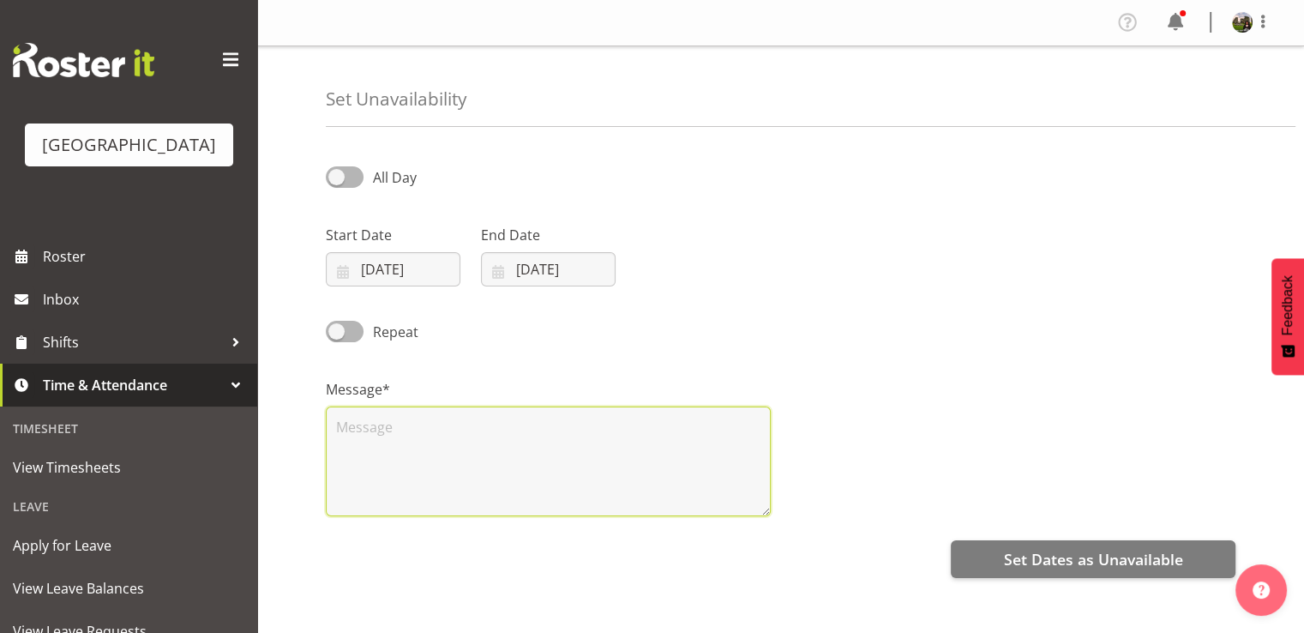
click at [495, 472] on textarea at bounding box center [548, 461] width 445 height 110
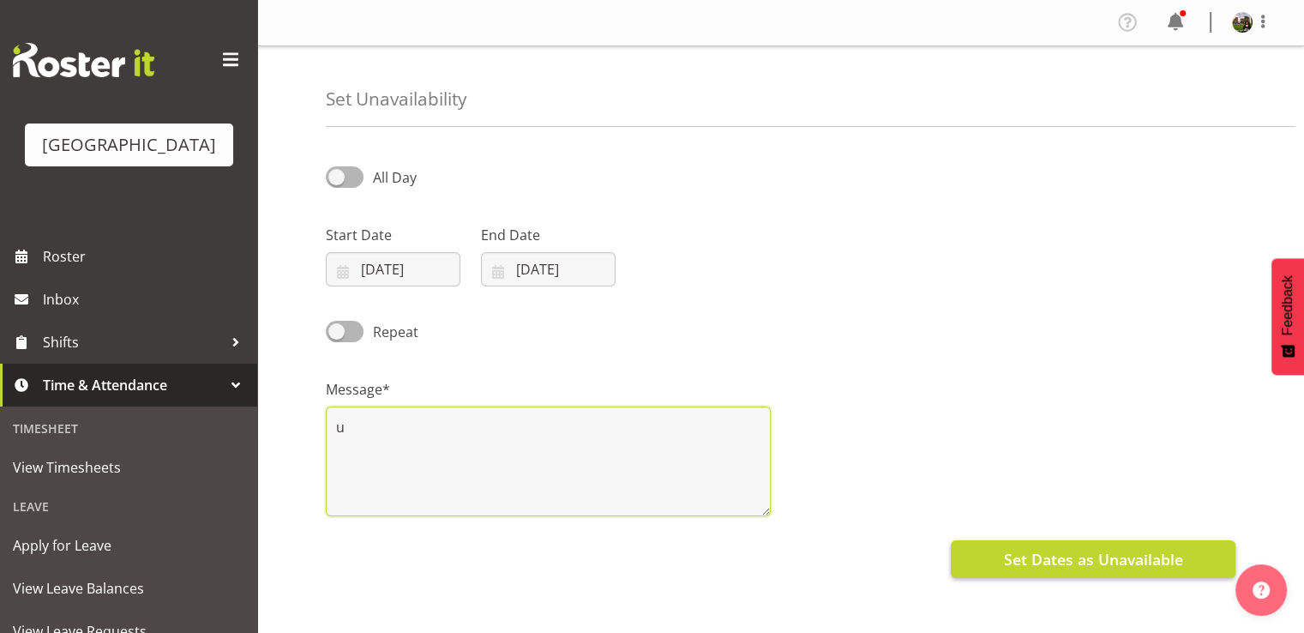
type textarea "u"
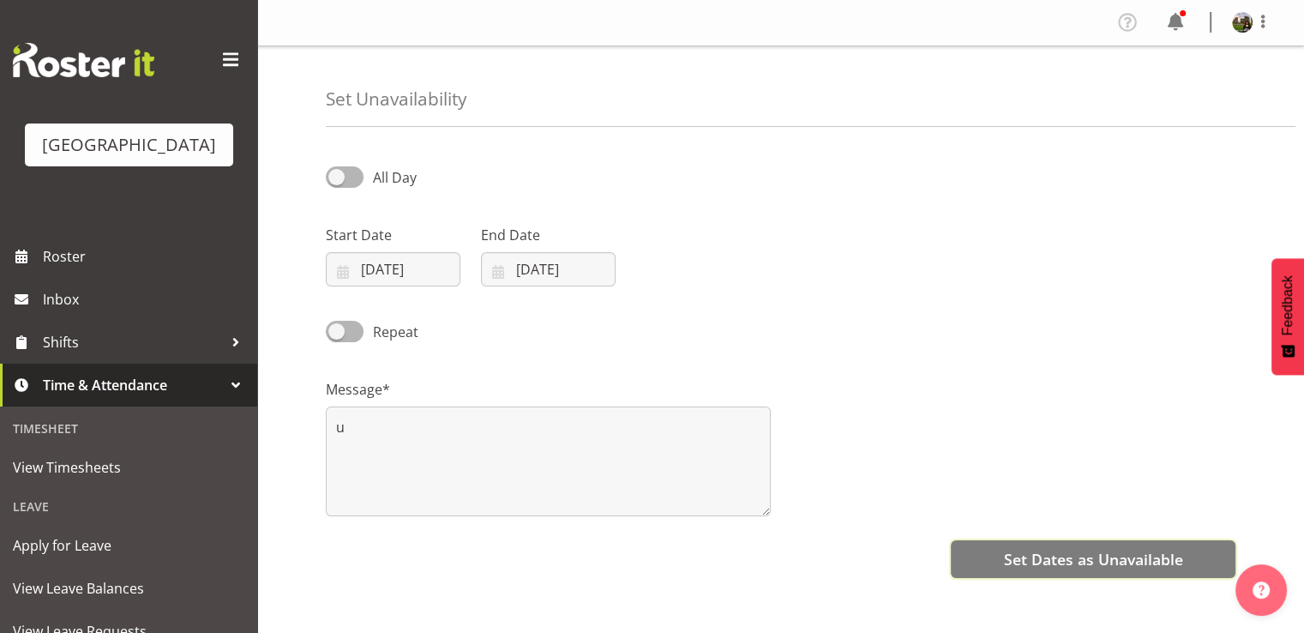
click at [1047, 556] on span "Set Dates as Unavailable" at bounding box center [1092, 559] width 179 height 22
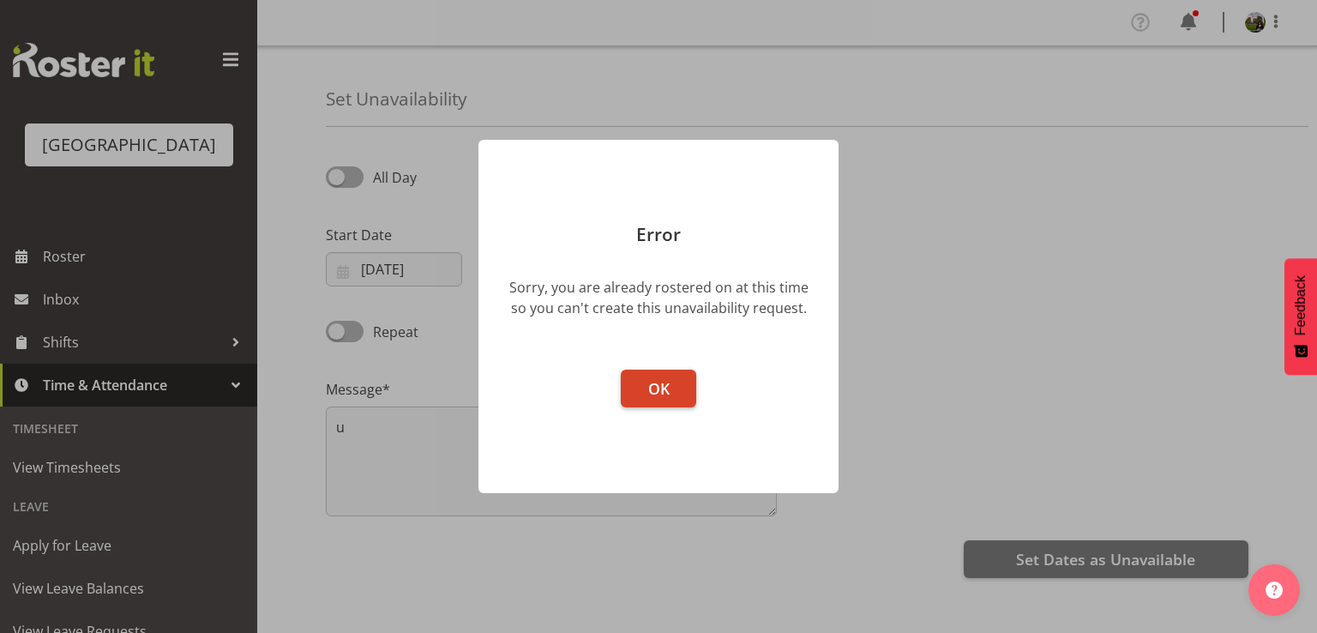
click at [666, 381] on span "OK" at bounding box center [658, 388] width 21 height 21
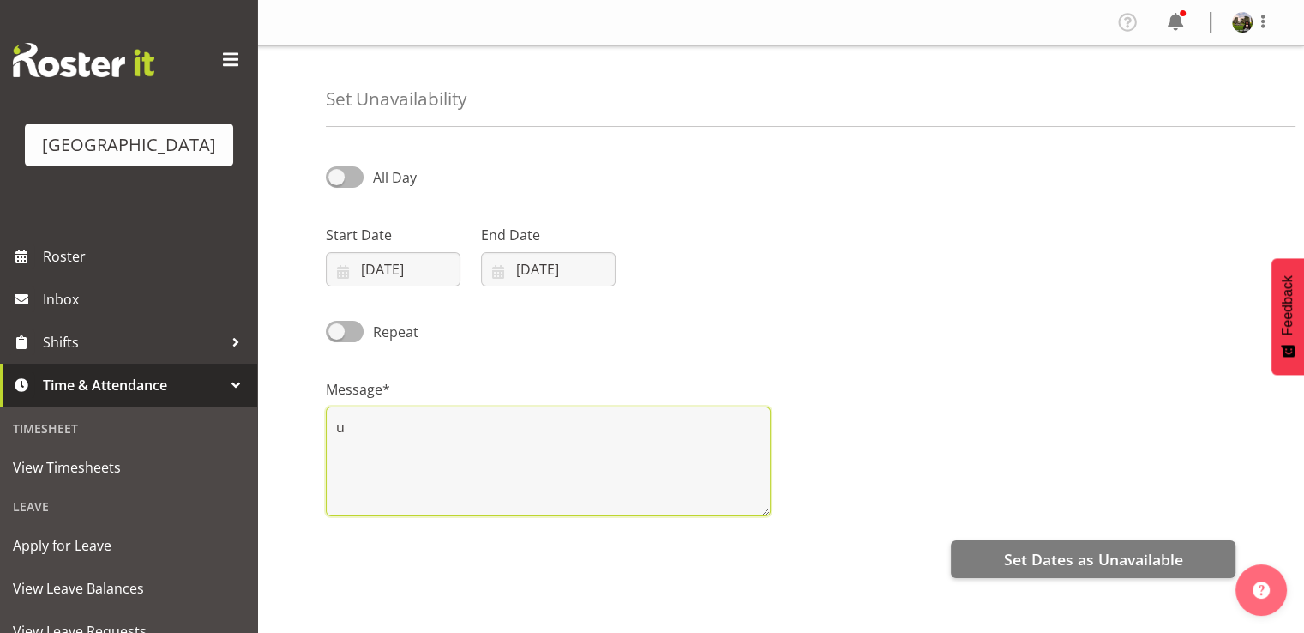
click at [357, 428] on textarea "u" at bounding box center [548, 461] width 445 height 110
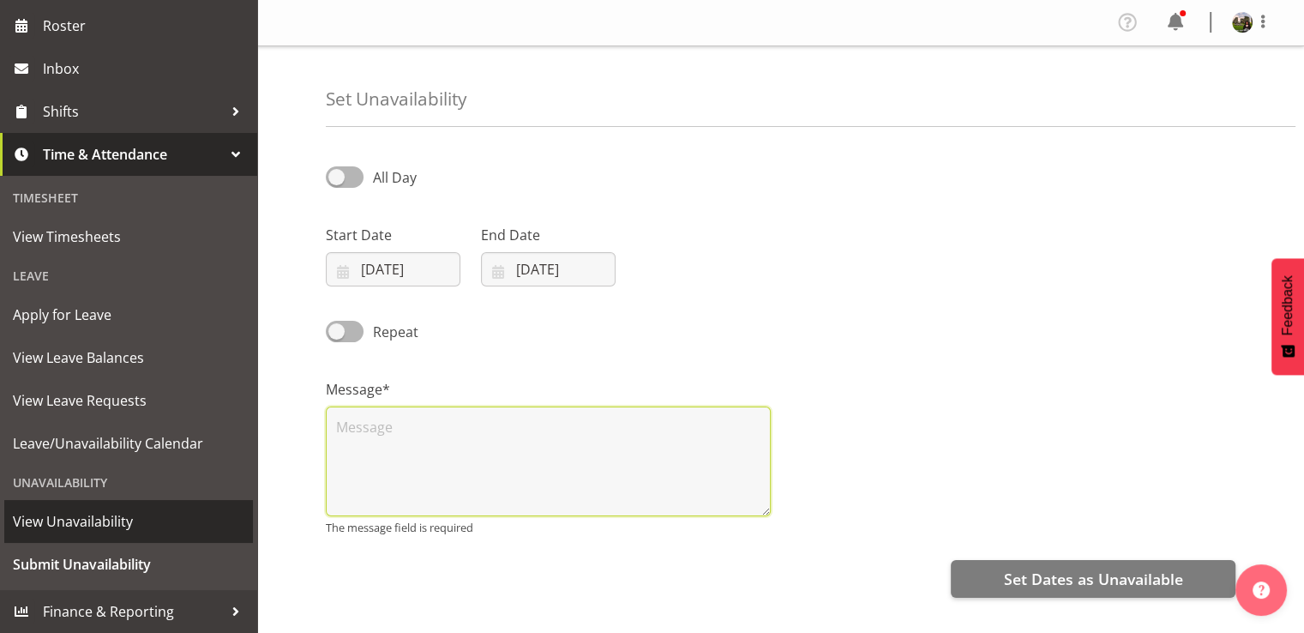
scroll to position [206, 0]
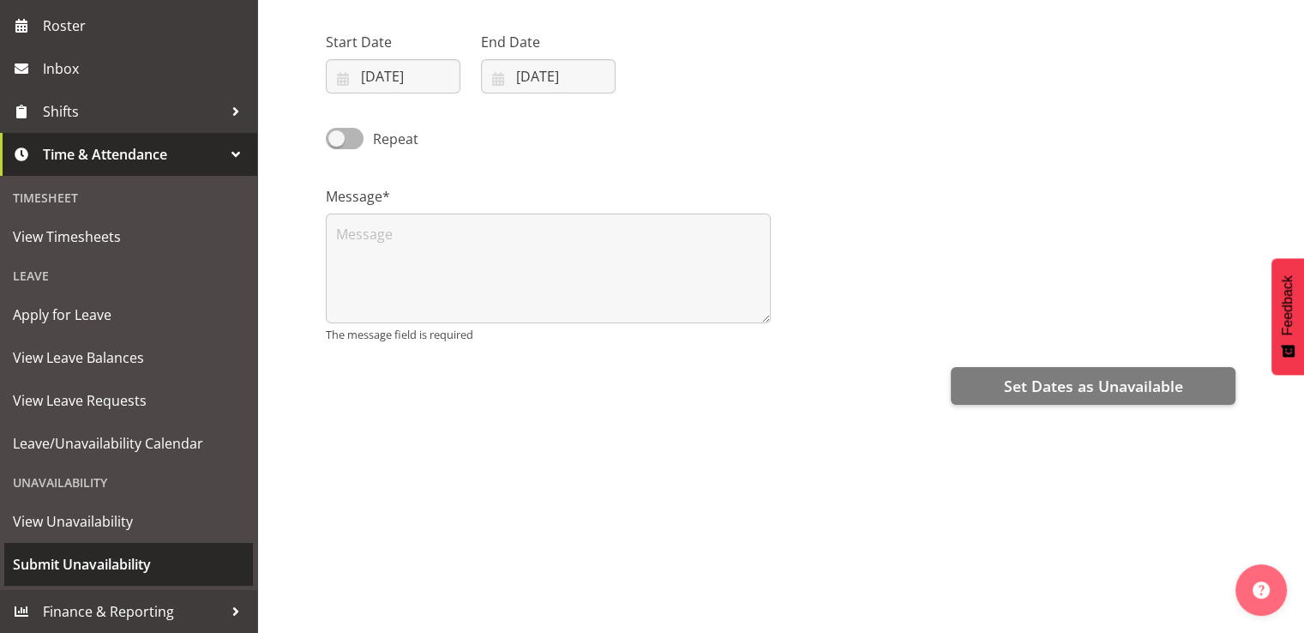
click at [99, 560] on span "Submit Unavailability" at bounding box center [128, 564] width 231 height 26
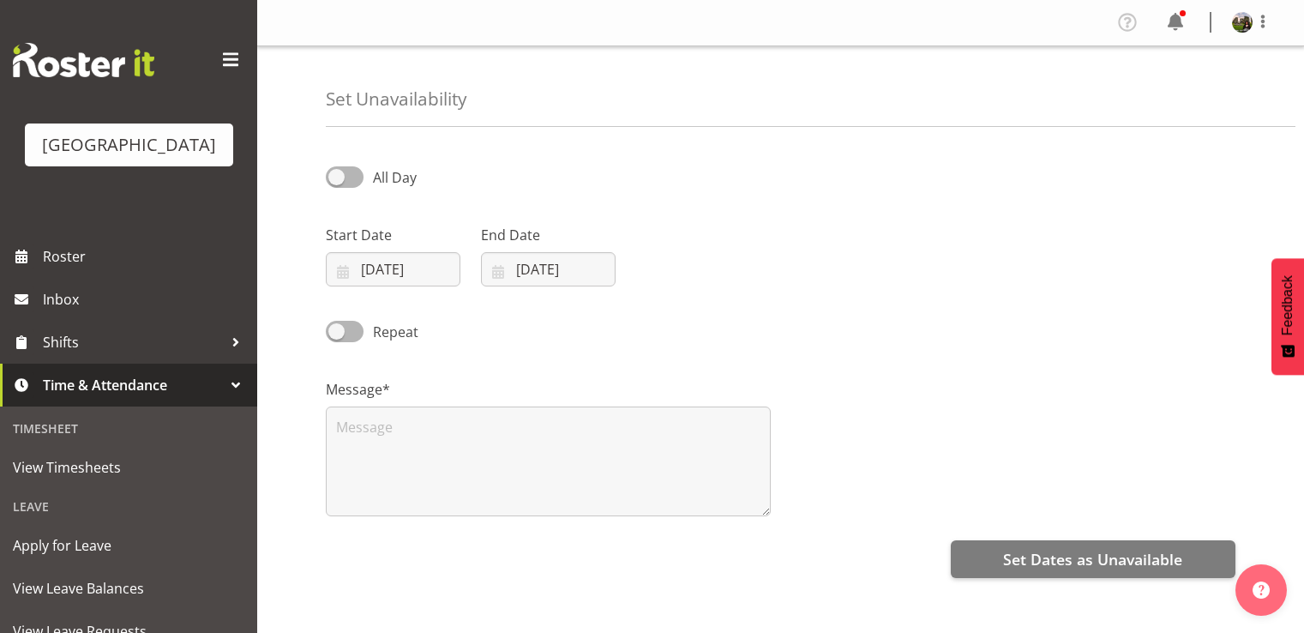
select select "8"
select select "2025"
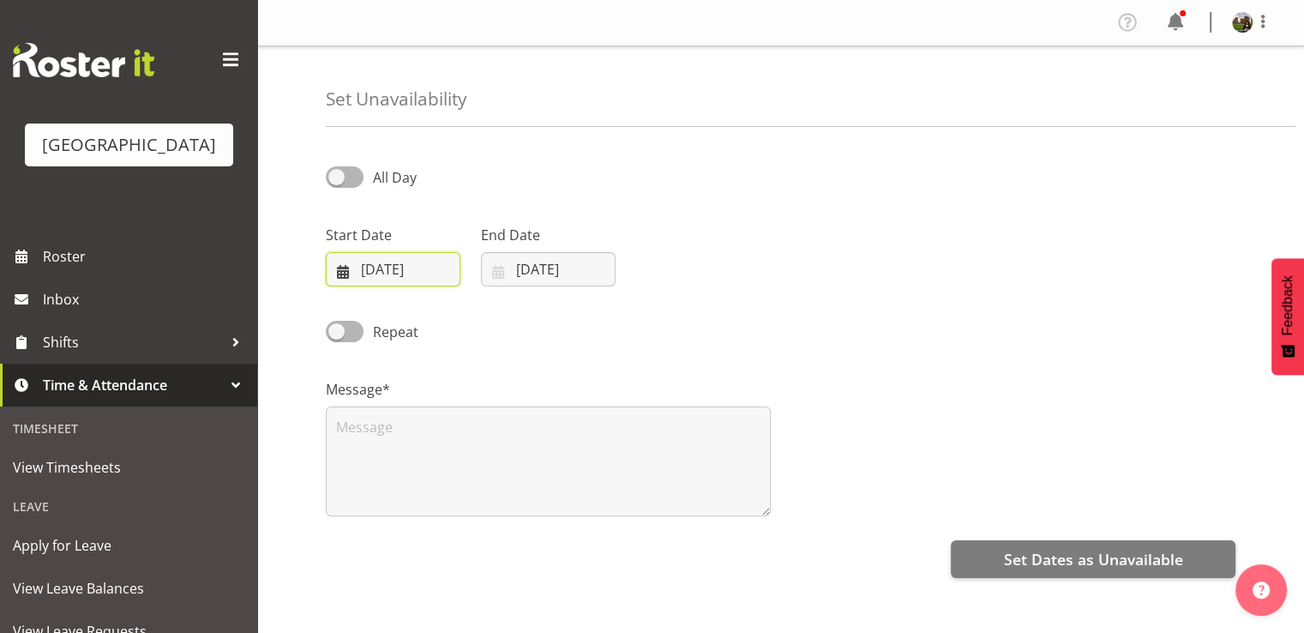
click at [428, 276] on input "[DATE]" at bounding box center [393, 269] width 135 height 34
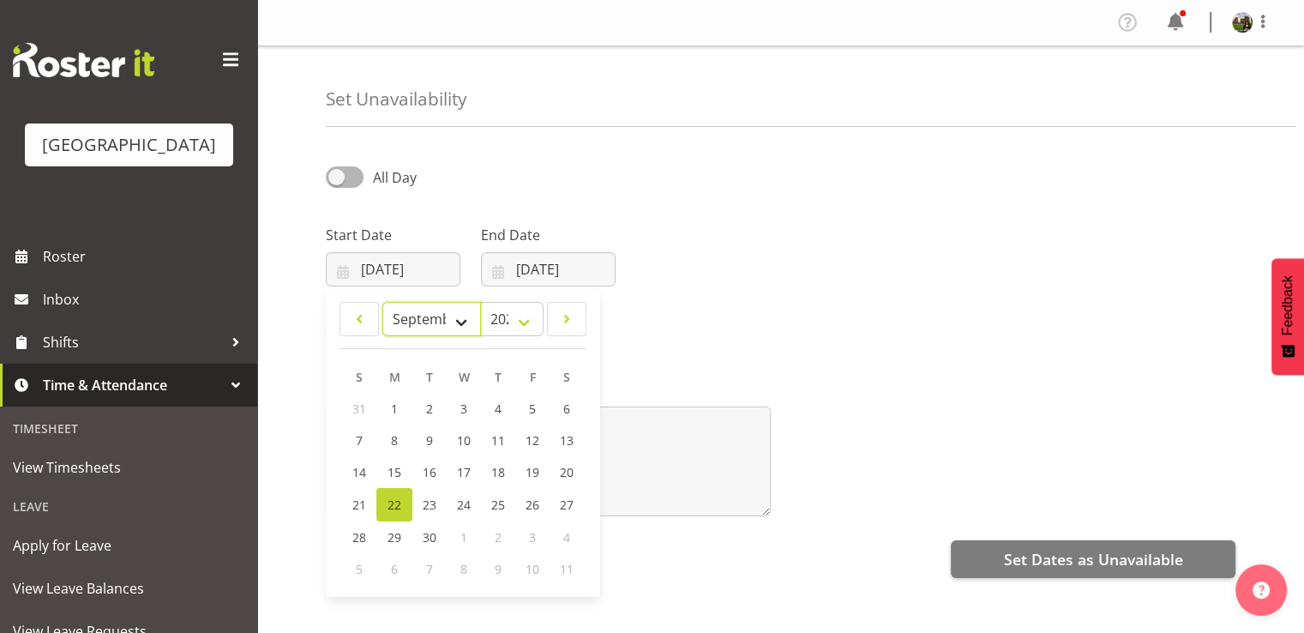
click at [455, 329] on select "January February March April May June July August September October November De…" at bounding box center [431, 319] width 99 height 34
select select "9"
click at [382, 302] on select "January February March April May June July August September October November De…" at bounding box center [431, 319] width 99 height 34
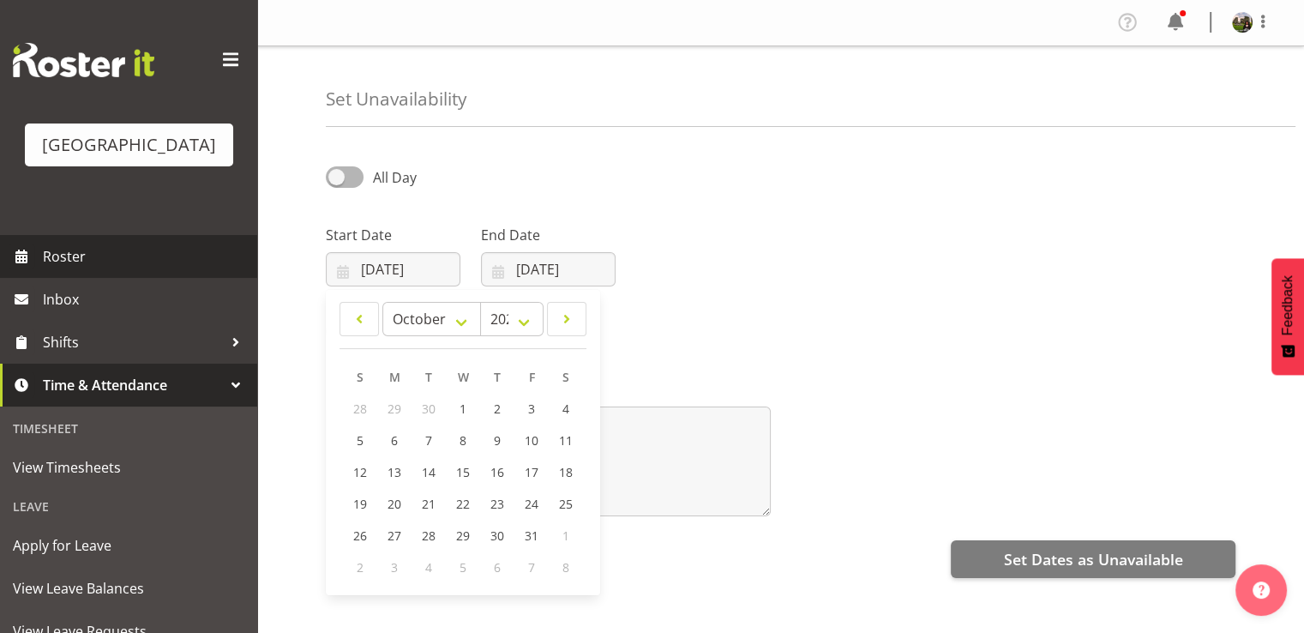
click at [58, 269] on span "Roster" at bounding box center [146, 256] width 206 height 26
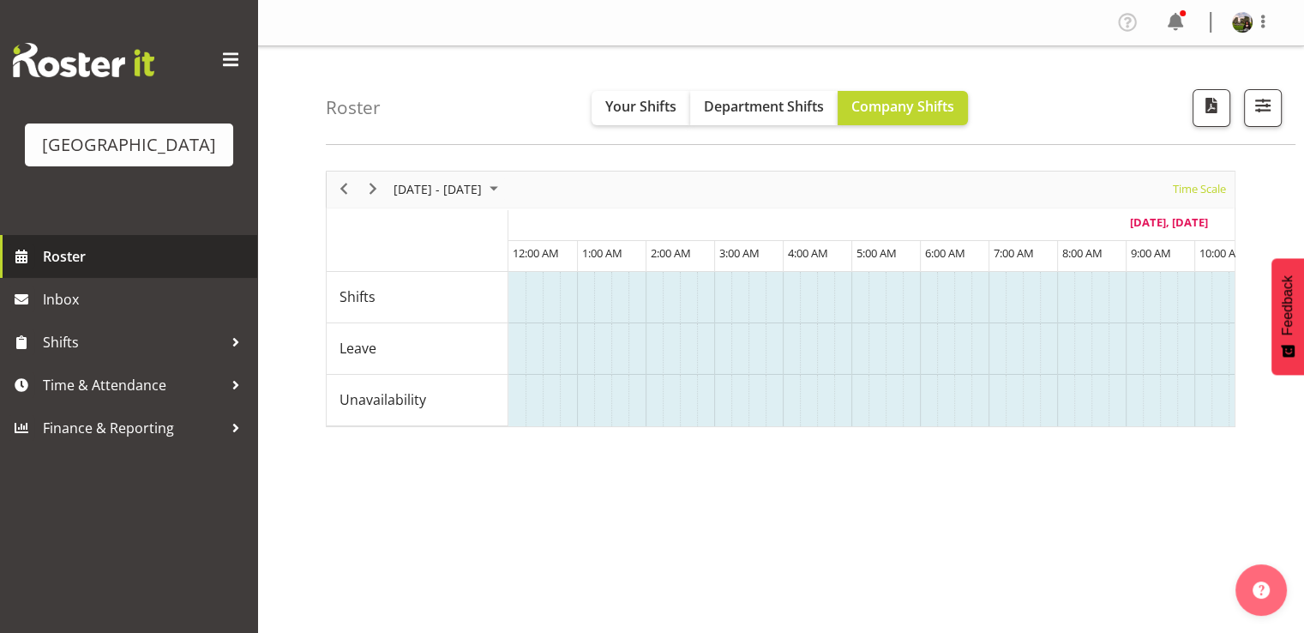
scroll to position [0, 617]
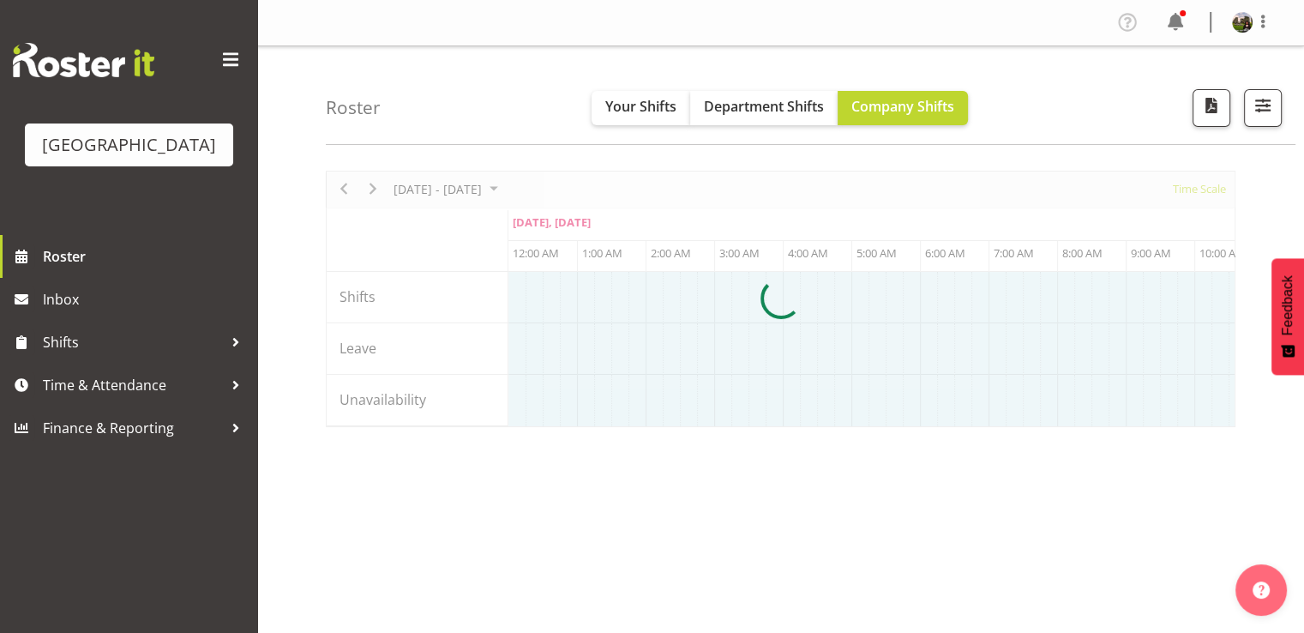
click at [1190, 192] on div at bounding box center [780, 299] width 909 height 256
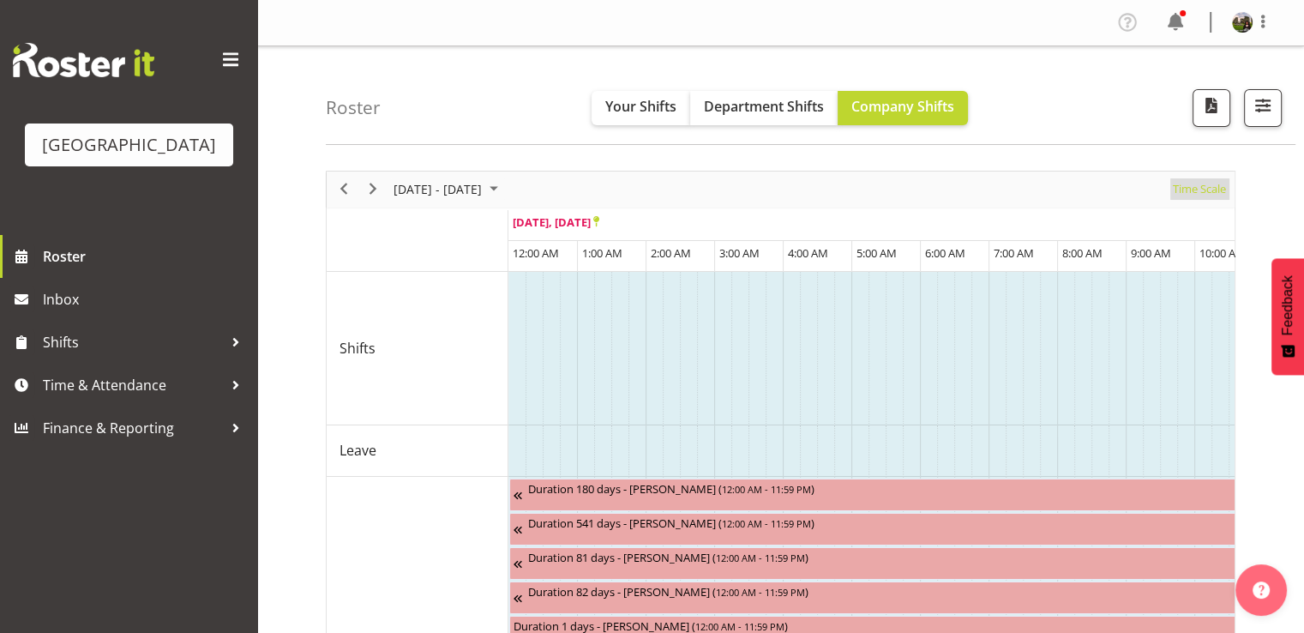
click at [1193, 195] on span "Time Scale" at bounding box center [1199, 188] width 57 height 21
